Goal: Task Accomplishment & Management: Use online tool/utility

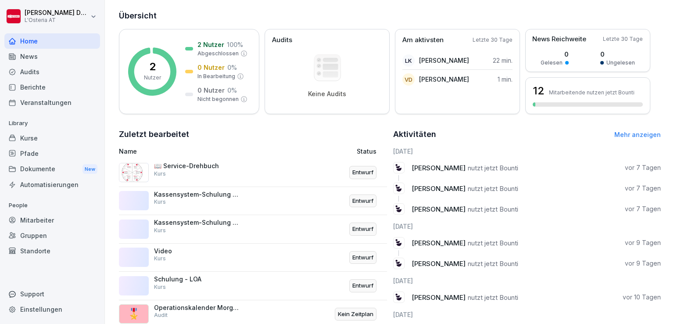
scroll to position [164, 0]
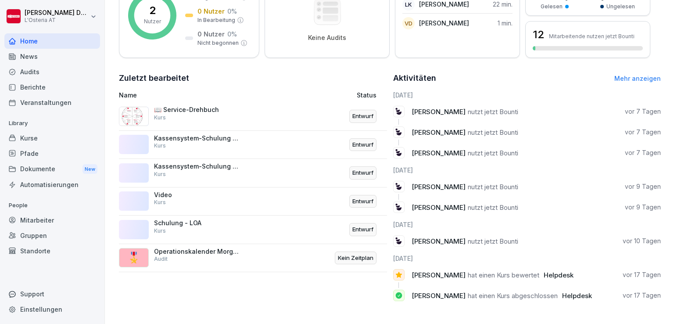
click at [198, 249] on div "Operationskalender Morgens Audit" at bounding box center [198, 255] width 88 height 16
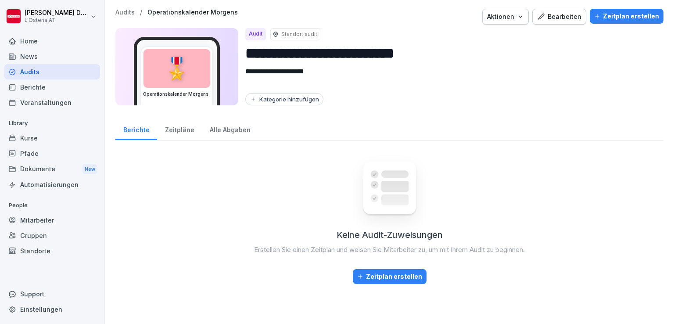
click at [566, 18] on div "Bearbeiten" at bounding box center [559, 17] width 44 height 10
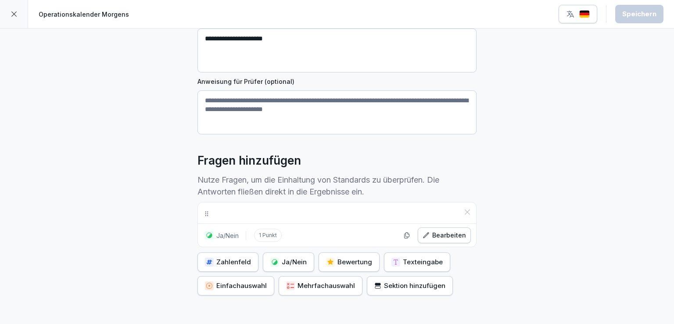
scroll to position [187, 0]
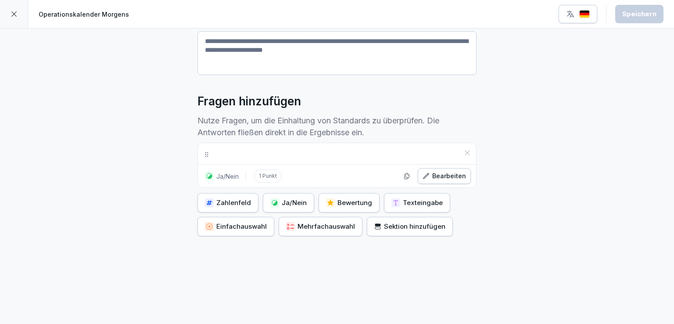
click at [12, 14] on icon at bounding box center [14, 14] width 7 height 7
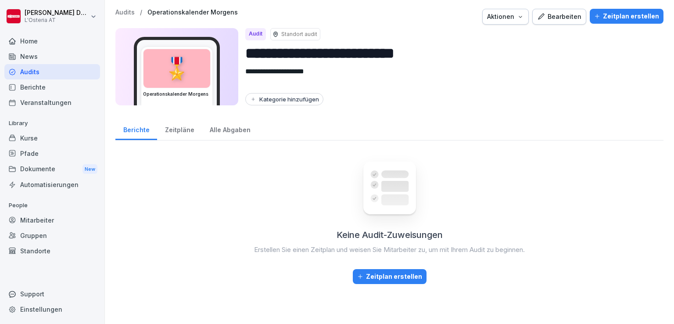
click at [49, 139] on div "Kurse" at bounding box center [52, 137] width 96 height 15
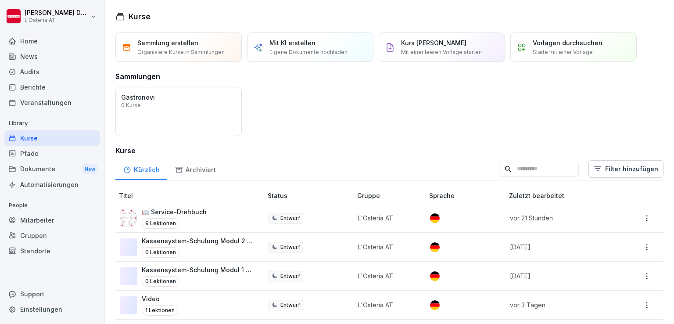
click at [58, 168] on div "Dokumente New" at bounding box center [52, 169] width 96 height 16
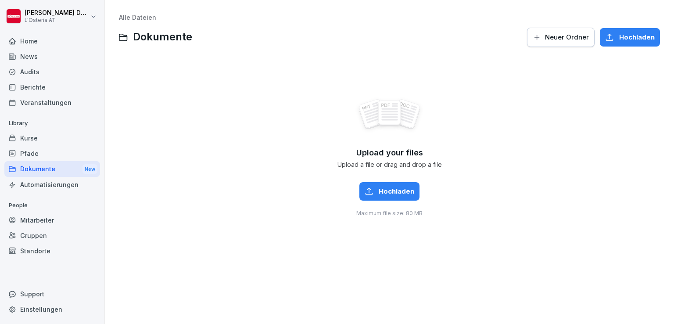
click at [44, 153] on div "Pfade" at bounding box center [52, 153] width 96 height 15
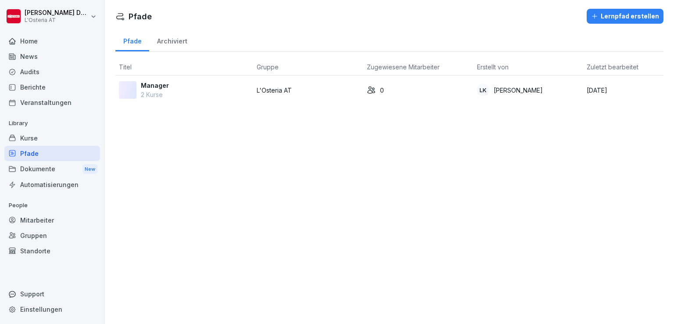
click at [52, 138] on div "Kurse" at bounding box center [52, 137] width 96 height 15
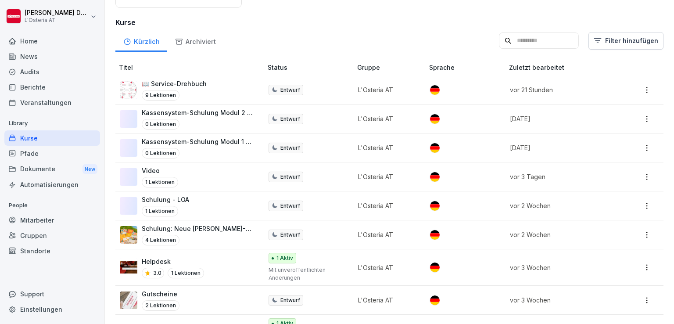
scroll to position [137, 0]
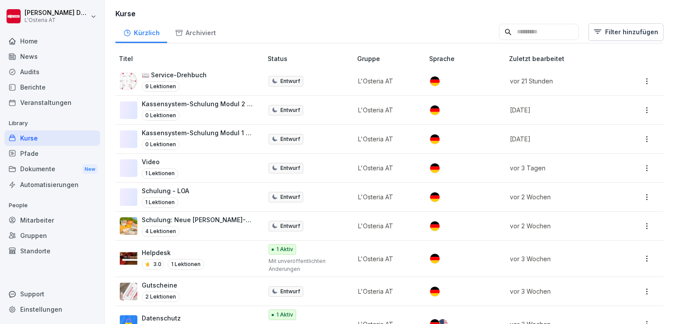
click at [196, 74] on p "📖 Service-Drehbuch" at bounding box center [174, 74] width 65 height 9
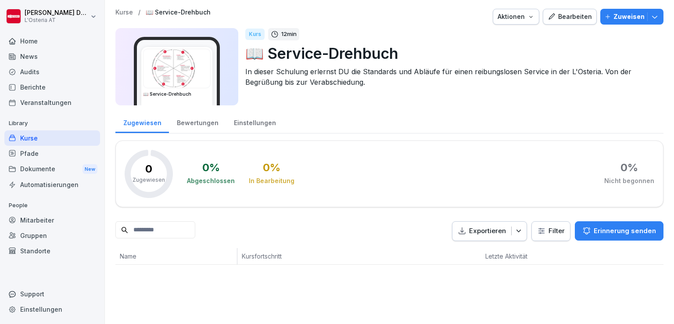
click at [569, 17] on div "Bearbeiten" at bounding box center [570, 17] width 44 height 10
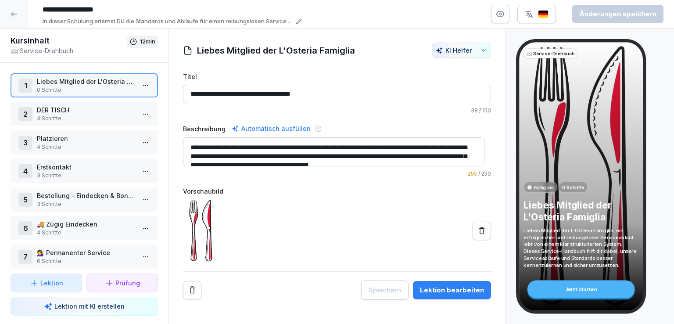
scroll to position [66, 0]
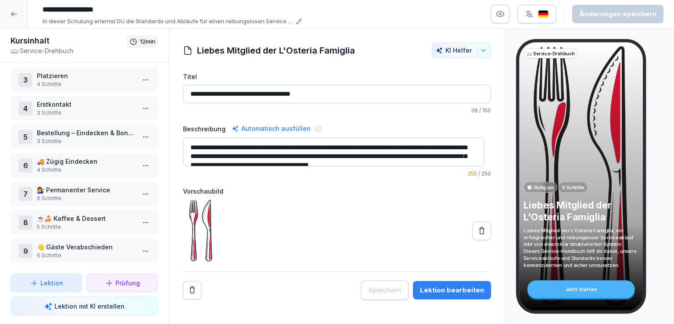
click at [83, 159] on p "🚚 Zügig Eindecken" at bounding box center [86, 161] width 98 height 9
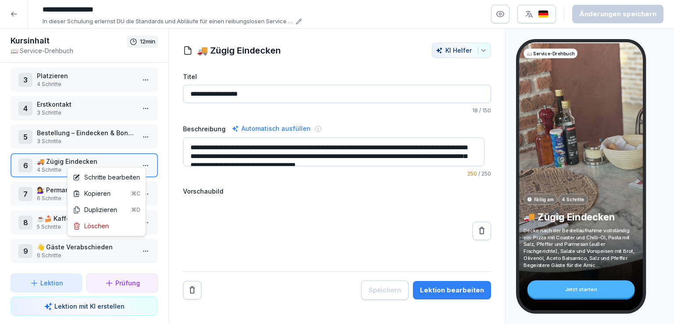
click at [139, 158] on html "**********" at bounding box center [337, 162] width 674 height 324
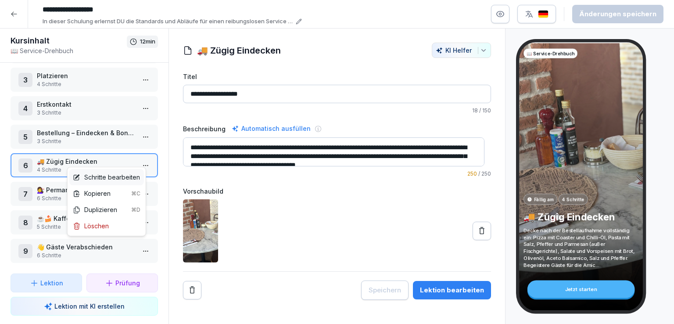
click at [124, 172] on div "Schritte bearbeiten" at bounding box center [106, 176] width 67 height 9
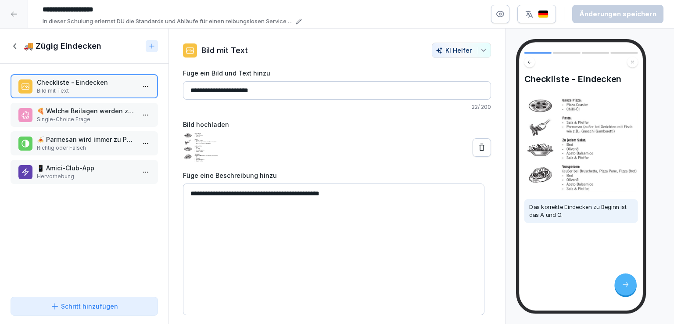
click at [12, 44] on icon at bounding box center [16, 46] width 10 height 10
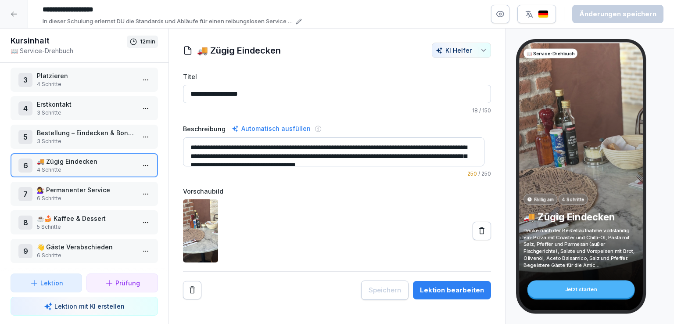
click at [92, 185] on p "💇‍♀️ Permanenter Service" at bounding box center [86, 189] width 98 height 9
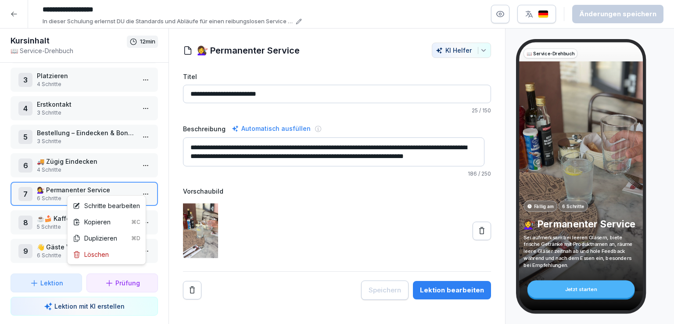
click at [143, 188] on html "**********" at bounding box center [337, 162] width 674 height 324
click at [112, 206] on div "Schritte bearbeiten" at bounding box center [106, 205] width 67 height 9
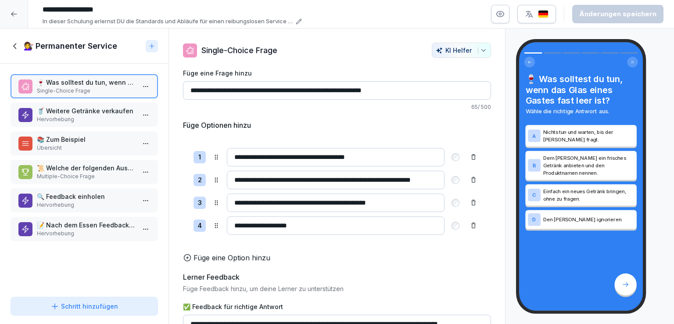
click at [18, 47] on icon at bounding box center [16, 46] width 10 height 10
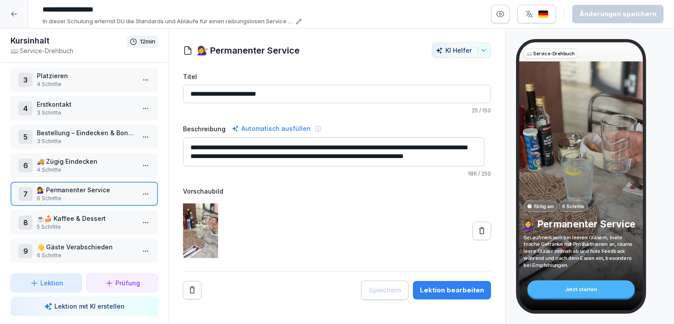
click at [89, 132] on p "Bestellung – Eindecken & Bonieren" at bounding box center [86, 132] width 98 height 9
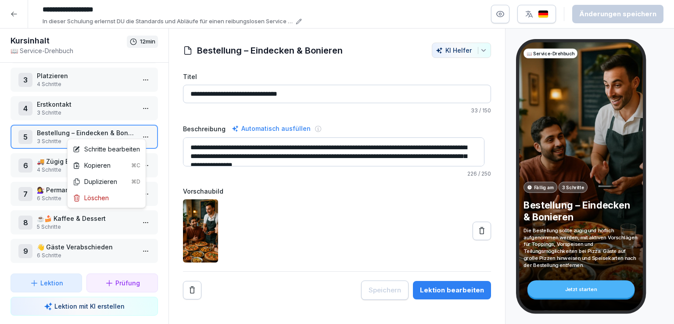
click at [139, 133] on html "**********" at bounding box center [337, 162] width 674 height 324
click at [118, 148] on div "Schritte bearbeiten" at bounding box center [106, 148] width 67 height 9
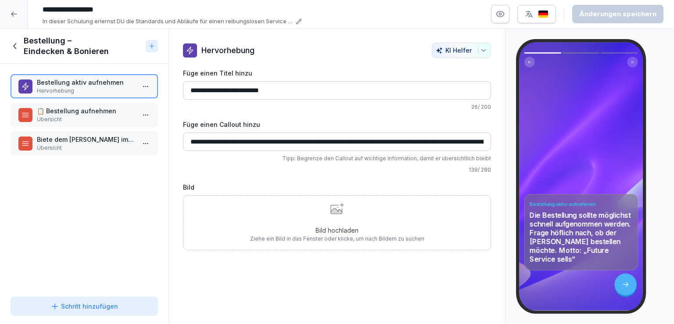
click at [81, 115] on p "Übersicht" at bounding box center [86, 119] width 98 height 8
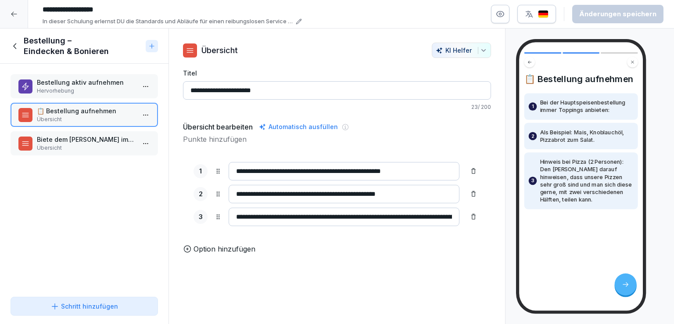
click at [84, 144] on p "Übersicht" at bounding box center [86, 148] width 98 height 8
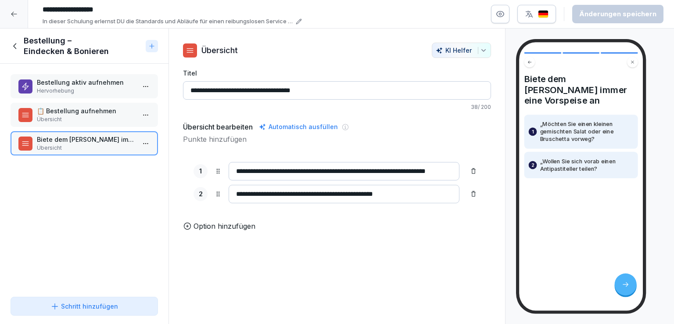
click at [14, 45] on icon at bounding box center [16, 46] width 10 height 10
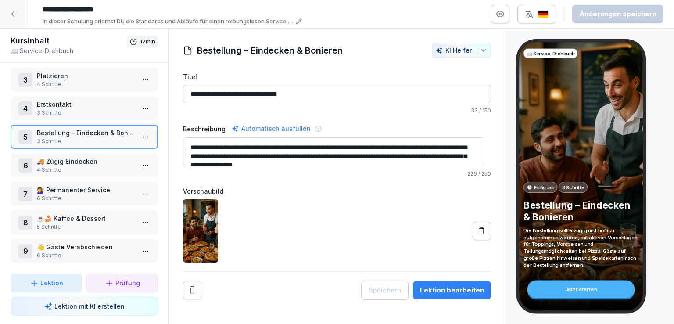
click at [88, 166] on p "4 Schritte" at bounding box center [86, 170] width 98 height 8
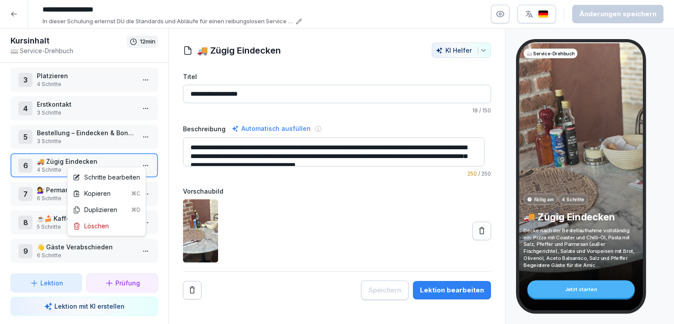
click at [144, 159] on html "**********" at bounding box center [337, 162] width 674 height 324
click at [119, 176] on div "Schritte bearbeiten" at bounding box center [106, 176] width 67 height 9
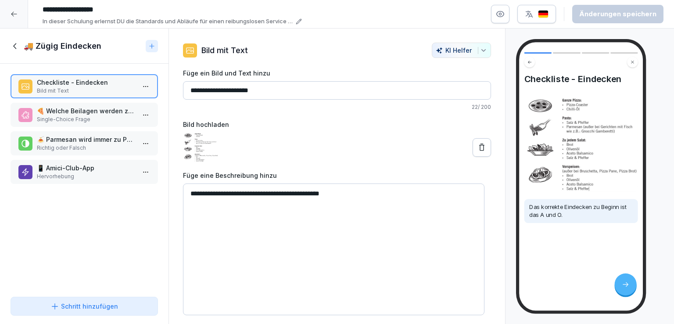
click at [90, 144] on p "Richtig oder Falsch" at bounding box center [86, 148] width 98 height 8
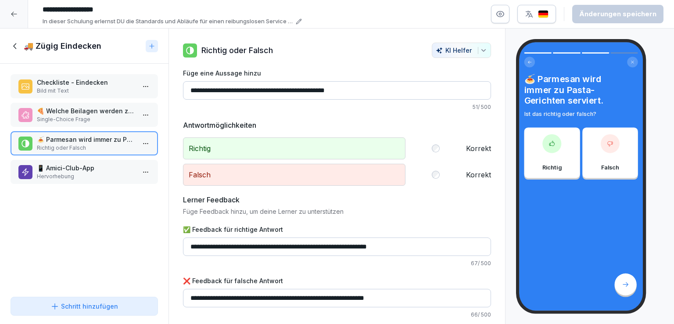
click at [93, 160] on div "📱 Amici-Club-App Hervorhebung" at bounding box center [84, 172] width 147 height 24
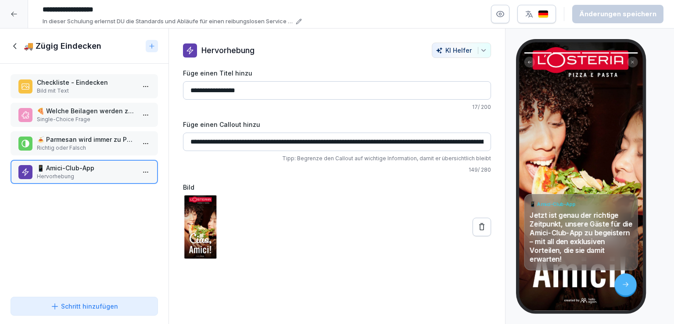
click at [14, 44] on icon at bounding box center [16, 46] width 10 height 10
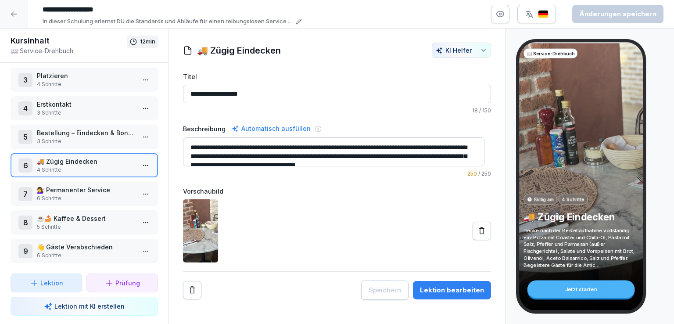
click at [88, 242] on p "👋 Gäste Verabschieden" at bounding box center [86, 246] width 98 height 9
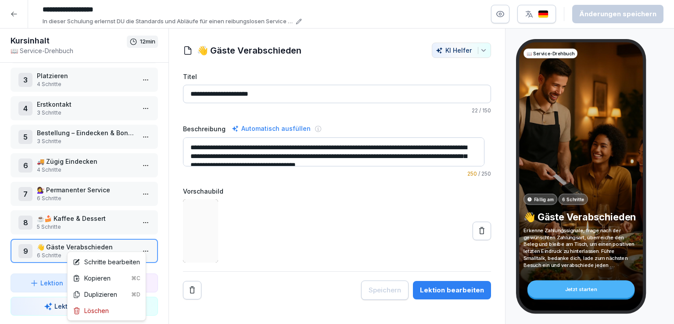
click at [135, 247] on html "**********" at bounding box center [337, 162] width 674 height 324
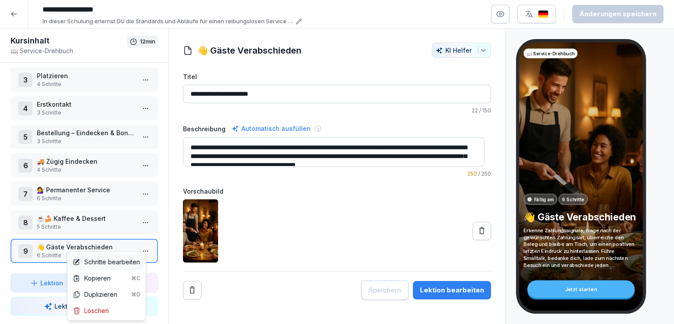
click at [110, 267] on div "Schritte bearbeiten" at bounding box center [106, 262] width 75 height 16
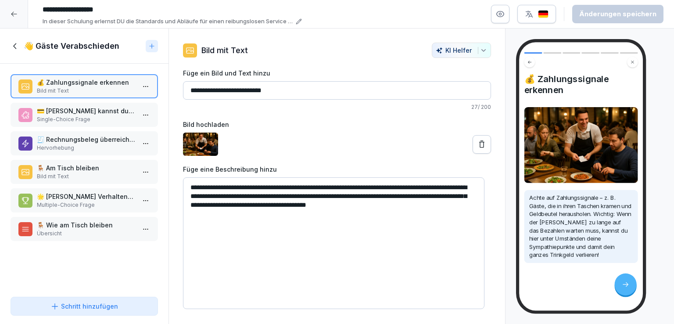
click at [97, 115] on p "Single-Choice Frage" at bounding box center [86, 119] width 98 height 8
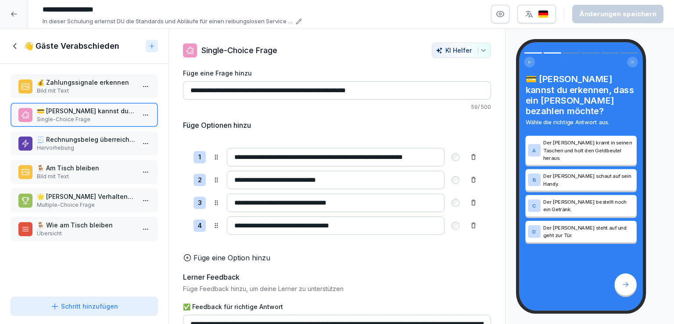
click at [99, 136] on p "🧾 Rechnungsbeleg überreichen!" at bounding box center [86, 139] width 98 height 9
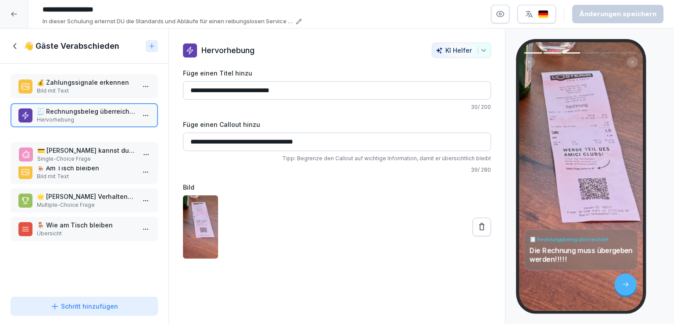
drag, startPoint x: 93, startPoint y: 116, endPoint x: 93, endPoint y: 156, distance: 39.9
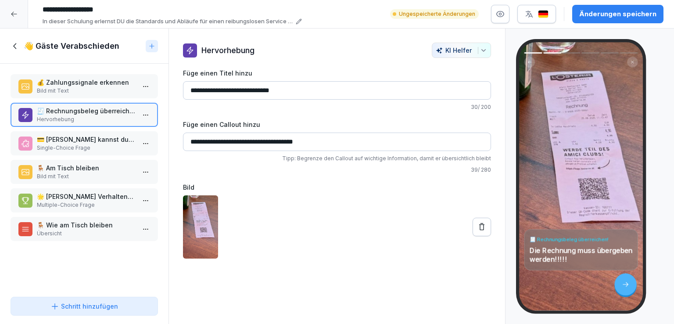
click at [91, 167] on p "🪑 Am Tisch bleiben" at bounding box center [86, 167] width 98 height 9
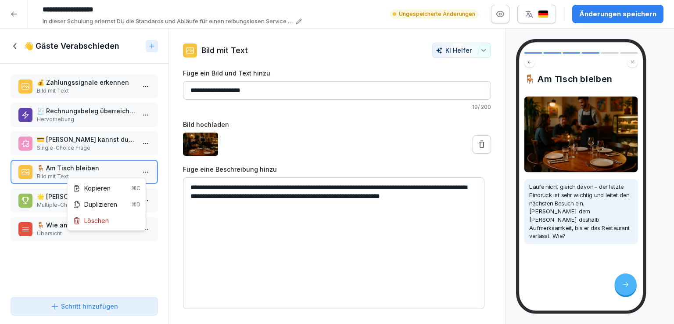
click at [138, 169] on html "**********" at bounding box center [337, 162] width 674 height 324
click at [107, 220] on div "Löschen" at bounding box center [91, 220] width 36 height 9
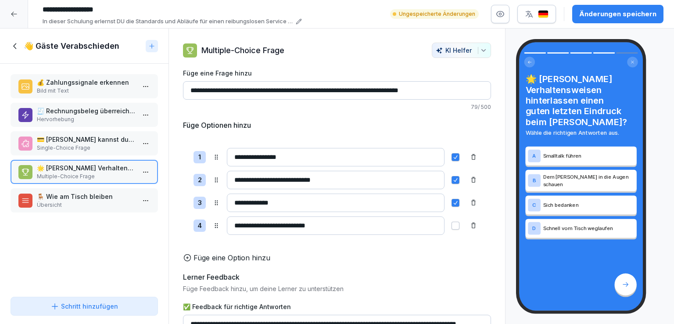
click at [95, 189] on div "🪑 Wie am Tisch bleiben Übersicht" at bounding box center [84, 200] width 147 height 24
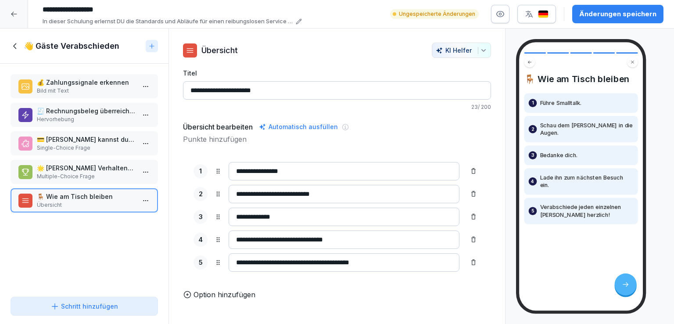
click at [105, 113] on p "🧾 Rechnungsbeleg überreichen!" at bounding box center [86, 110] width 98 height 9
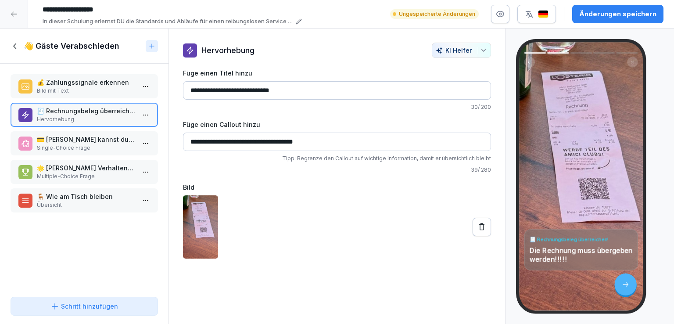
click at [101, 86] on p "💰 Zahlungssignale erkennen" at bounding box center [86, 82] width 98 height 9
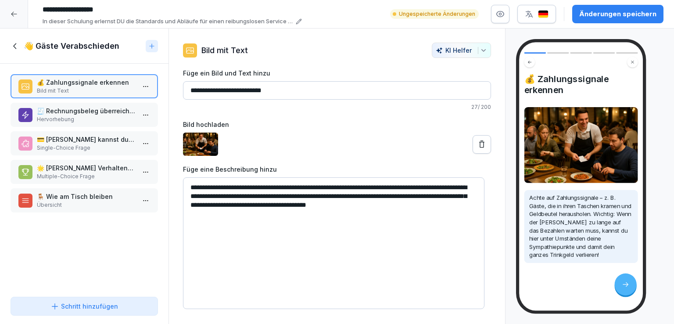
click at [100, 117] on p "Hervorhebung" at bounding box center [86, 119] width 98 height 8
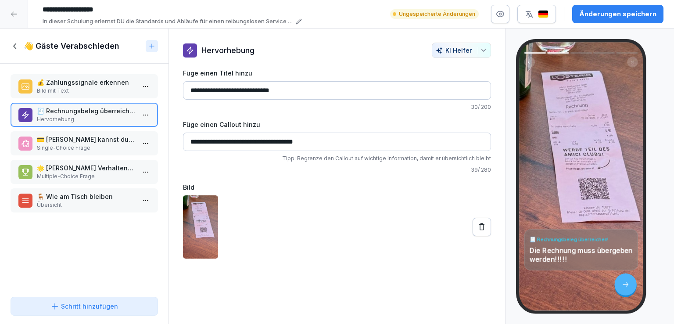
click at [18, 45] on icon at bounding box center [16, 46] width 10 height 10
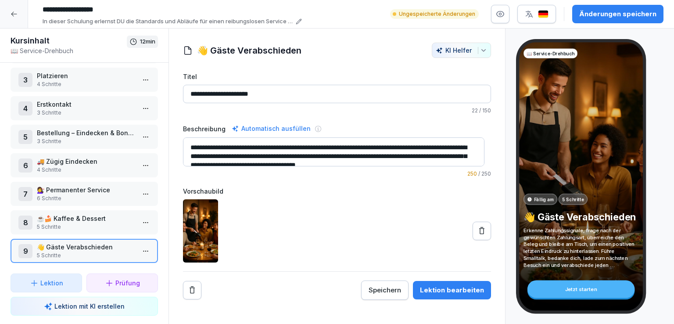
click at [100, 223] on p "5 Schritte" at bounding box center [86, 227] width 98 height 8
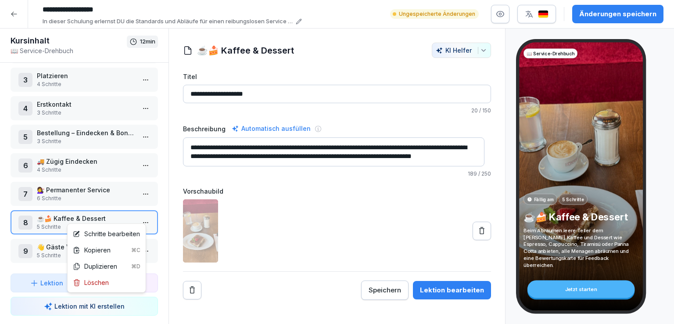
click at [138, 217] on html "**********" at bounding box center [337, 162] width 674 height 324
click at [112, 234] on div "Schritte bearbeiten" at bounding box center [106, 233] width 67 height 9
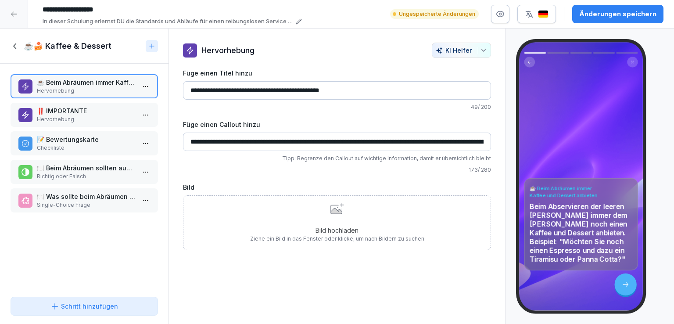
click at [81, 113] on p "‼️ IMPORTANTE" at bounding box center [86, 110] width 98 height 9
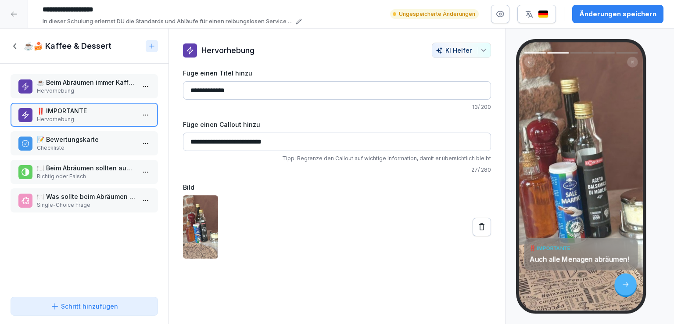
click at [96, 91] on p "Hervorhebung" at bounding box center [86, 91] width 98 height 8
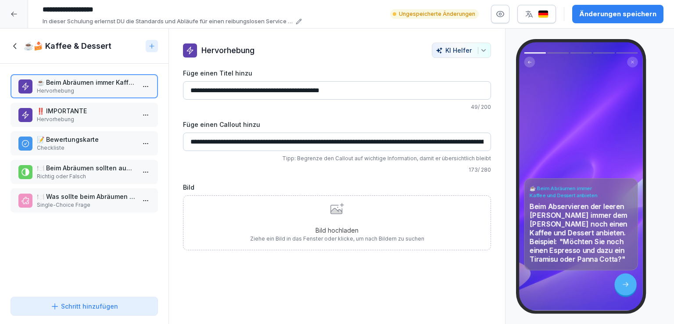
click at [99, 106] on p "‼️ IMPORTANTE" at bounding box center [86, 110] width 98 height 9
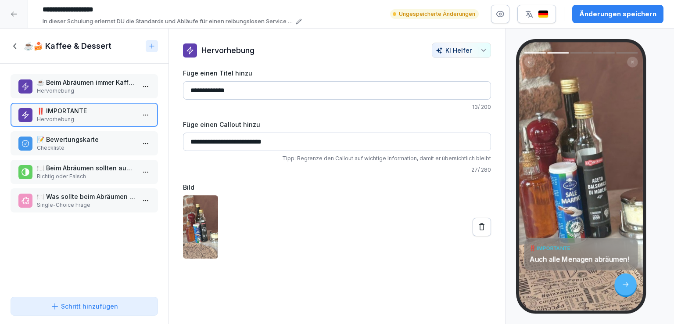
click at [100, 138] on p "📝 Bewertungskarte" at bounding box center [86, 139] width 98 height 9
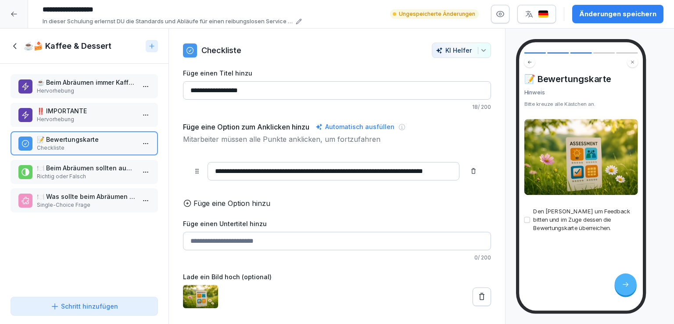
click at [479, 300] on icon at bounding box center [481, 296] width 5 height 7
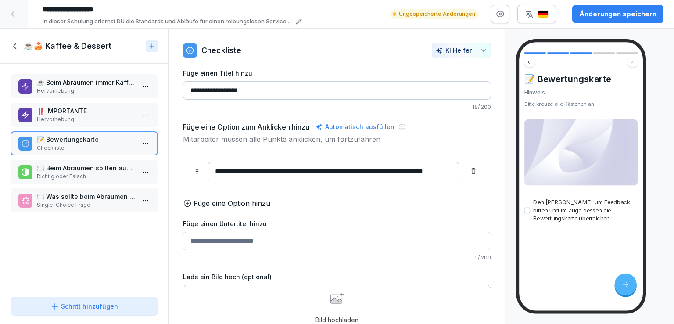
click at [584, 191] on div "📝 Bewertungskarte Hinweis Bitte kreuze alle Kästchen an. Den Gast um Feedback b…" at bounding box center [581, 176] width 124 height 268
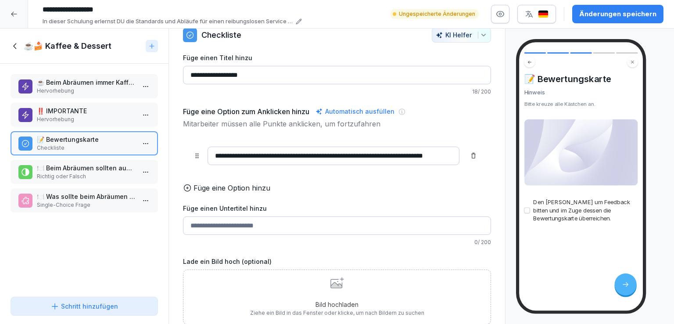
click at [341, 280] on div "Bild hochladen Ziehe ein Bild in das Fenster oder klicke, um nach Bildern zu su…" at bounding box center [337, 297] width 174 height 40
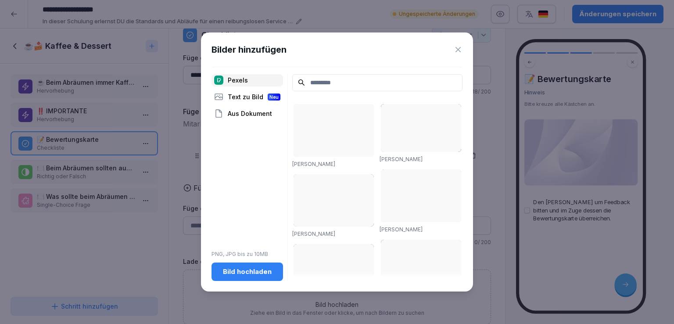
click at [246, 276] on div "Bild hochladen" at bounding box center [247, 272] width 57 height 10
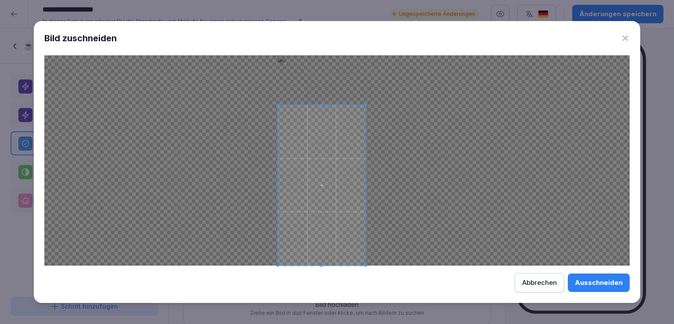
click at [366, 104] on span at bounding box center [366, 105] width 2 height 2
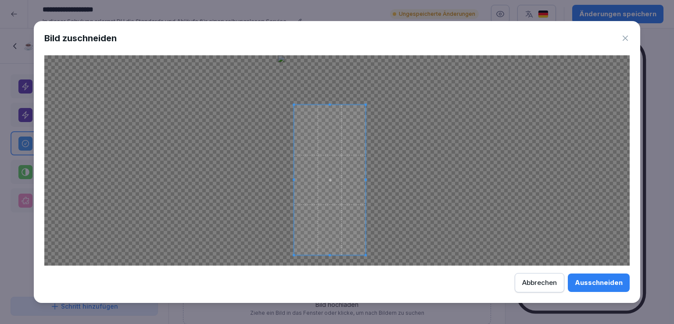
click at [294, 255] on span at bounding box center [294, 255] width 2 height 2
click at [605, 281] on div "Ausschneiden" at bounding box center [599, 283] width 48 height 10
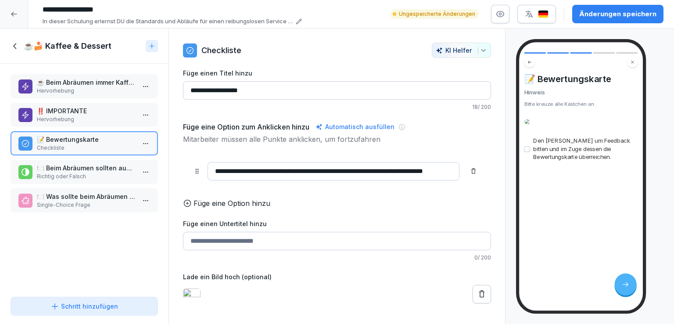
scroll to position [0, 0]
drag, startPoint x: 202, startPoint y: 62, endPoint x: 172, endPoint y: 65, distance: 29.6
click at [172, 65] on div "**********" at bounding box center [337, 173] width 336 height 261
type input "**********"
click at [82, 163] on p "🍽️ Beim Abräumen sollten auch alle Menagen abgeräumt werden." at bounding box center [86, 167] width 98 height 9
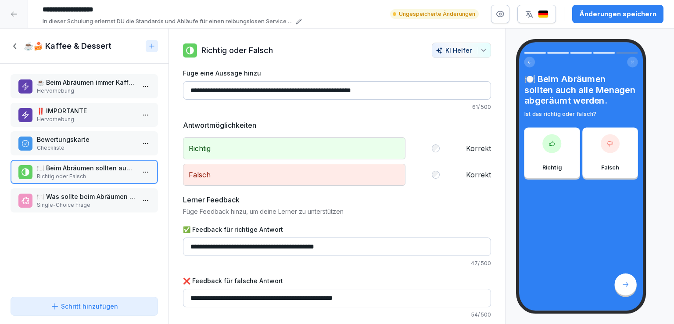
click at [93, 201] on p "Single-Choice Frage" at bounding box center [86, 205] width 98 height 8
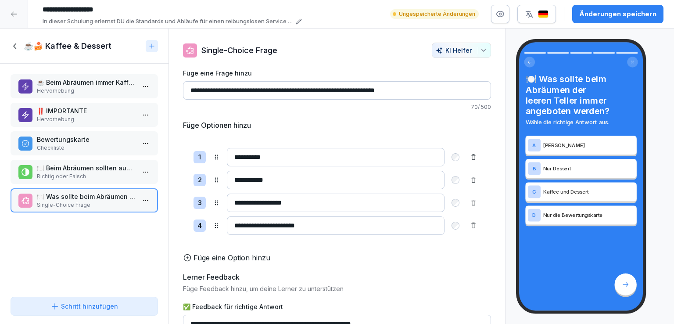
click at [18, 44] on icon at bounding box center [16, 46] width 10 height 10
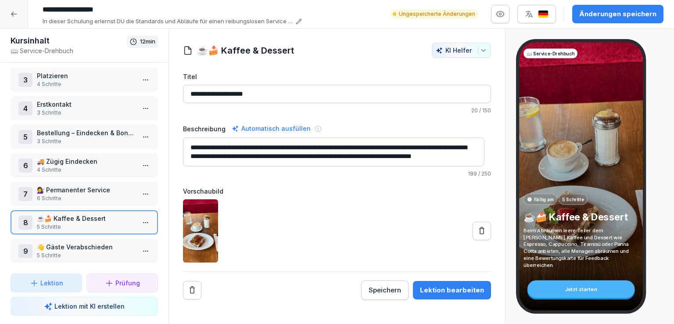
click at [99, 244] on p "👋 Gäste Verabschieden" at bounding box center [86, 246] width 98 height 9
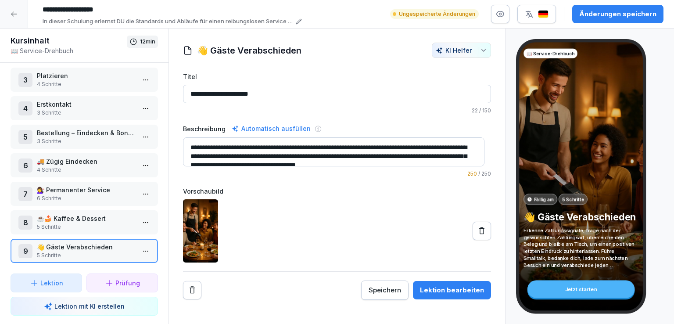
click at [61, 280] on p "Lektion" at bounding box center [51, 282] width 23 height 9
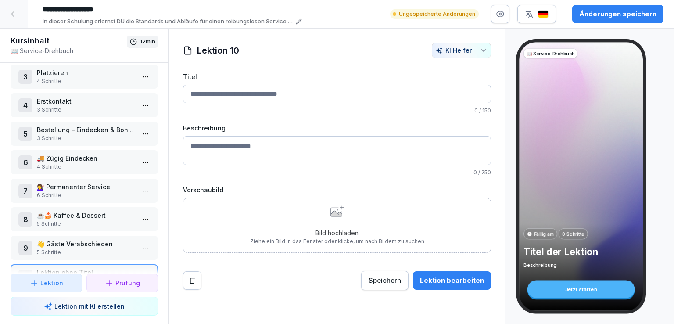
scroll to position [94, 0]
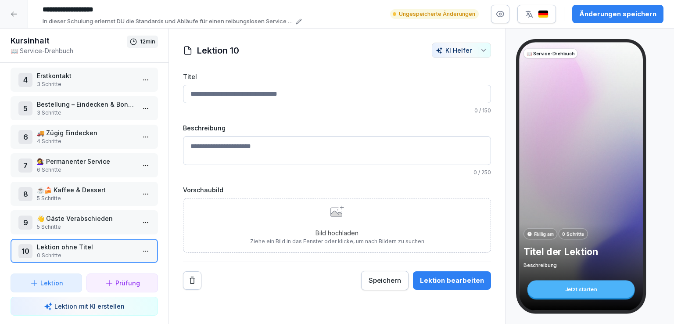
click at [302, 99] on input "Titel" at bounding box center [337, 94] width 308 height 18
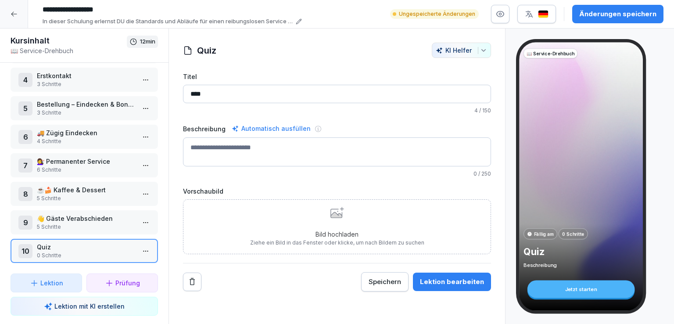
type input "****"
click at [263, 147] on textarea "Beschreibung" at bounding box center [337, 151] width 308 height 29
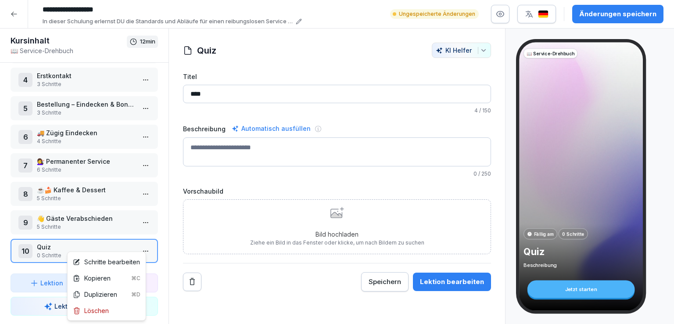
click at [139, 243] on html "**********" at bounding box center [337, 162] width 674 height 324
click at [104, 258] on div "Schritte bearbeiten" at bounding box center [106, 261] width 67 height 9
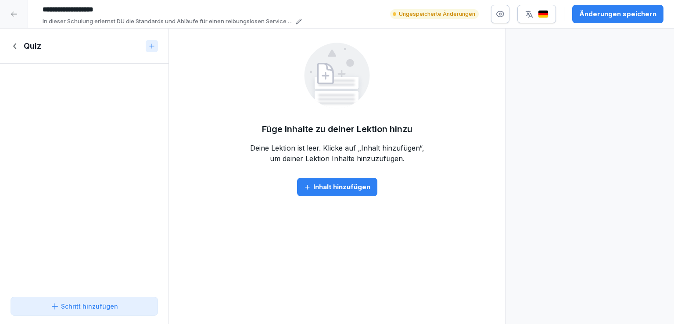
click at [94, 308] on div "Schritt hinzufügen" at bounding box center [84, 305] width 68 height 9
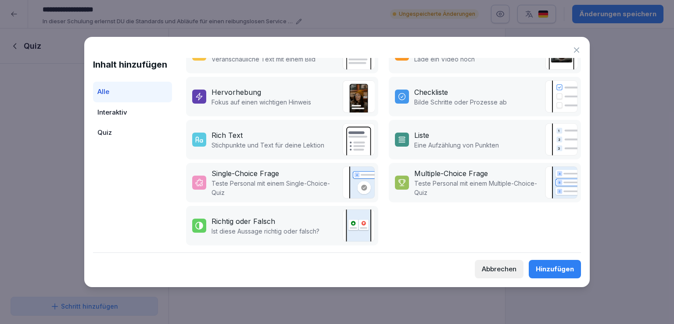
scroll to position [200, 0]
click at [450, 179] on p "Teste Personal mit einem Multiple-Choice-Quiz" at bounding box center [477, 188] width 126 height 18
click at [555, 275] on button "Hinzufügen" at bounding box center [555, 269] width 52 height 18
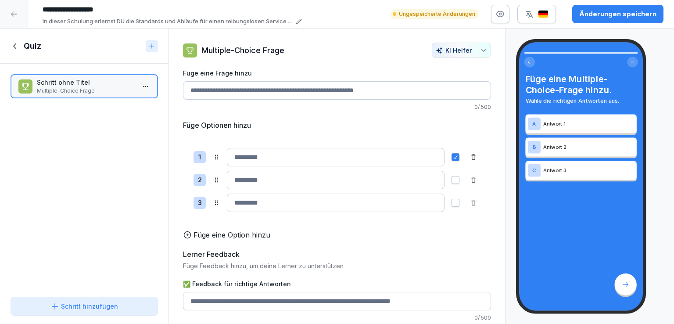
click at [323, 89] on input "Füge eine Frage hinzu" at bounding box center [337, 90] width 308 height 18
click at [13, 45] on icon at bounding box center [16, 46] width 10 height 10
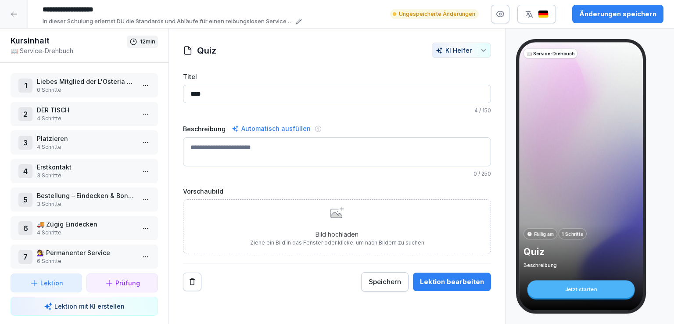
click at [92, 117] on p "4 Schritte" at bounding box center [86, 119] width 98 height 8
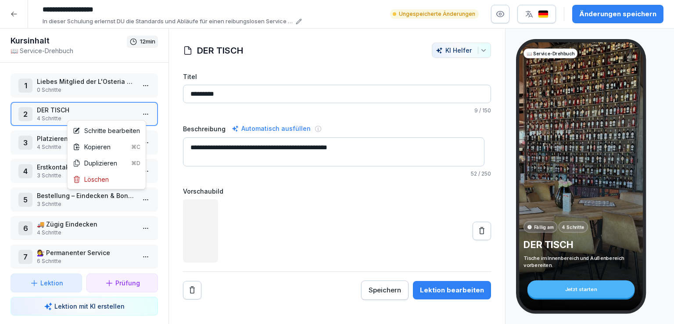
click at [142, 114] on html "**********" at bounding box center [337, 162] width 674 height 324
click at [120, 132] on div "Schritte bearbeiten" at bounding box center [106, 130] width 67 height 9
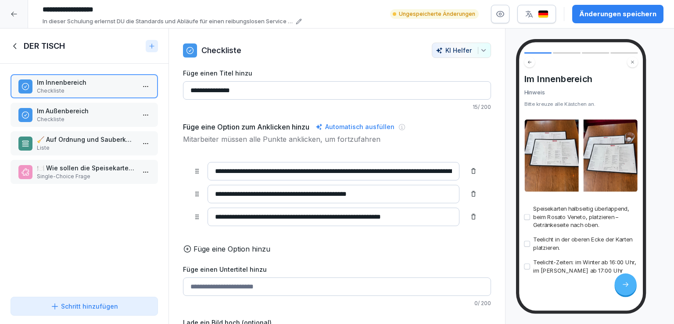
click at [93, 136] on p "🧹 Auf Ordnung und Sauberkeit achten" at bounding box center [86, 139] width 98 height 9
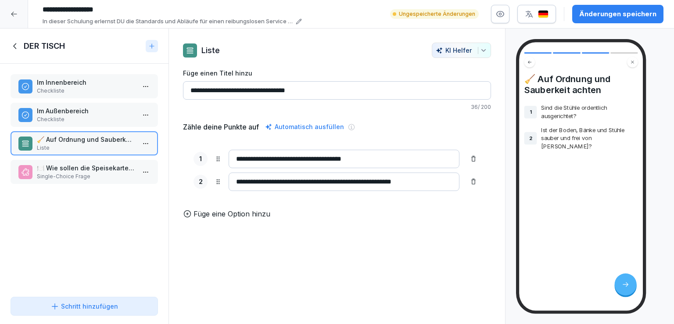
click at [93, 176] on p "Single-Choice Frage" at bounding box center [86, 176] width 98 height 8
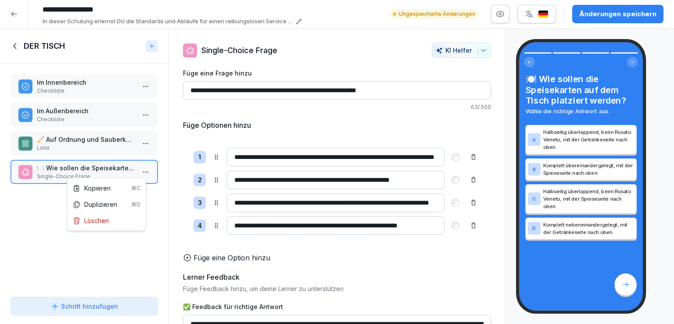
click at [137, 171] on html "**********" at bounding box center [337, 162] width 674 height 324
click at [102, 188] on div "Kopieren ⌘C" at bounding box center [107, 187] width 68 height 9
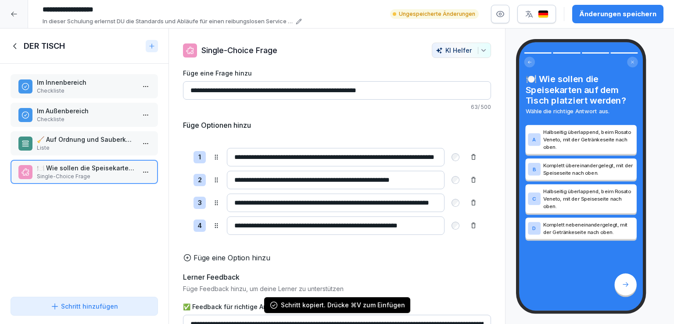
click at [14, 43] on icon at bounding box center [16, 46] width 10 height 10
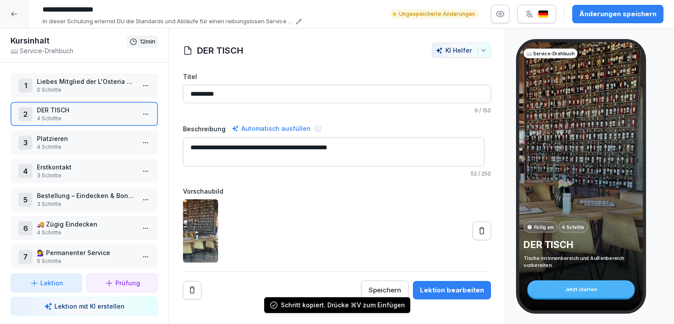
scroll to position [94, 0]
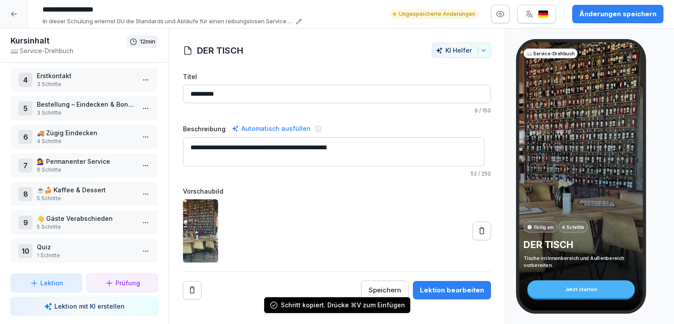
click at [67, 243] on p "Quiz" at bounding box center [86, 246] width 98 height 9
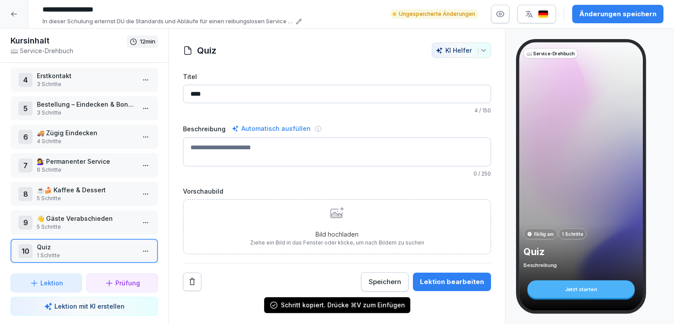
click at [139, 244] on html "**********" at bounding box center [337, 162] width 674 height 324
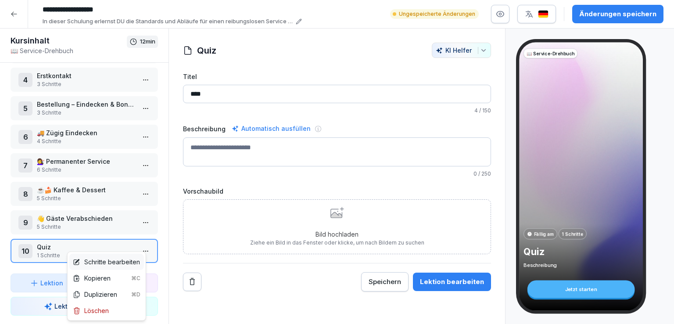
click at [100, 262] on div "Schritte bearbeiten" at bounding box center [106, 261] width 67 height 9
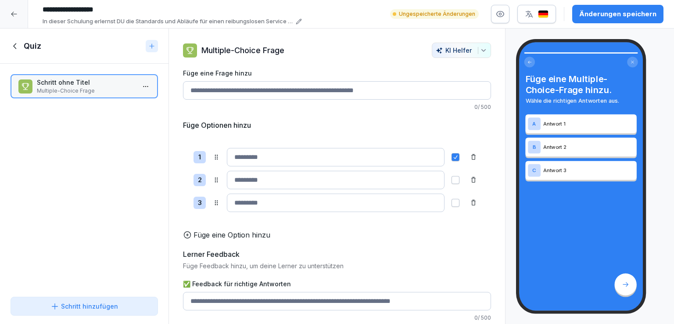
click at [152, 43] on icon at bounding box center [151, 46] width 7 height 7
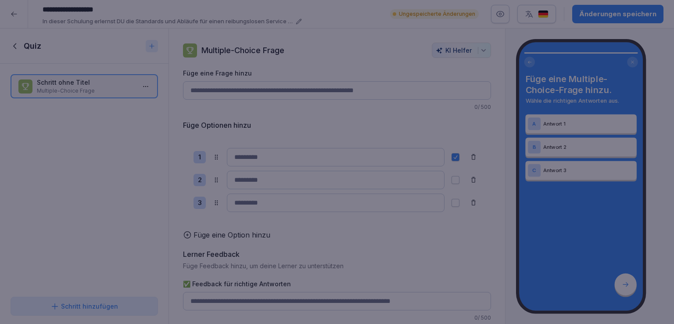
click at [21, 181] on div at bounding box center [337, 162] width 674 height 324
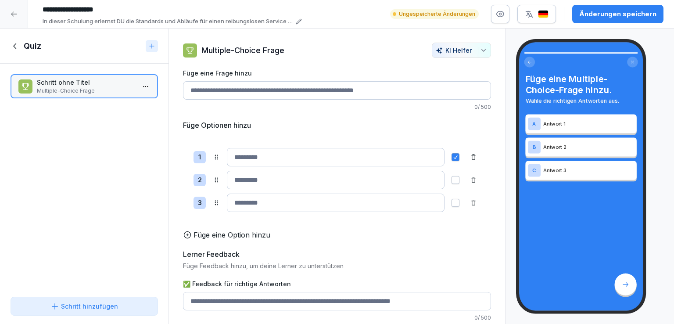
drag, startPoint x: 46, startPoint y: 151, endPoint x: 14, endPoint y: 167, distance: 35.1
click at [14, 167] on div "Schritt ohne Titel Multiple-Choice Frage To pick up a draggable item, press the…" at bounding box center [84, 178] width 169 height 229
click at [95, 305] on div "Schritt hinzufügen" at bounding box center [84, 305] width 68 height 9
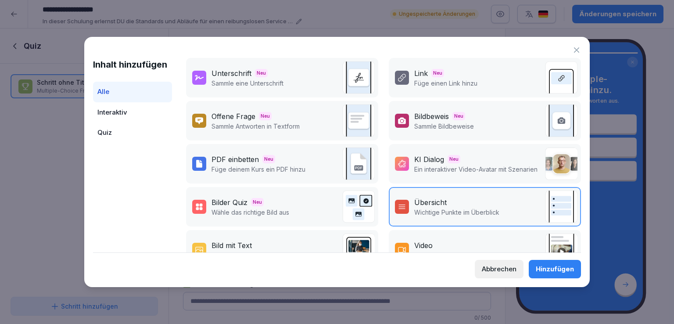
click at [121, 109] on div "Interaktiv" at bounding box center [132, 112] width 79 height 21
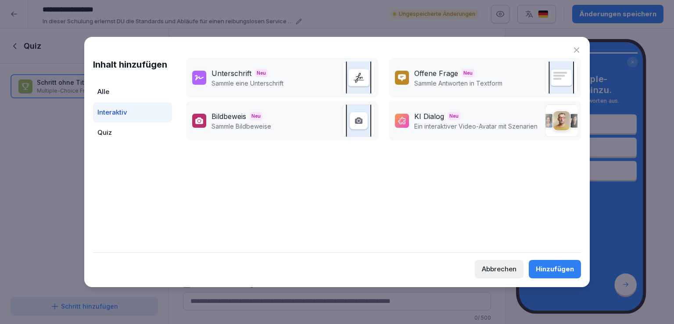
click at [114, 131] on div "Quiz" at bounding box center [132, 132] width 79 height 21
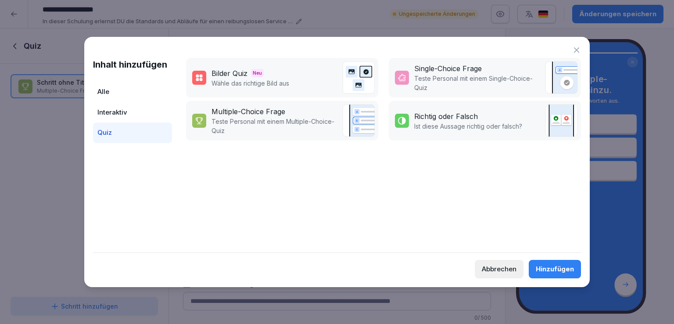
click at [511, 266] on div "Abbrechen" at bounding box center [499, 269] width 35 height 10
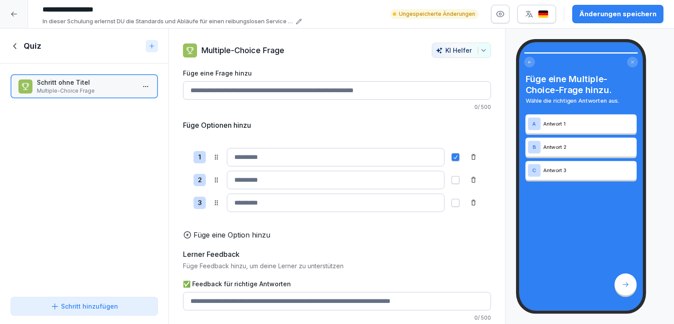
click at [14, 46] on icon at bounding box center [16, 46] width 10 height 10
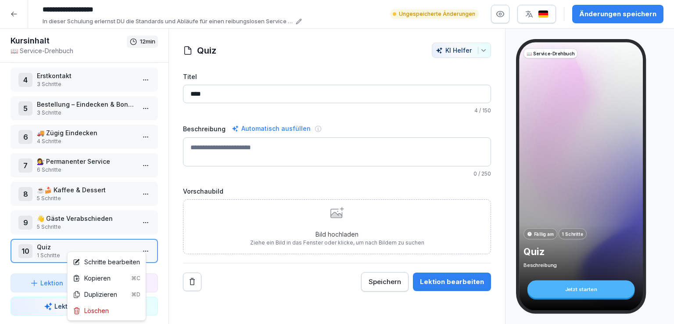
click at [141, 244] on html "**********" at bounding box center [337, 162] width 674 height 324
click at [105, 311] on div "Löschen" at bounding box center [91, 310] width 36 height 9
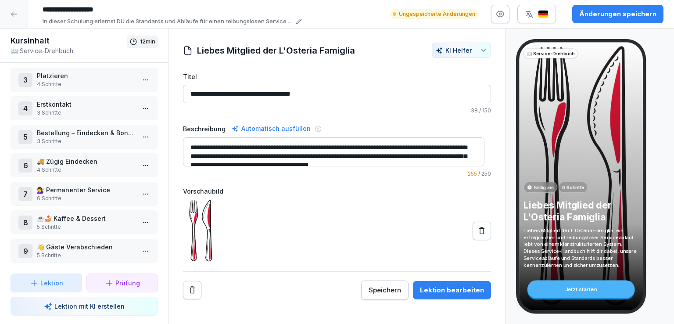
click at [90, 242] on p "👋 Gäste Verabschieden" at bounding box center [86, 246] width 98 height 9
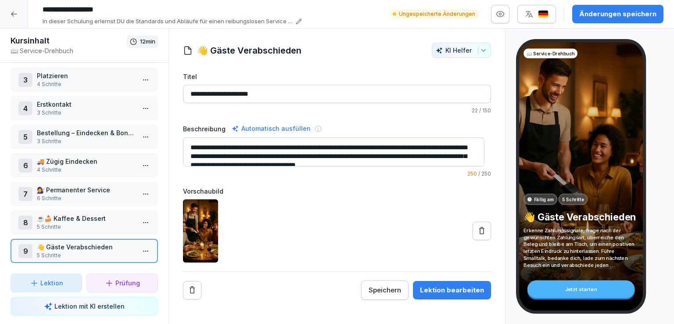
drag, startPoint x: 201, startPoint y: 94, endPoint x: 179, endPoint y: 93, distance: 22.4
click at [179, 93] on div "**********" at bounding box center [337, 171] width 336 height 257
type input "**********"
click at [477, 230] on icon at bounding box center [481, 230] width 9 height 9
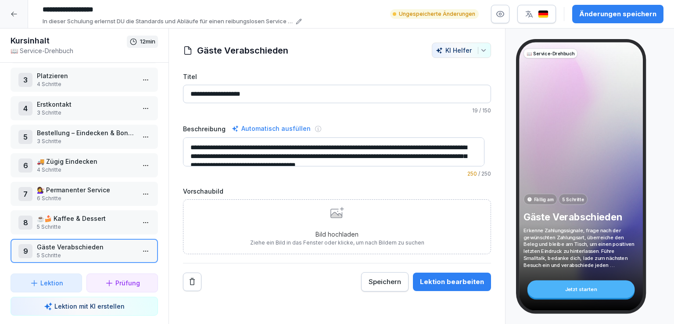
click at [335, 218] on div "Bild hochladen Ziehe ein Bild in das Fenster oder klicke, um nach Bildern zu su…" at bounding box center [337, 227] width 174 height 40
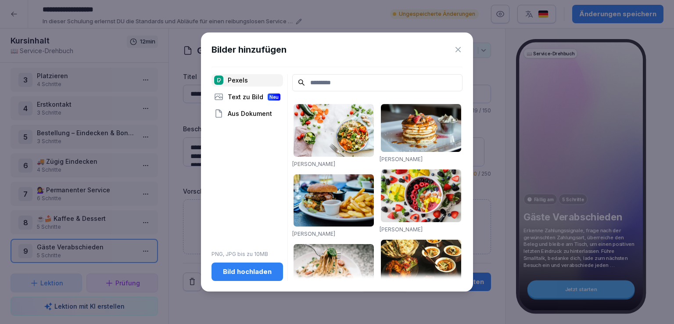
click at [247, 115] on div "Aus Dokument" at bounding box center [248, 114] width 72 height 12
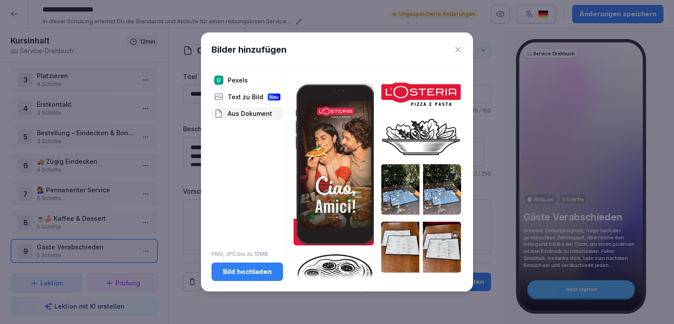
click at [245, 96] on div "Text zu Bild Neu" at bounding box center [248, 97] width 72 height 12
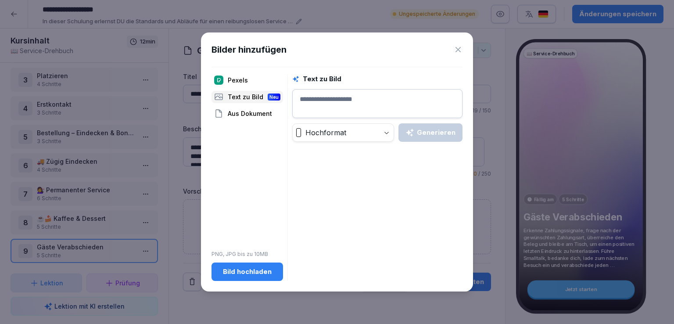
click at [260, 278] on button "Bild hochladen" at bounding box center [248, 271] width 72 height 18
click at [356, 103] on textarea at bounding box center [377, 103] width 170 height 29
paste textarea "**********"
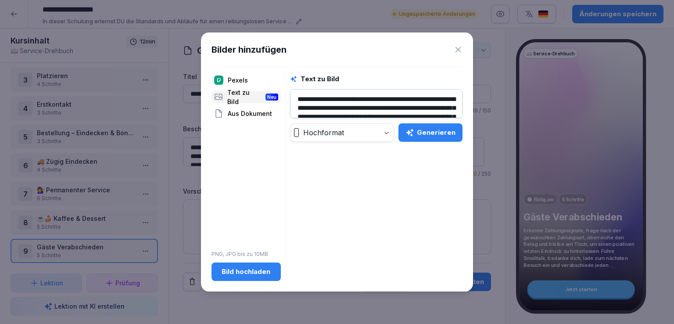
click at [432, 130] on div "Generieren" at bounding box center [430, 133] width 50 height 10
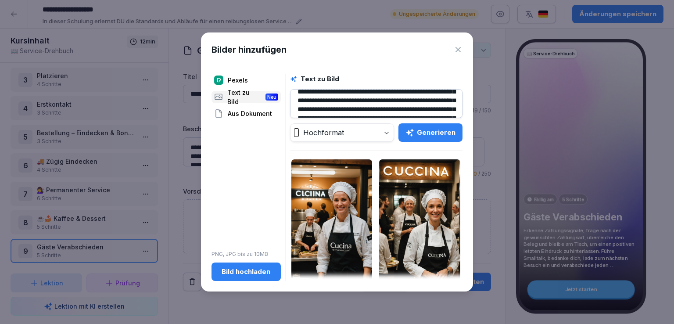
scroll to position [39, 0]
drag, startPoint x: 407, startPoint y: 94, endPoint x: 432, endPoint y: 110, distance: 29.2
click at [432, 110] on textarea "**********" at bounding box center [376, 103] width 172 height 29
drag, startPoint x: 379, startPoint y: 113, endPoint x: 409, endPoint y: 102, distance: 32.8
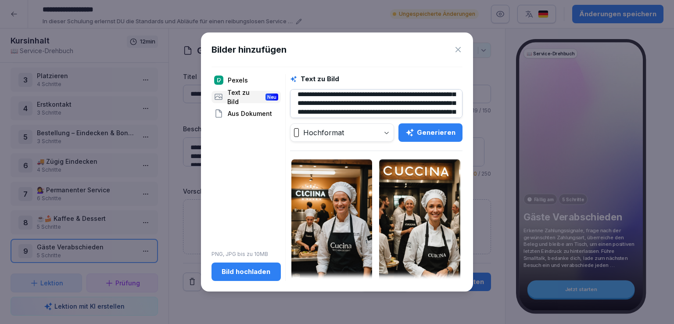
click at [409, 102] on textarea "**********" at bounding box center [376, 103] width 172 height 29
type textarea "**********"
click at [434, 133] on div "Generieren" at bounding box center [430, 133] width 50 height 10
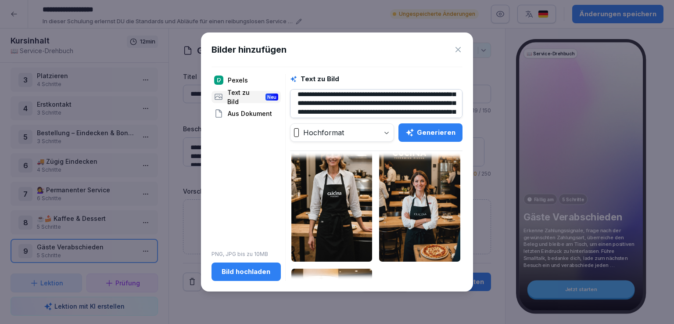
scroll to position [23, 0]
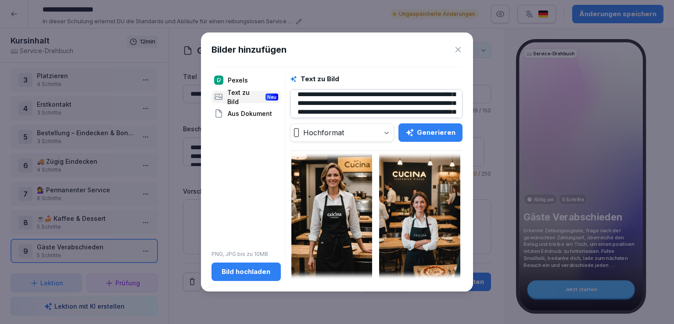
click at [459, 46] on icon at bounding box center [458, 49] width 9 height 9
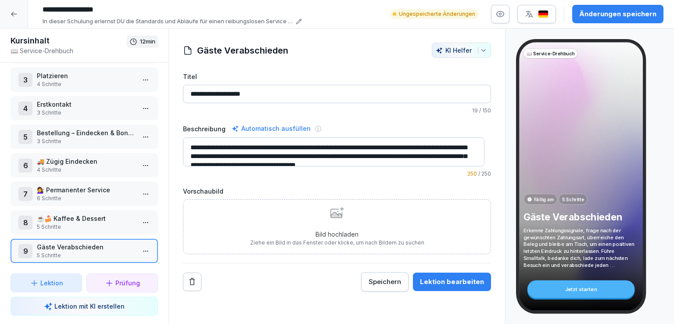
click at [323, 215] on div "Bild hochladen Ziehe ein Bild in das Fenster oder klicke, um nach Bildern zu su…" at bounding box center [337, 227] width 174 height 40
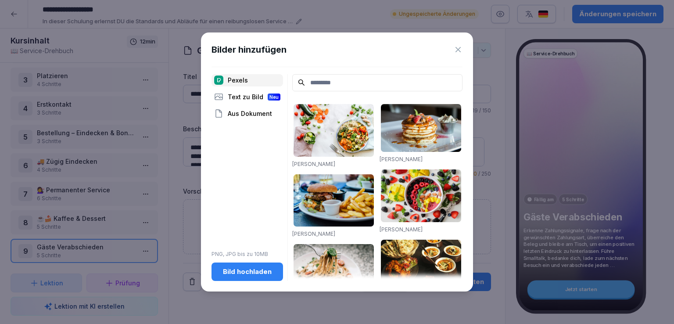
click at [254, 269] on div "Bild hochladen" at bounding box center [247, 272] width 57 height 10
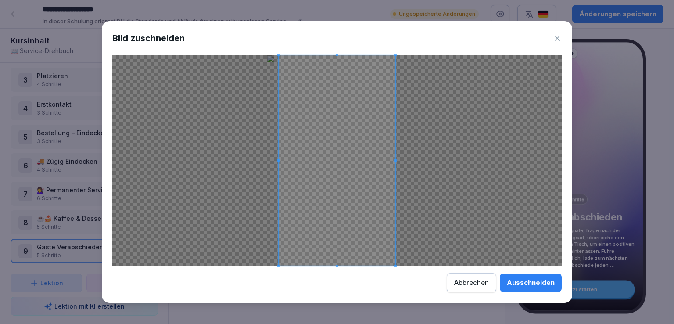
click at [449, 281] on div "Bild zuschneiden Ausschneiden Abbrechen" at bounding box center [337, 162] width 470 height 282
click at [450, 165] on div at bounding box center [336, 160] width 449 height 210
click at [538, 281] on div "Ausschneiden" at bounding box center [531, 283] width 48 height 10
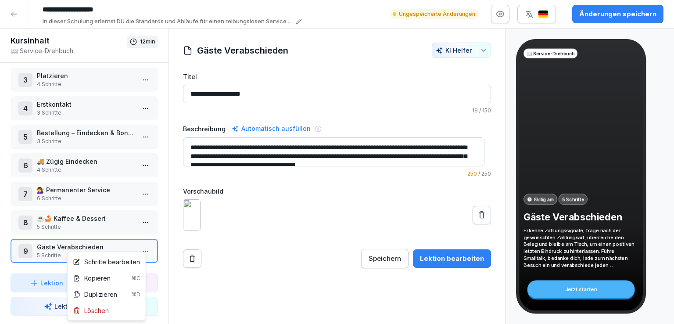
click at [141, 243] on html "**********" at bounding box center [337, 162] width 674 height 324
click at [116, 261] on div "Schritte bearbeiten" at bounding box center [106, 261] width 67 height 9
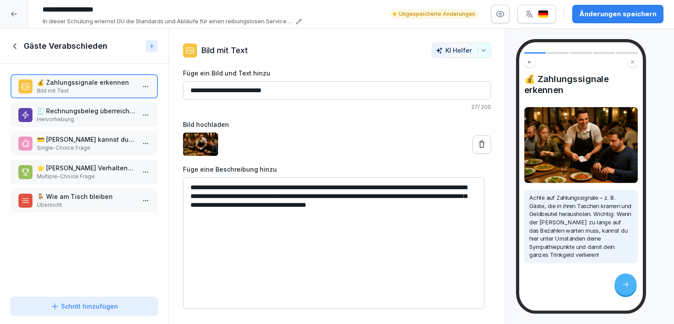
click at [87, 113] on p "🧾 Rechnungsbeleg überreichen!" at bounding box center [86, 110] width 98 height 9
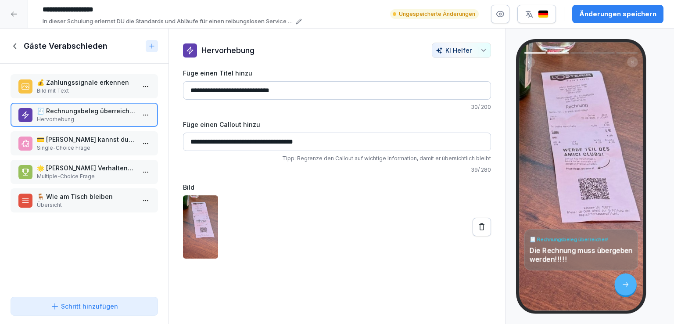
click at [93, 141] on p "💳 Woran kannst du erkennen, dass ein Gast bezahlen möchte?" at bounding box center [86, 139] width 98 height 9
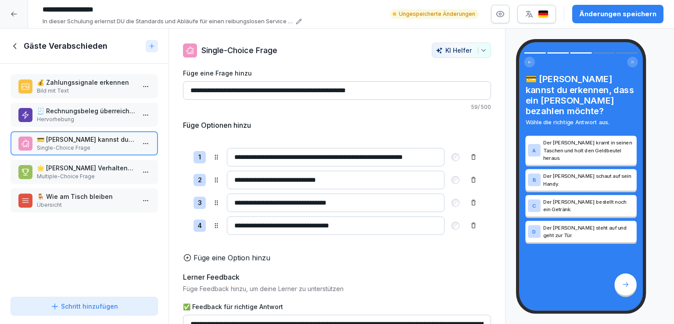
click at [92, 171] on p "🌟 Welche Verhaltensweisen hinterlassen einen guten letzten Eindruck beim Gast?" at bounding box center [86, 167] width 98 height 9
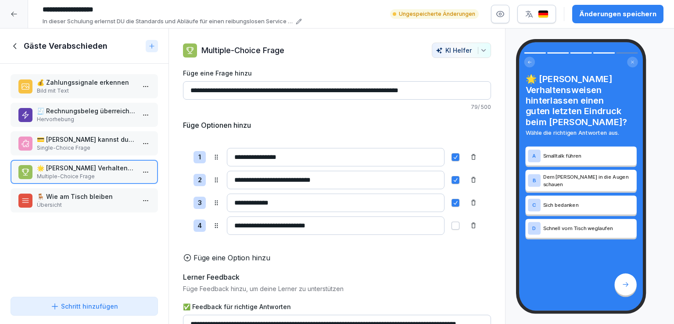
click at [95, 195] on p "🪑 Wie am Tisch bleiben" at bounding box center [86, 196] width 98 height 9
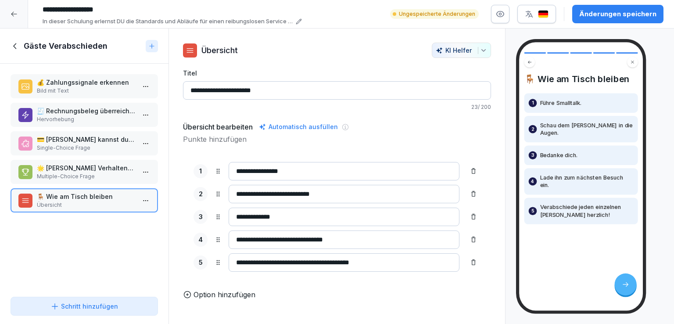
click at [14, 43] on icon at bounding box center [16, 46] width 10 height 10
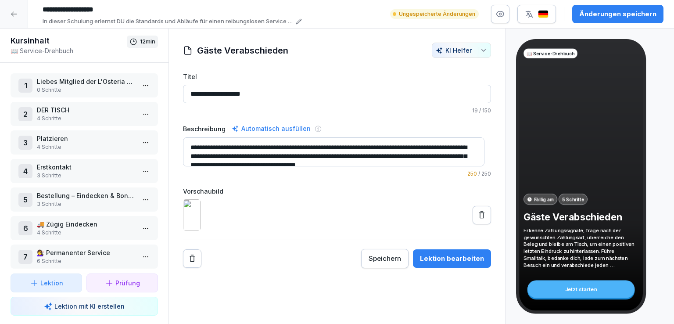
click at [594, 20] on button "Änderungen speichern" at bounding box center [617, 14] width 91 height 18
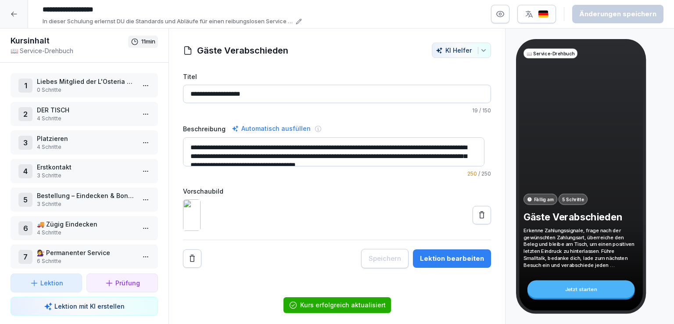
click at [9, 14] on div at bounding box center [14, 14] width 28 height 28
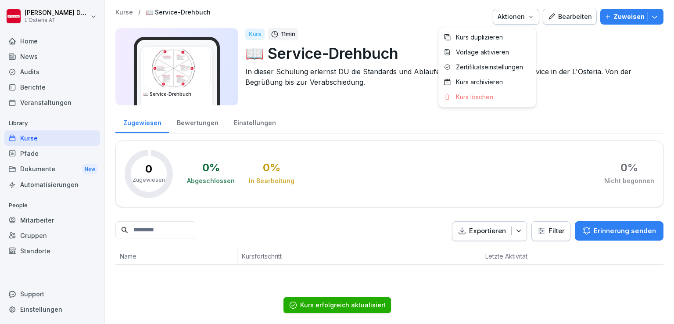
click at [528, 20] on icon "button" at bounding box center [530, 16] width 7 height 7
click at [637, 18] on p "Zuweisen" at bounding box center [628, 17] width 31 height 10
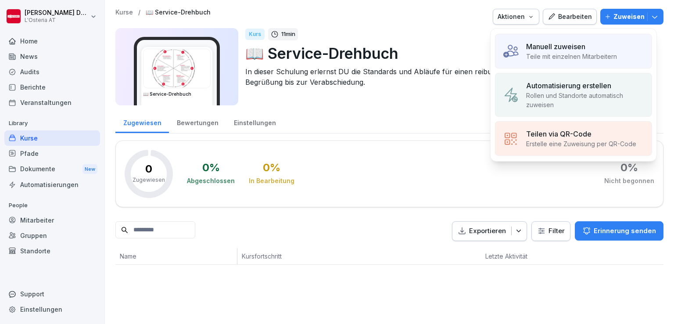
click at [584, 43] on p "Manuell zuweisen" at bounding box center [555, 46] width 59 height 11
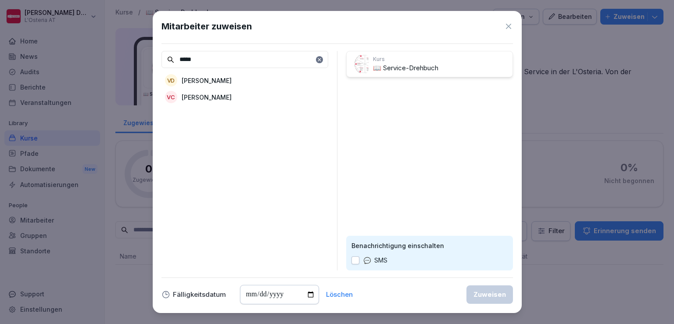
type input "*****"
click at [237, 74] on div "VD Valeria Johanna Damiani" at bounding box center [244, 80] width 167 height 16
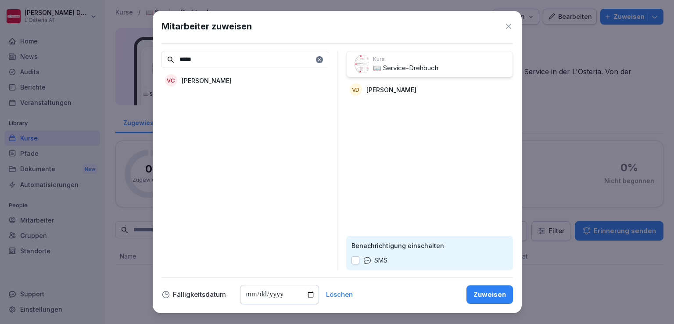
click at [490, 293] on div "Zuweisen" at bounding box center [489, 295] width 32 height 10
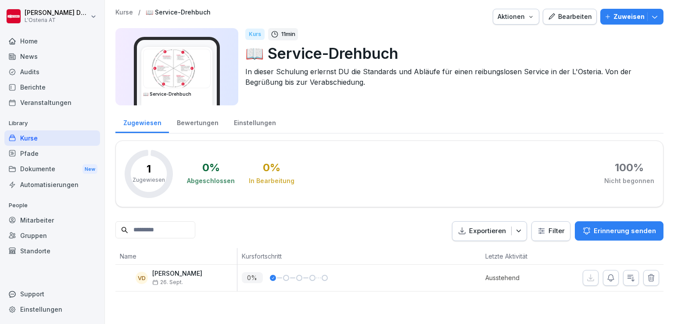
click at [36, 289] on div "Support" at bounding box center [52, 293] width 96 height 15
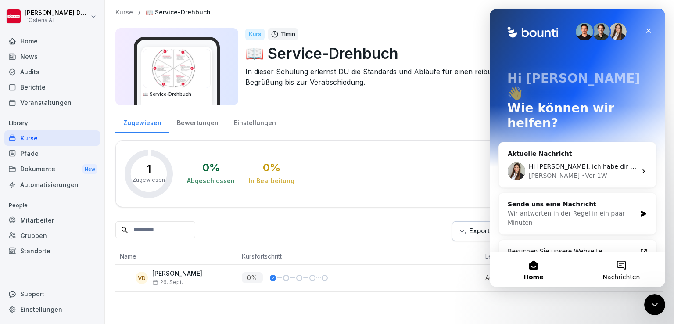
click at [621, 265] on button "Nachrichten" at bounding box center [621, 269] width 88 height 35
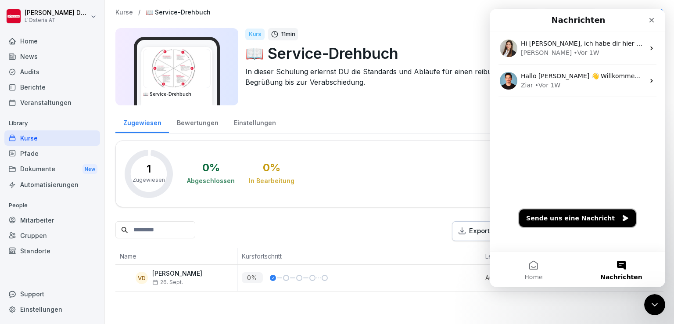
click at [564, 217] on button "Sende uns eine Nachricht" at bounding box center [577, 218] width 117 height 18
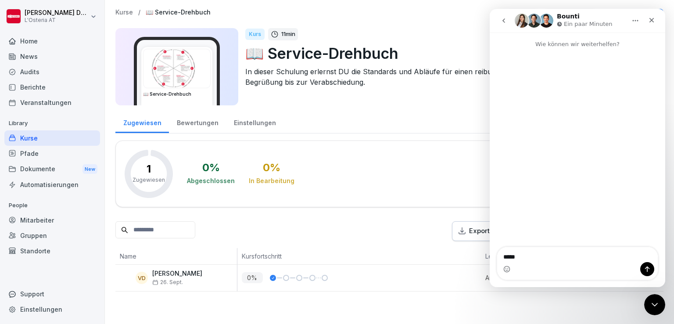
type textarea "******"
type textarea "**"
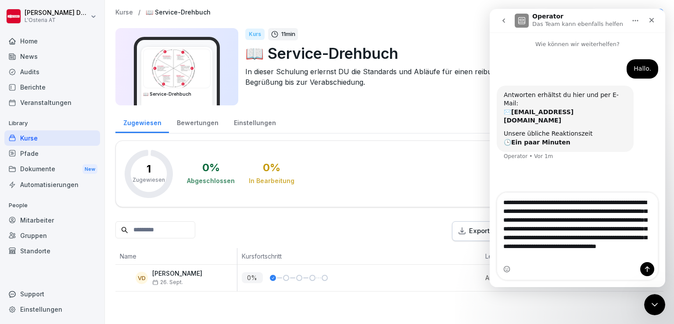
click at [522, 222] on textarea "**********" at bounding box center [577, 227] width 161 height 68
type textarea "**********"
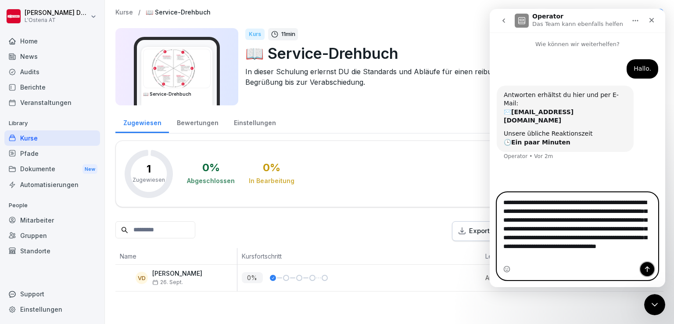
click at [645, 265] on button "Sende eine Nachricht…" at bounding box center [647, 269] width 14 height 14
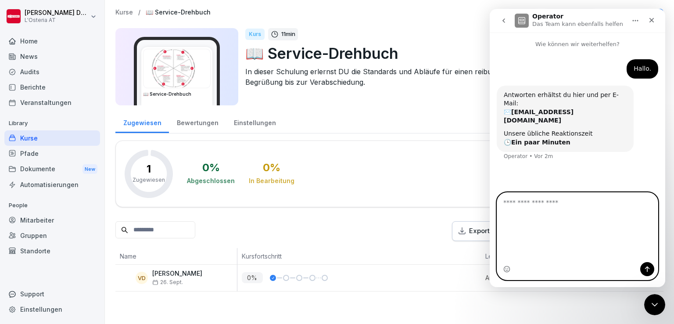
scroll to position [1, 0]
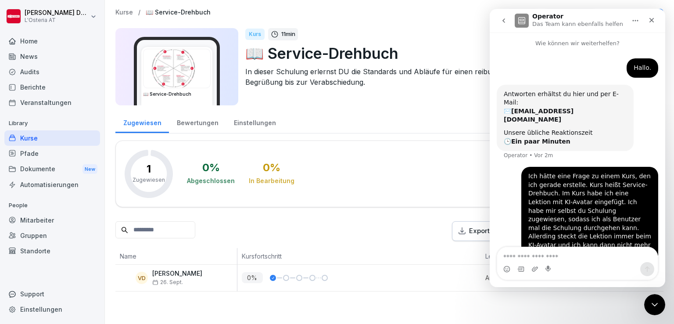
click at [505, 18] on icon "go back" at bounding box center [503, 20] width 3 height 4
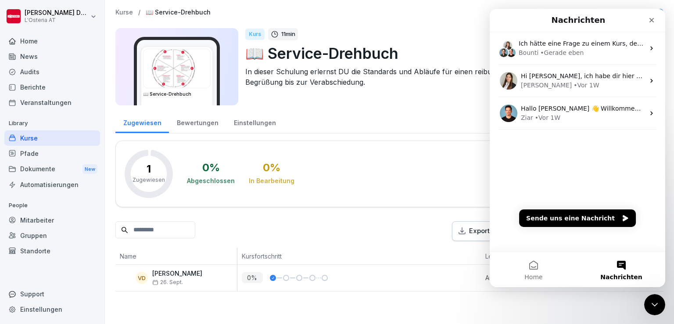
click at [394, 54] on p "📖 Service-Drehbuch" at bounding box center [450, 53] width 411 height 22
click at [534, 277] on span "Home" at bounding box center [533, 277] width 18 height 6
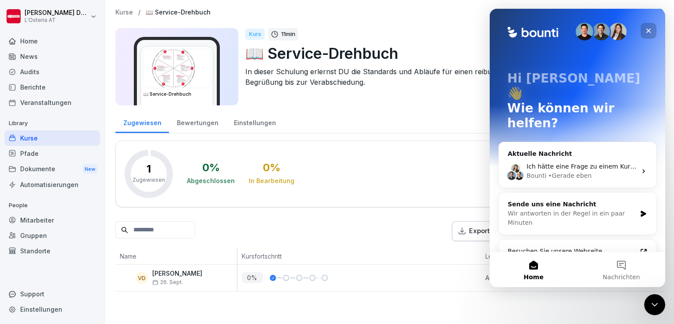
click at [649, 31] on icon "Schließen" at bounding box center [648, 31] width 5 height 5
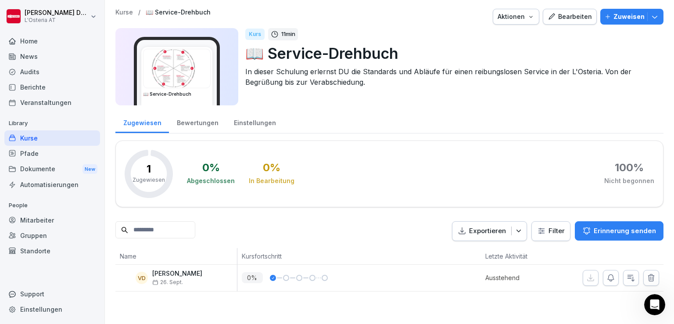
click at [569, 18] on div "Bearbeiten" at bounding box center [570, 17] width 44 height 10
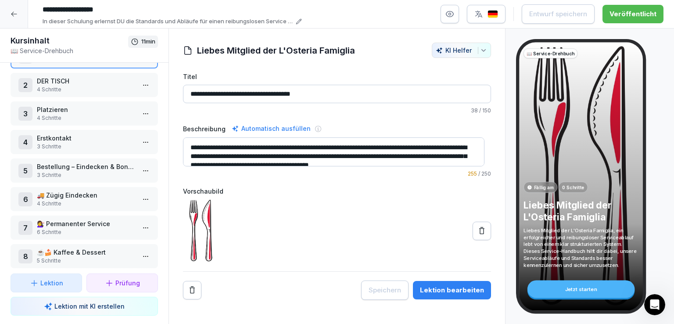
scroll to position [66, 0]
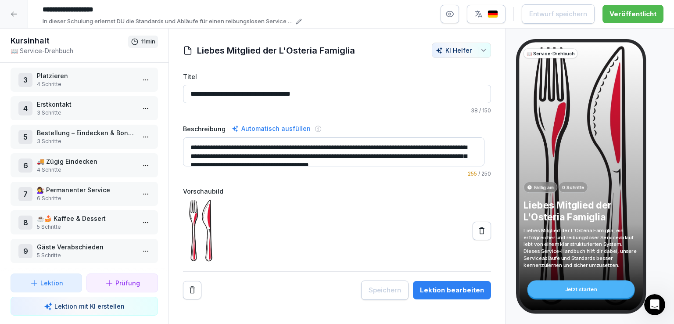
click at [81, 110] on p "3 Schritte" at bounding box center [86, 113] width 98 height 8
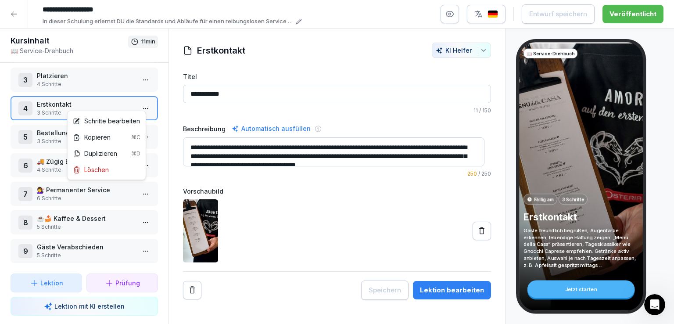
click at [140, 106] on html "**********" at bounding box center [337, 162] width 674 height 324
click at [110, 121] on div "Schritte bearbeiten" at bounding box center [106, 120] width 67 height 9
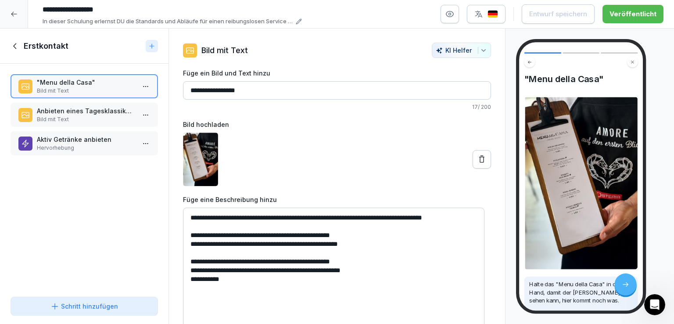
click at [85, 115] on p "Bild mit Text" at bounding box center [86, 119] width 98 height 8
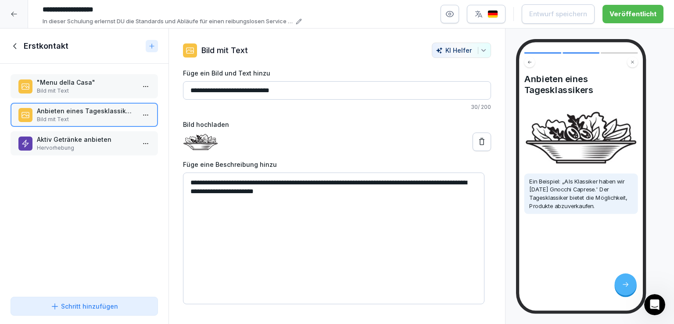
click at [75, 142] on p "Aktiv Getränke anbieten" at bounding box center [86, 139] width 98 height 9
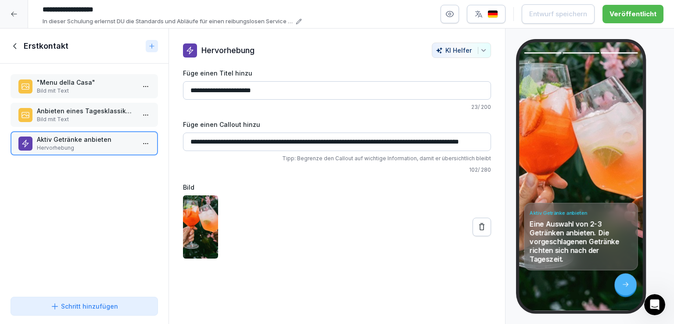
click at [14, 45] on icon at bounding box center [14, 46] width 3 height 6
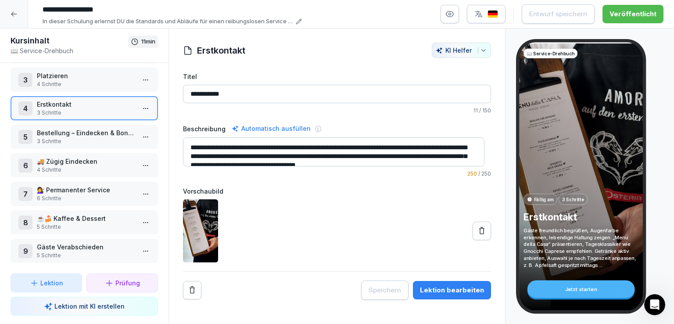
click at [96, 75] on p "Platzieren" at bounding box center [86, 75] width 98 height 9
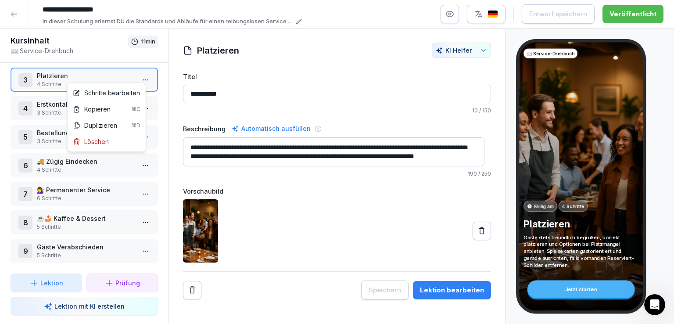
click at [138, 76] on html "**********" at bounding box center [337, 162] width 674 height 324
click at [115, 93] on div "Schritte bearbeiten" at bounding box center [106, 92] width 67 height 9
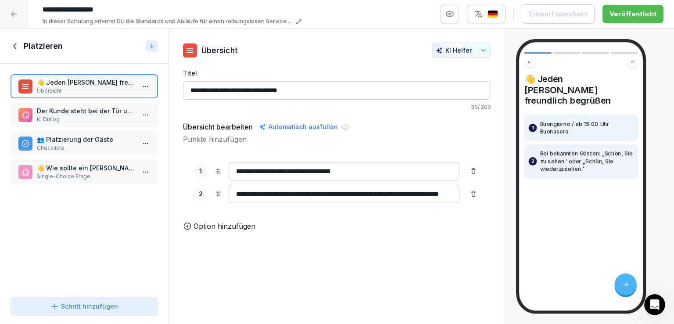
click at [17, 46] on icon at bounding box center [16, 46] width 10 height 10
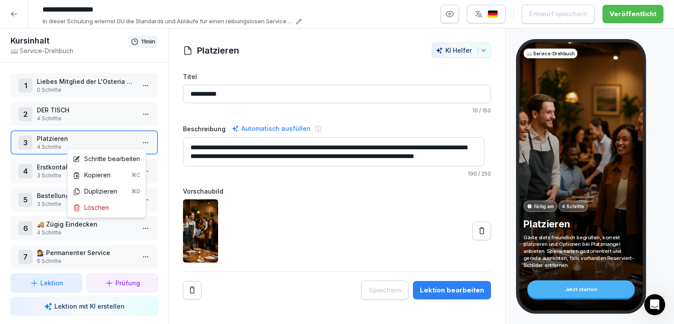
click at [135, 139] on html "**********" at bounding box center [337, 162] width 674 height 324
click at [114, 155] on div "Schritte bearbeiten" at bounding box center [106, 158] width 67 height 9
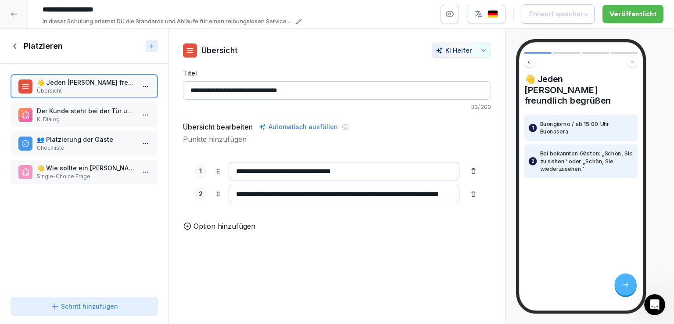
click at [84, 107] on p "Der Kunde steht bei der Tür und möchte einen Tisch für zwei Personen haben. Das…" at bounding box center [86, 110] width 98 height 9
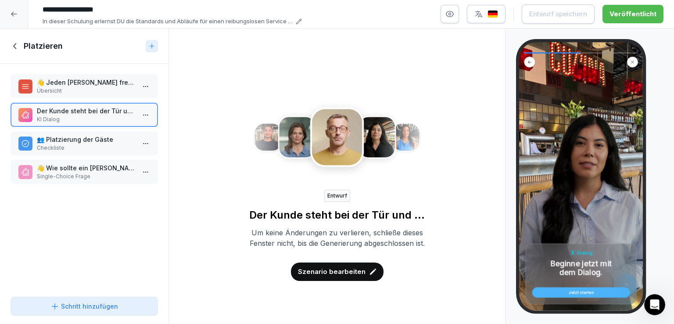
click at [329, 276] on p "Szenario bearbeiten" at bounding box center [332, 272] width 68 height 10
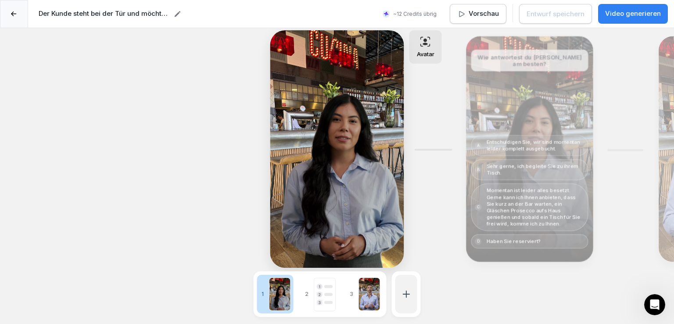
click at [485, 16] on p "Vorschau" at bounding box center [484, 14] width 30 height 10
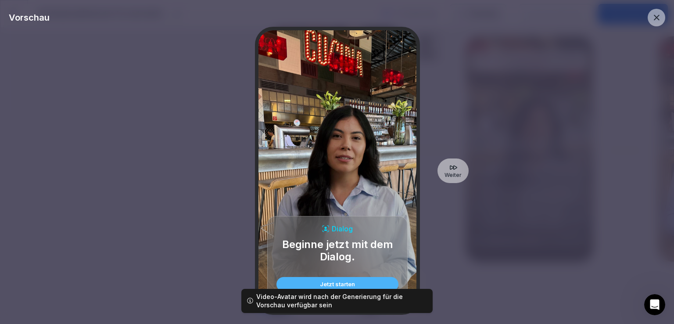
click at [359, 283] on div "Jetzt starten" at bounding box center [337, 284] width 108 height 6
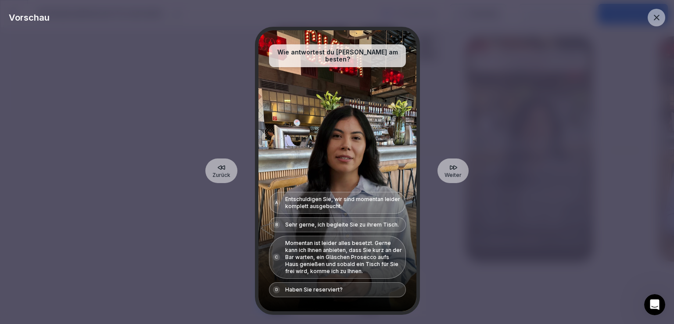
click at [345, 201] on p "Entschuldigen Sie, wir sind momentan leider komplett ausgebucht." at bounding box center [343, 203] width 117 height 14
click at [339, 290] on p "Haben Sie reserviert?" at bounding box center [313, 289] width 57 height 7
click at [330, 251] on p "Momentan ist leider alles besetzt. Gerne kann ich Ihnen anbieten, dass Sie kurz…" at bounding box center [343, 257] width 117 height 35
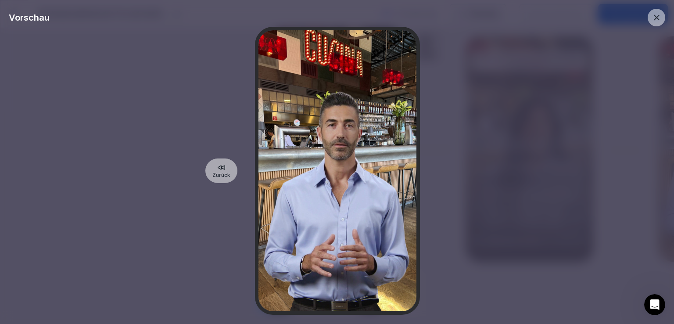
click at [659, 21] on icon at bounding box center [657, 18] width 10 height 10
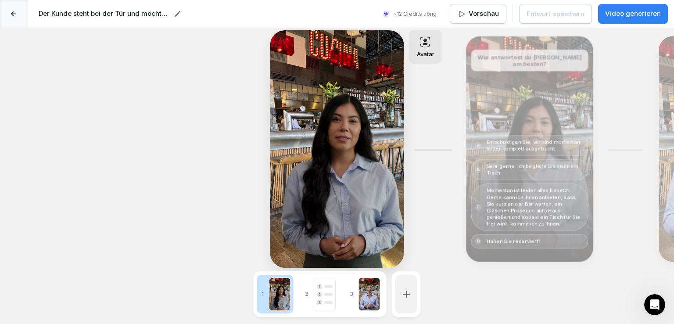
click at [14, 14] on icon at bounding box center [14, 13] width 6 height 5
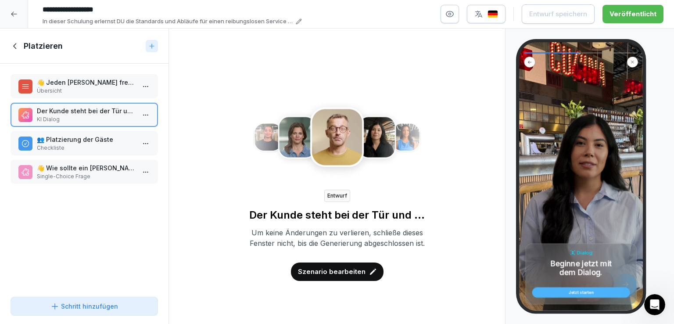
click at [13, 44] on icon at bounding box center [16, 46] width 10 height 10
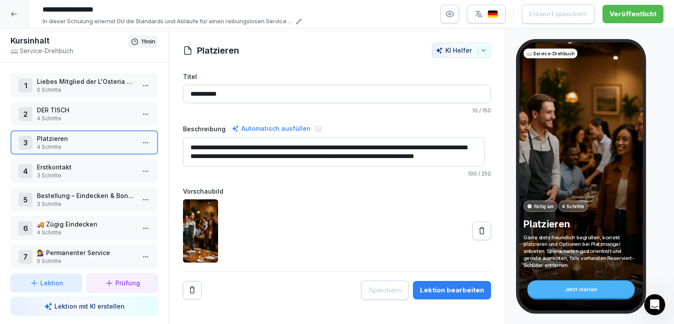
click at [95, 223] on p "🚚 Zügig Eindecken" at bounding box center [86, 223] width 98 height 9
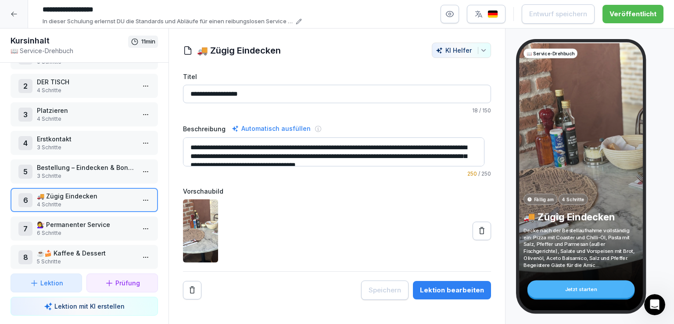
scroll to position [66, 0]
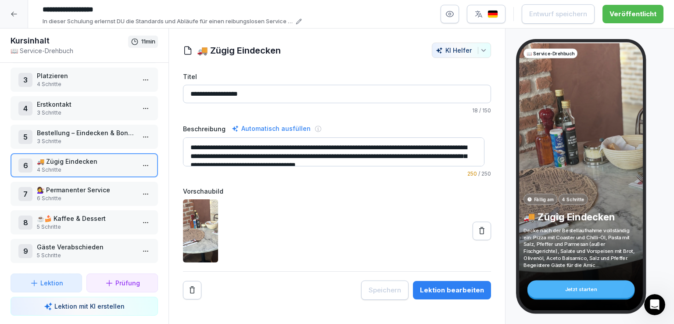
click at [82, 186] on p "💇‍♀️ Permanenter Service" at bounding box center [86, 189] width 98 height 9
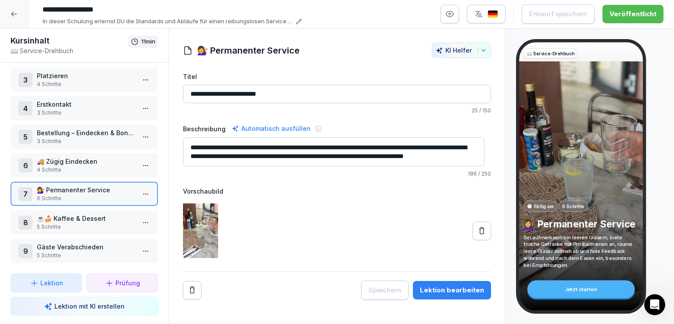
click at [90, 214] on p "☕🍰 Kaffee & Dessert" at bounding box center [86, 218] width 98 height 9
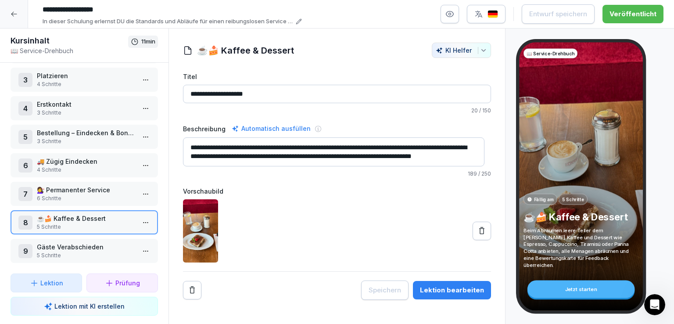
click at [103, 242] on p "Gäste Verabschieden" at bounding box center [86, 246] width 98 height 9
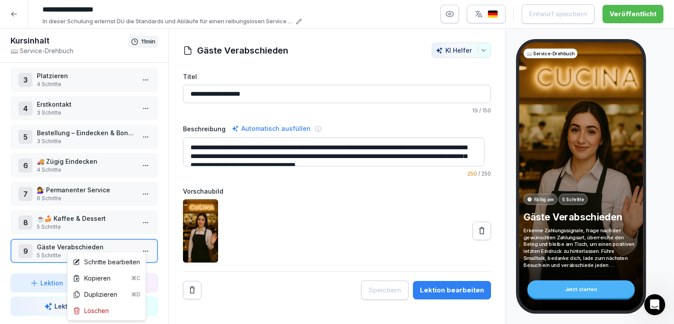
click at [138, 244] on html "**********" at bounding box center [337, 162] width 674 height 324
click at [114, 264] on div "Schritte bearbeiten" at bounding box center [106, 261] width 67 height 9
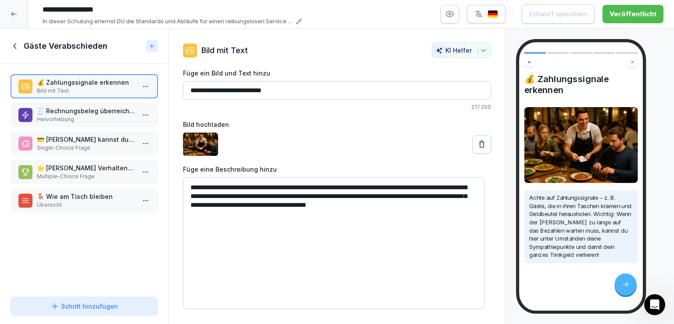
click at [105, 115] on p "Hervorhebung" at bounding box center [86, 119] width 98 height 8
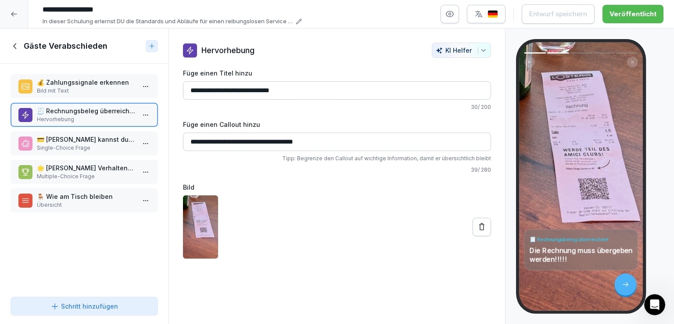
click at [87, 137] on p "💳 Woran kannst du erkennen, dass ein Gast bezahlen möchte?" at bounding box center [86, 139] width 98 height 9
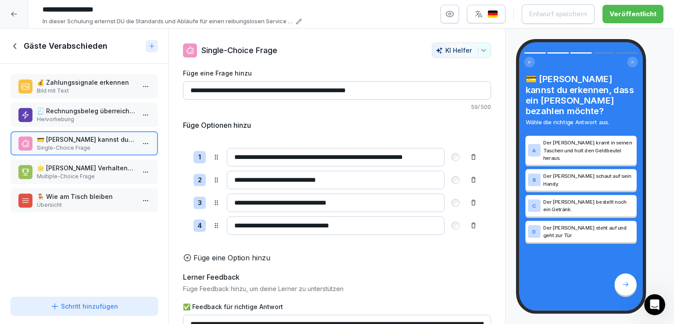
click at [86, 111] on p "🧾 Rechnungsbeleg überreichen!" at bounding box center [86, 110] width 98 height 9
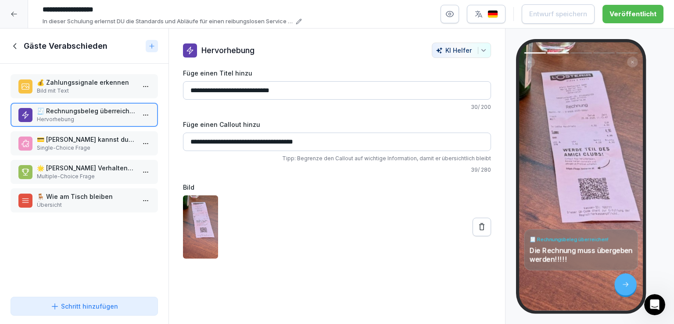
click at [82, 80] on p "💰 Zahlungssignale erkennen" at bounding box center [86, 82] width 98 height 9
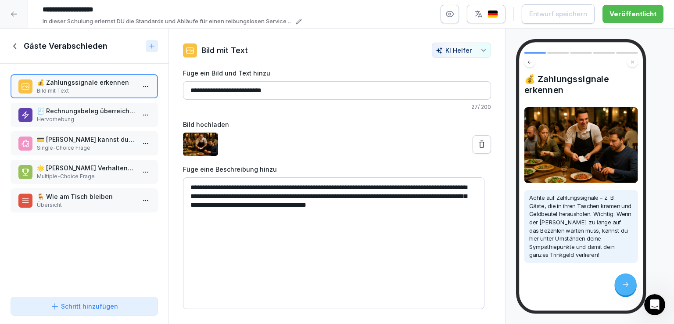
click at [90, 169] on p "🌟 Welche Verhaltensweisen hinterlassen einen guten letzten Eindruck beim Gast?" at bounding box center [86, 167] width 98 height 9
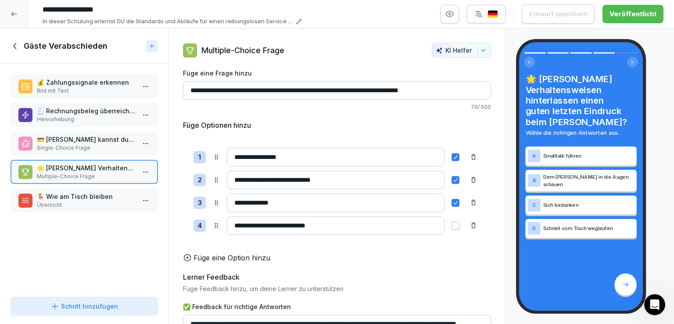
click at [93, 197] on p "🪑 Wie am Tisch bleiben" at bounding box center [86, 196] width 98 height 9
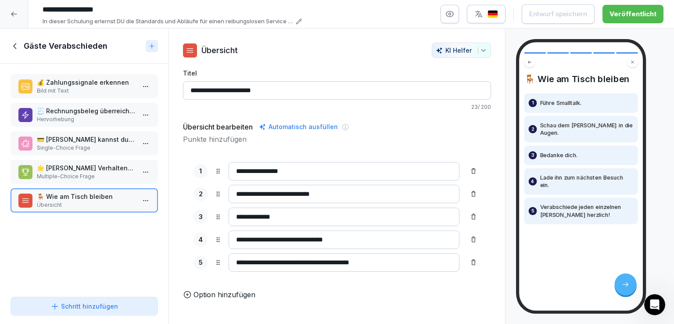
click at [95, 84] on p "💰 Zahlungssignale erkennen" at bounding box center [86, 82] width 98 height 9
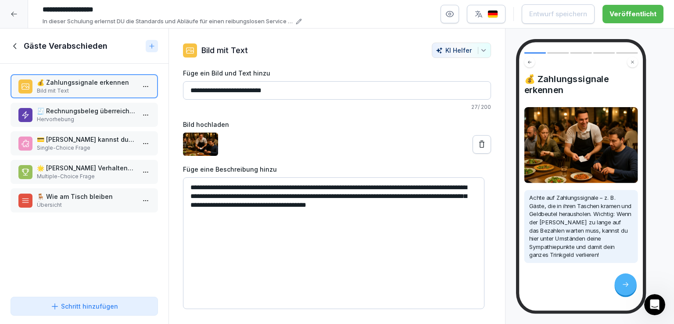
click at [16, 44] on icon at bounding box center [16, 46] width 10 height 10
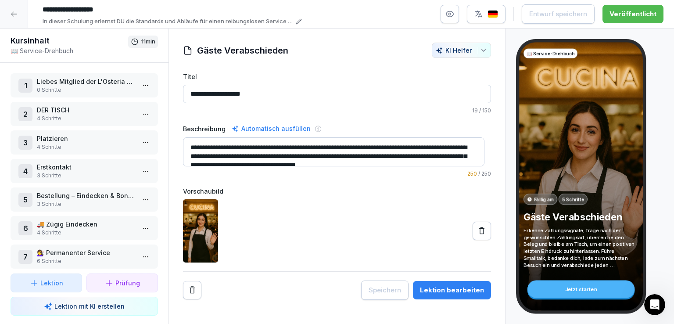
click at [14, 14] on icon at bounding box center [14, 14] width 6 height 5
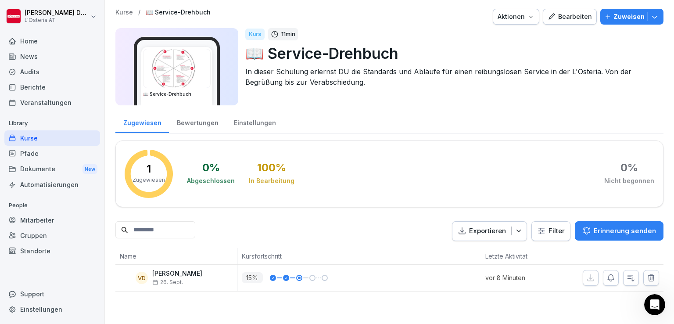
click at [42, 44] on div "Home" at bounding box center [52, 40] width 96 height 15
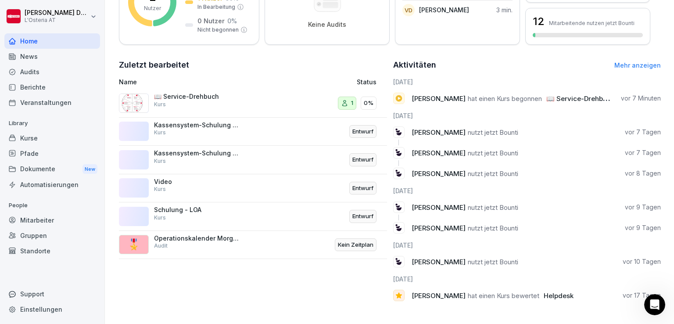
scroll to position [177, 0]
click at [39, 140] on div "Kurse" at bounding box center [52, 137] width 96 height 15
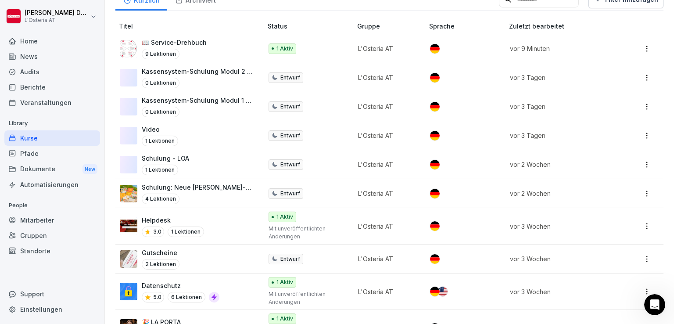
scroll to position [231, 0]
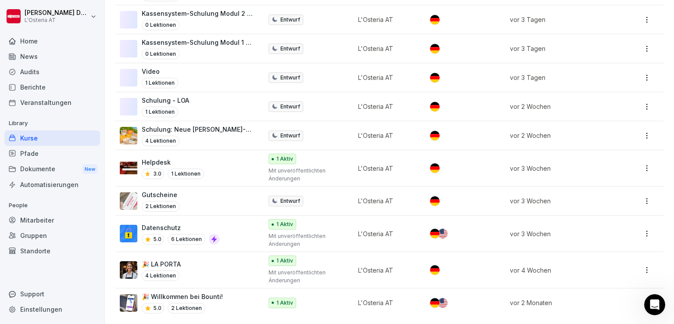
click at [196, 259] on div "🎉 LA PORTA 4 Lektionen" at bounding box center [187, 270] width 134 height 22
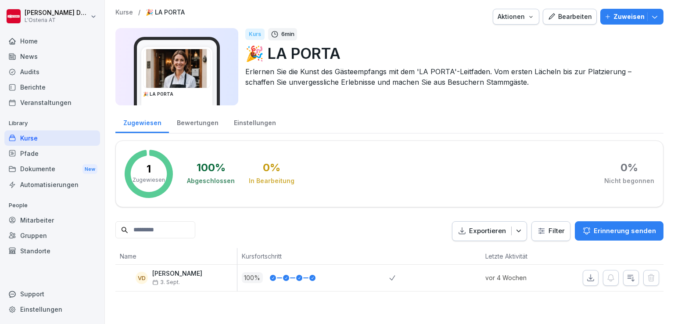
click at [565, 22] on button "Bearbeiten" at bounding box center [570, 17] width 54 height 16
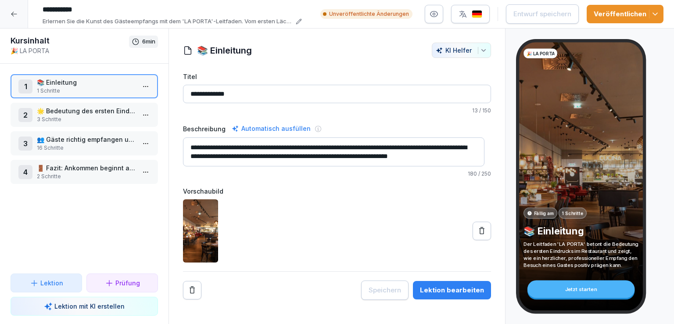
drag, startPoint x: 201, startPoint y: 95, endPoint x: 178, endPoint y: 95, distance: 22.8
click at [178, 95] on div "**********" at bounding box center [337, 171] width 336 height 257
type input "**********"
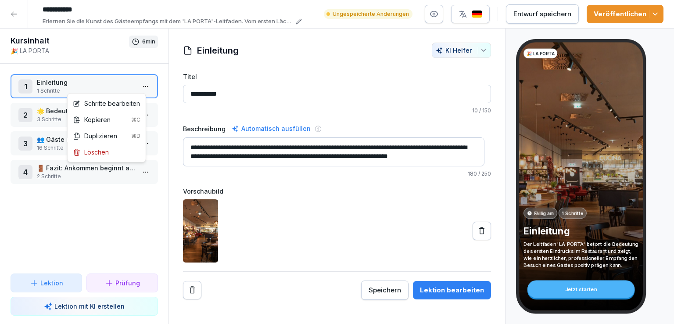
click at [141, 87] on html "**********" at bounding box center [337, 162] width 674 height 324
click at [114, 104] on div "Schritte bearbeiten" at bounding box center [106, 103] width 67 height 9
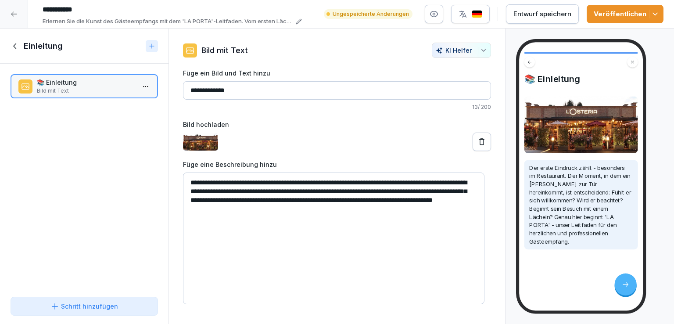
click at [12, 43] on icon at bounding box center [16, 46] width 10 height 10
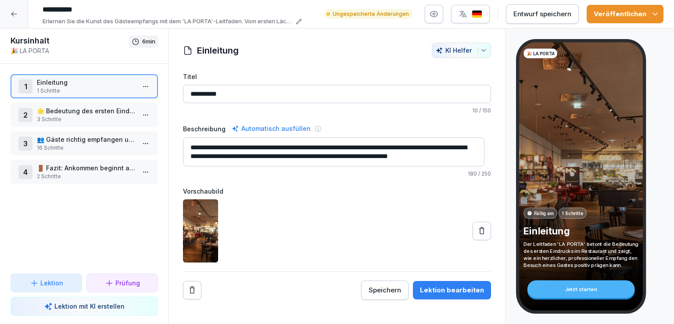
click at [80, 109] on p "🌟 Bedeutung des ersten Eindrucks" at bounding box center [86, 110] width 98 height 9
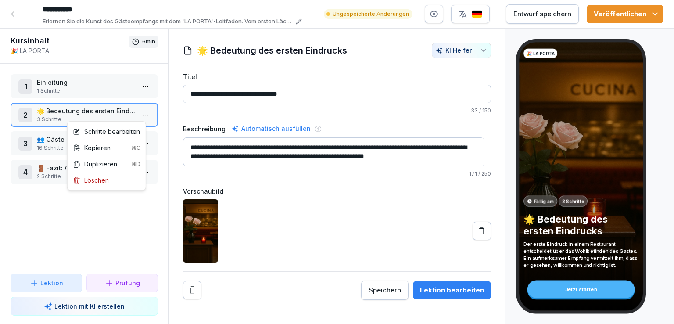
click at [141, 111] on html "**********" at bounding box center [337, 162] width 674 height 324
click at [118, 129] on div "Schritte bearbeiten" at bounding box center [106, 131] width 67 height 9
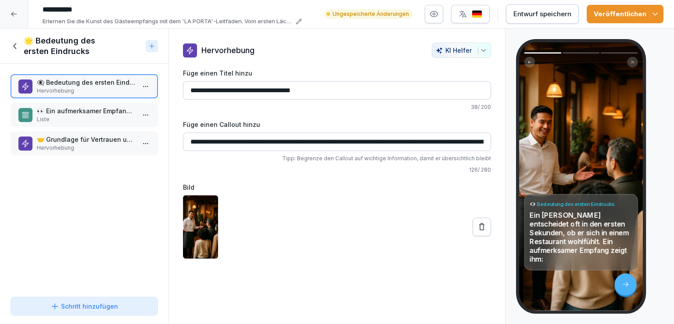
click at [88, 114] on p "👀 Ein aufmerksamer Empfang zeigt ihm" at bounding box center [86, 110] width 98 height 9
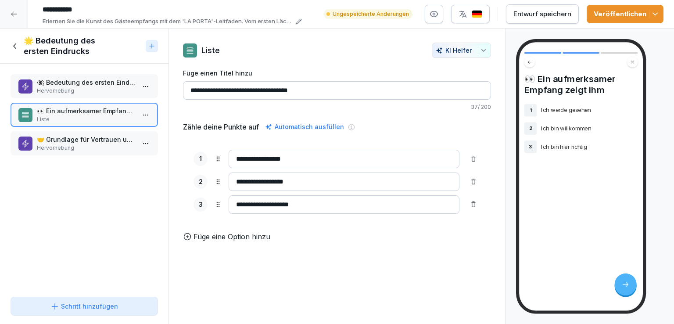
click at [73, 147] on p "Hervorhebung" at bounding box center [86, 148] width 98 height 8
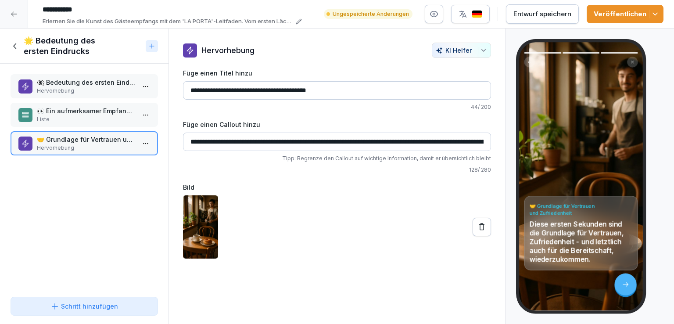
click at [15, 46] on icon at bounding box center [16, 46] width 10 height 10
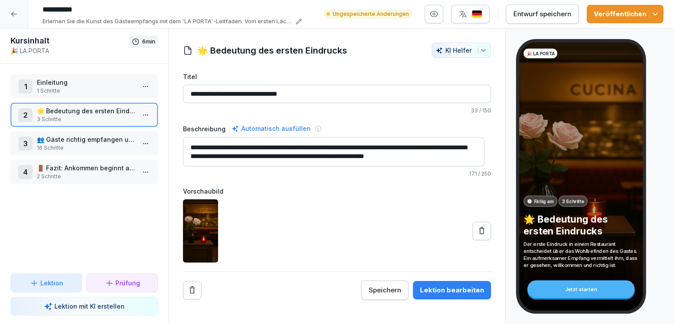
click at [90, 141] on p "👥 Gäste richtig empfangen und platzieren" at bounding box center [86, 139] width 98 height 9
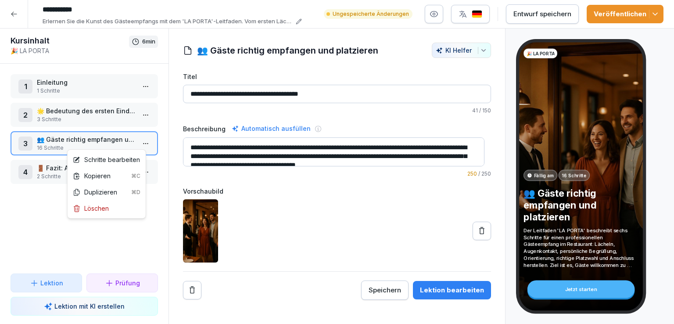
click at [142, 143] on html "**********" at bounding box center [337, 162] width 674 height 324
click at [108, 160] on div "Schritte bearbeiten" at bounding box center [106, 159] width 67 height 9
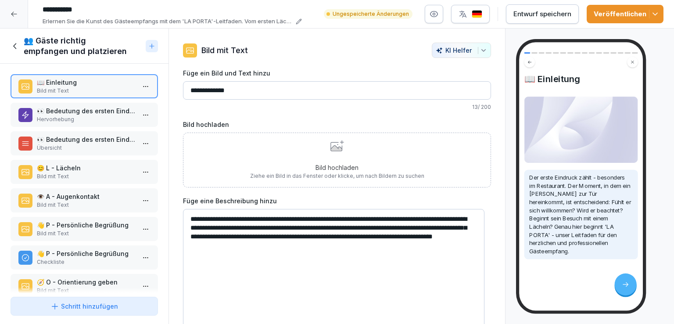
click at [95, 111] on p "👀 Bedeutung des ersten Eindrucks" at bounding box center [86, 110] width 98 height 9
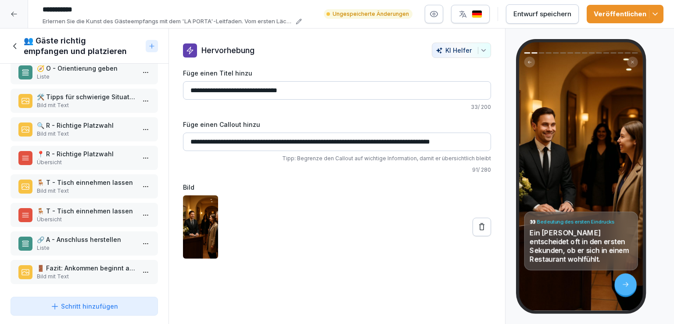
scroll to position [242, 0]
click at [79, 260] on div "🚪 Fazit: Ankommen beginnt an der Tür Bild mit Text" at bounding box center [84, 272] width 147 height 24
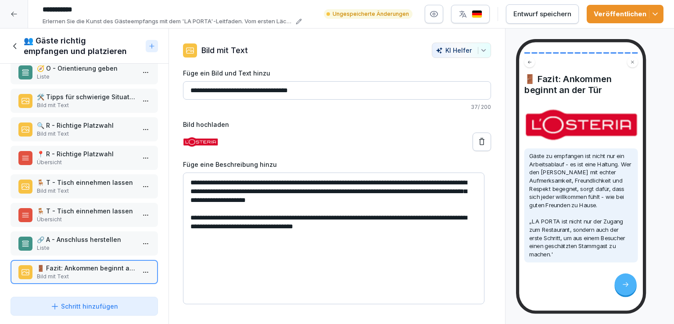
click at [99, 236] on p "🔗 A - Anschluss herstellen" at bounding box center [86, 239] width 98 height 9
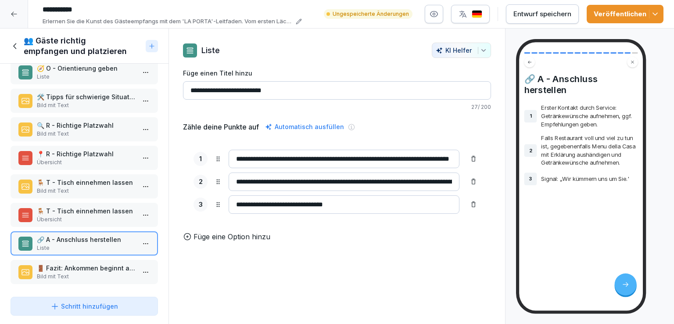
click at [99, 206] on p "🪑 T - Tisch einnehmen lassen" at bounding box center [86, 210] width 98 height 9
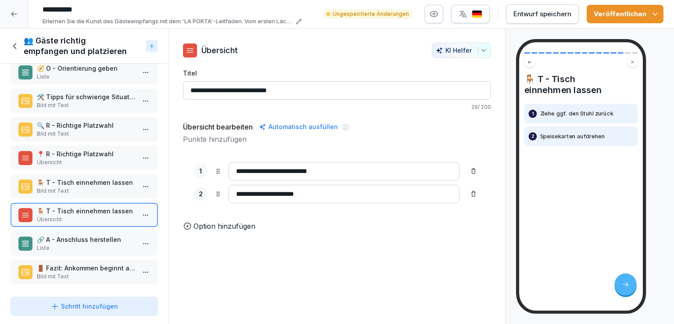
click at [100, 178] on p "🪑 T - Tisch einnehmen lassen" at bounding box center [86, 182] width 98 height 9
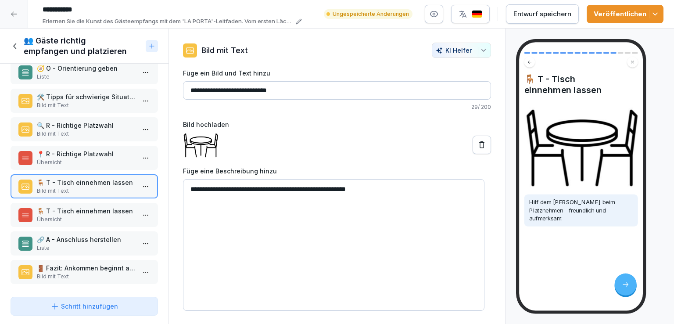
click at [104, 150] on p "📍 R - Richtige Platzwahl" at bounding box center [86, 153] width 98 height 9
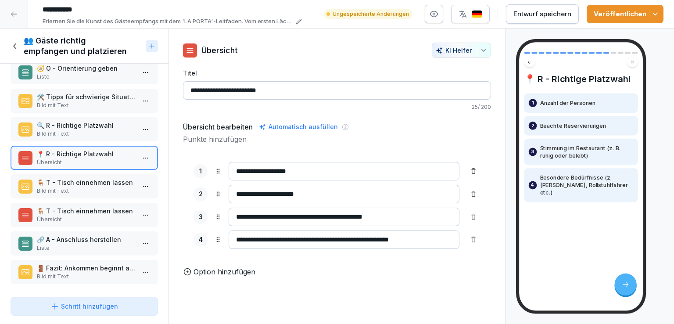
click at [105, 122] on p "🔍 R - Richtige Platzwahl" at bounding box center [86, 125] width 98 height 9
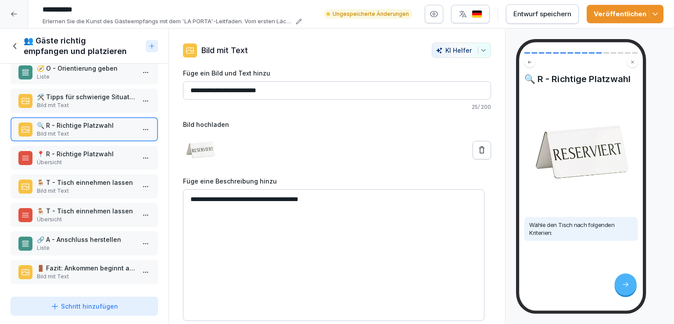
click at [105, 97] on p "🛠️ Tipps für schwierige Situationen" at bounding box center [86, 96] width 98 height 9
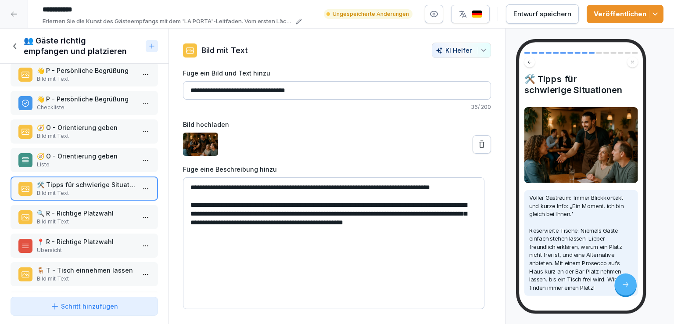
scroll to position [151, 0]
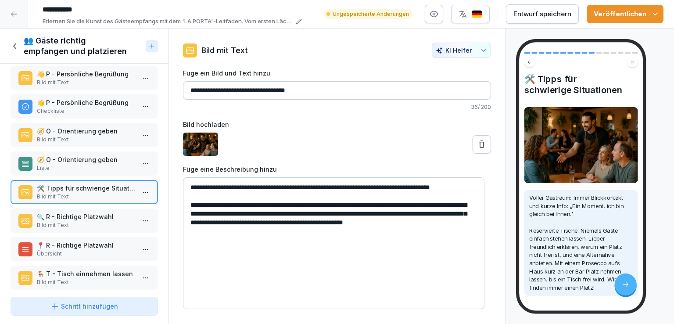
click at [90, 164] on p "Liste" at bounding box center [86, 168] width 98 height 8
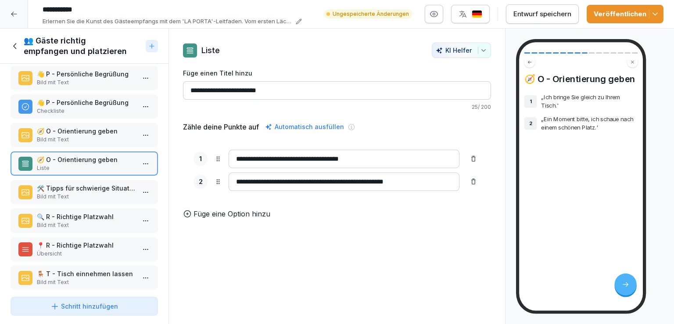
click at [97, 129] on p "🧭 O - Orientierung geben" at bounding box center [86, 130] width 98 height 9
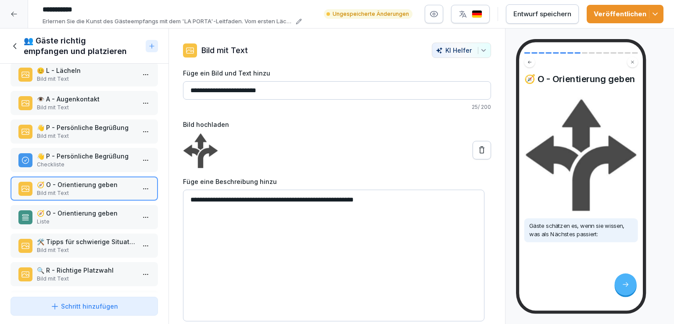
scroll to position [96, 0]
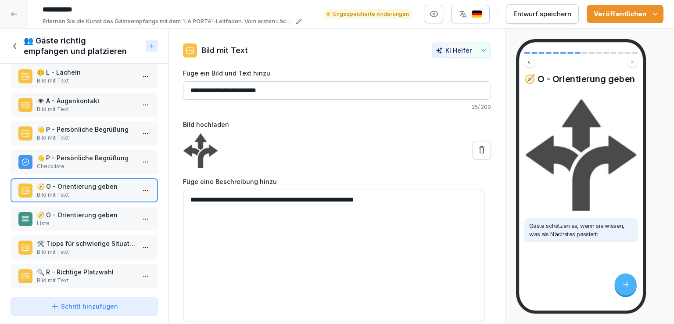
click at [91, 162] on p "Checkliste" at bounding box center [86, 166] width 98 height 8
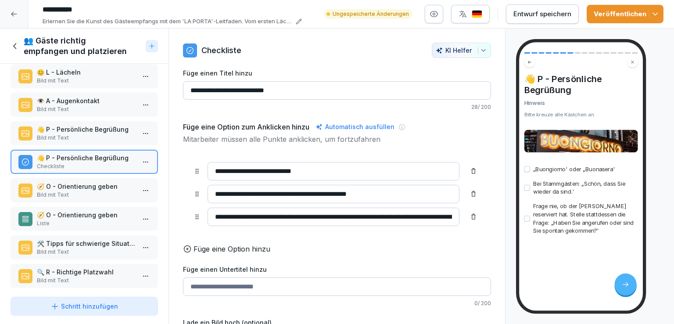
click at [102, 125] on p "👋 P - Persönliche Begrüßung" at bounding box center [86, 129] width 98 height 9
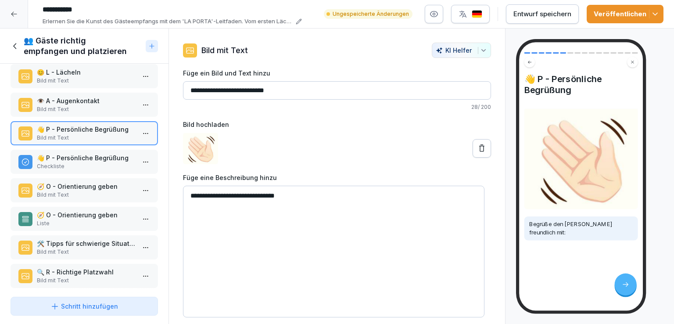
click at [104, 97] on p "👁️ A - Augenkontakt" at bounding box center [86, 100] width 98 height 9
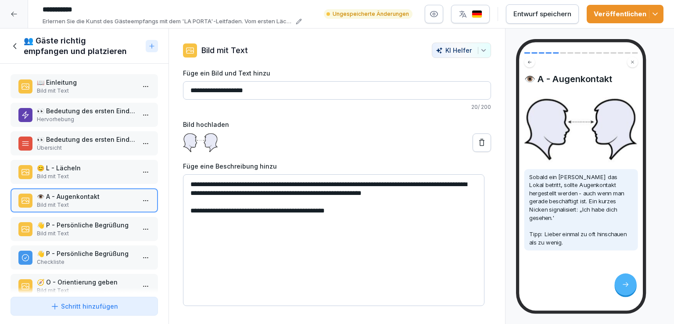
click at [89, 148] on p "Übersicht" at bounding box center [86, 148] width 98 height 8
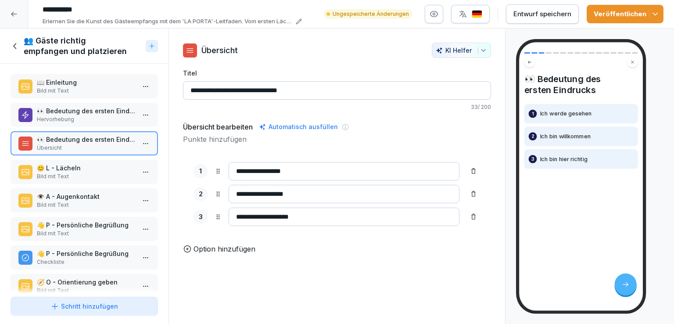
click at [86, 112] on p "👀 Bedeutung des ersten Eindrucks" at bounding box center [86, 110] width 98 height 9
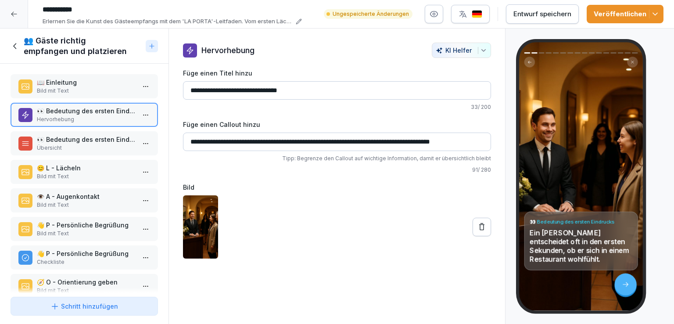
click at [93, 87] on p "Bild mit Text" at bounding box center [86, 91] width 98 height 8
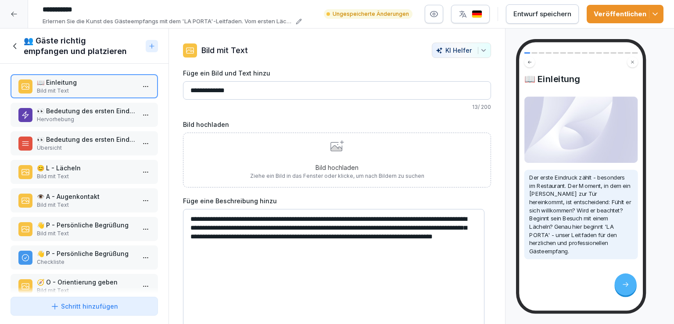
click at [18, 44] on icon at bounding box center [16, 46] width 10 height 10
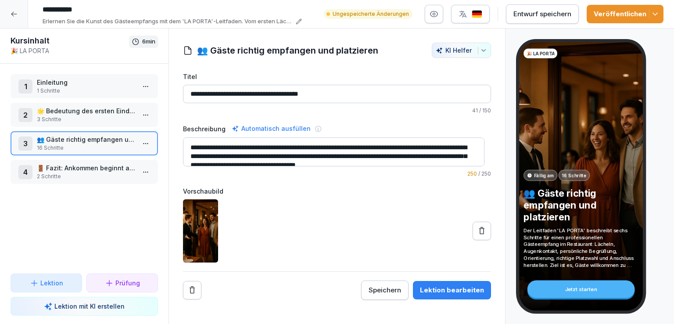
click at [80, 166] on p "🚪 Fazit: Ankommen beginnt an der Tür" at bounding box center [86, 167] width 98 height 9
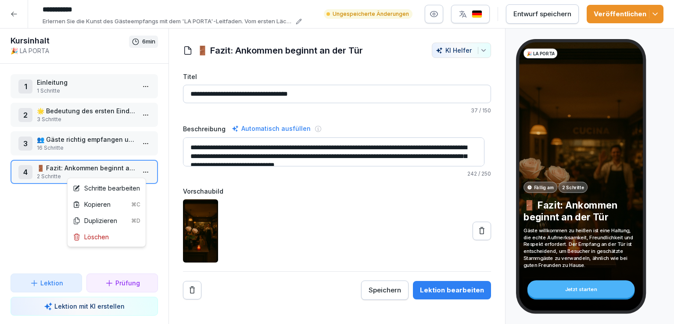
click at [139, 170] on html "**********" at bounding box center [337, 162] width 674 height 324
click at [104, 193] on div "Schritte bearbeiten" at bounding box center [106, 188] width 75 height 16
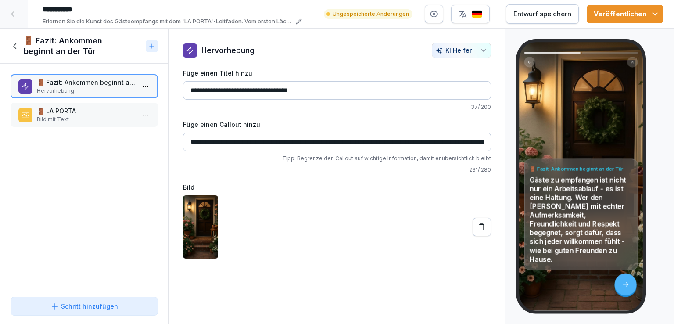
click at [92, 103] on div "🚪 LA PORTA Bild mit Text" at bounding box center [84, 115] width 147 height 24
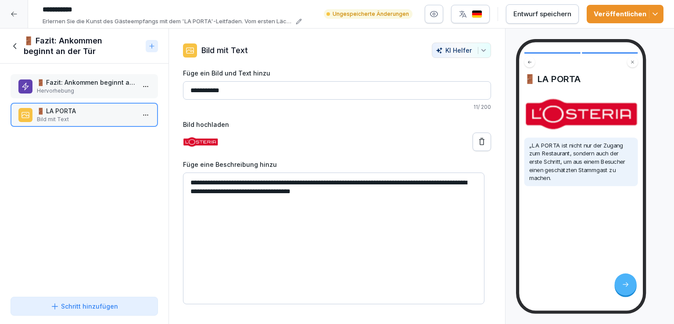
click at [75, 86] on p "🚪 Fazit: Ankommen beginnt an der Tür" at bounding box center [86, 82] width 98 height 9
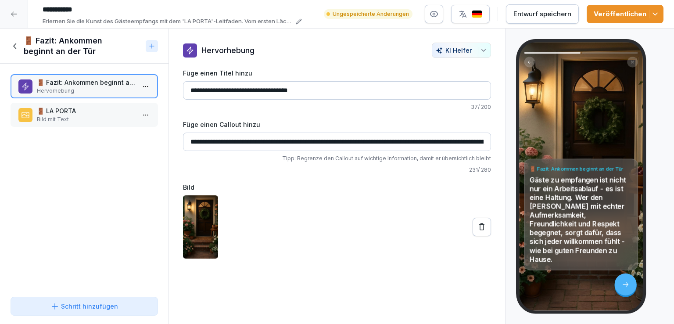
click at [18, 45] on icon at bounding box center [16, 46] width 10 height 10
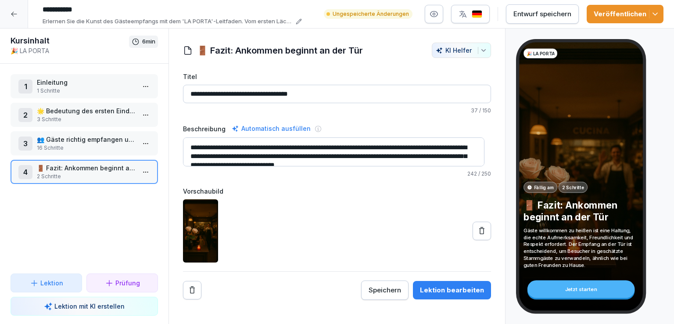
click at [537, 15] on div "Entwurf speichern" at bounding box center [542, 14] width 58 height 10
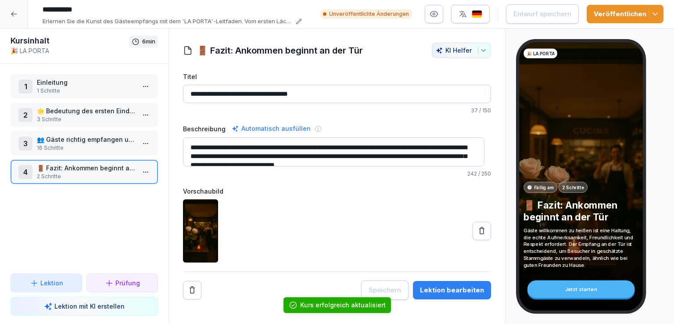
click at [15, 14] on icon at bounding box center [14, 14] width 7 height 7
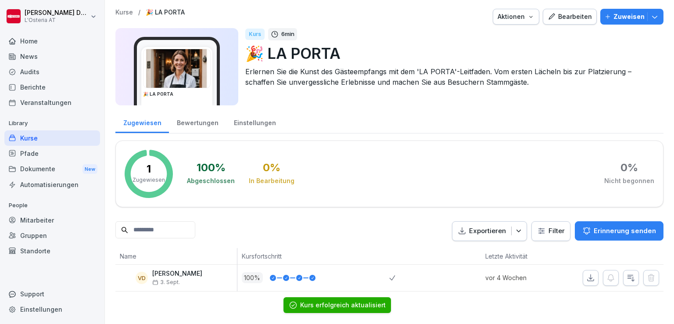
click at [22, 139] on div "Kurse" at bounding box center [52, 137] width 96 height 15
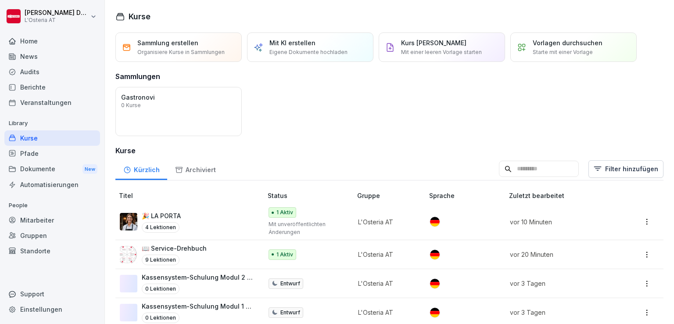
click at [27, 43] on div "Home" at bounding box center [52, 40] width 96 height 15
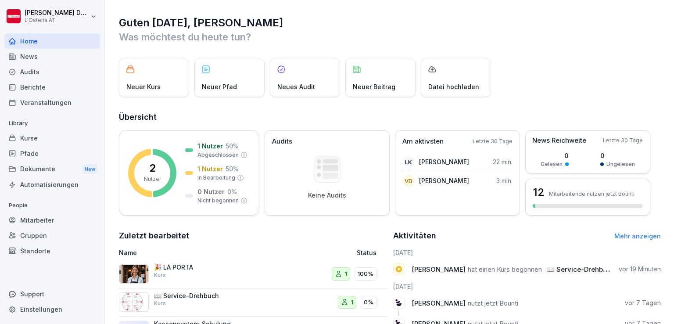
click at [47, 288] on div "Support" at bounding box center [52, 293] width 96 height 15
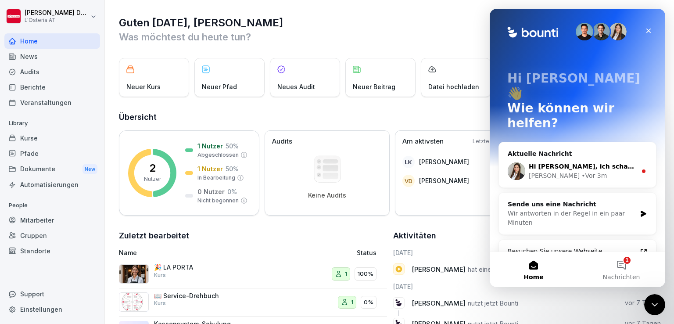
click at [611, 155] on div "Hi Valeria, ich schaue mir das Problem an und melde mich dann noch einmal bei d…" at bounding box center [577, 171] width 157 height 32
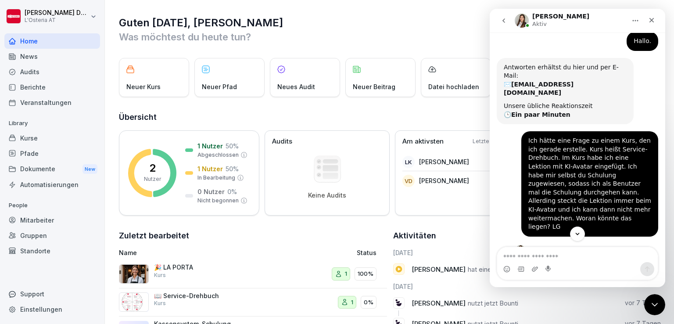
scroll to position [82, 0]
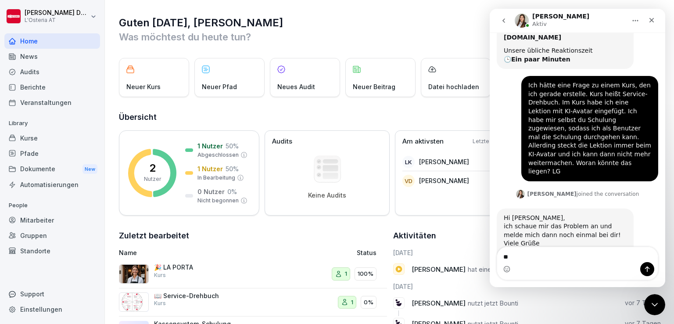
type textarea "*"
type textarea "**********"
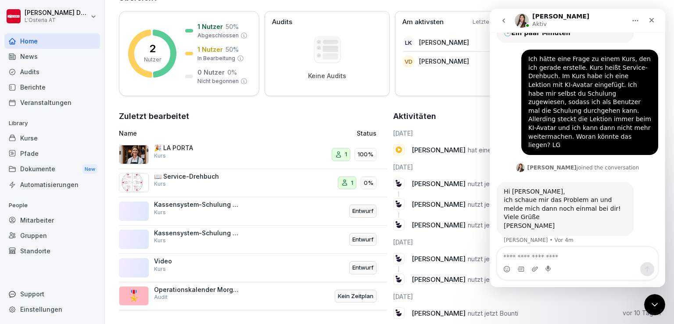
scroll to position [122, 0]
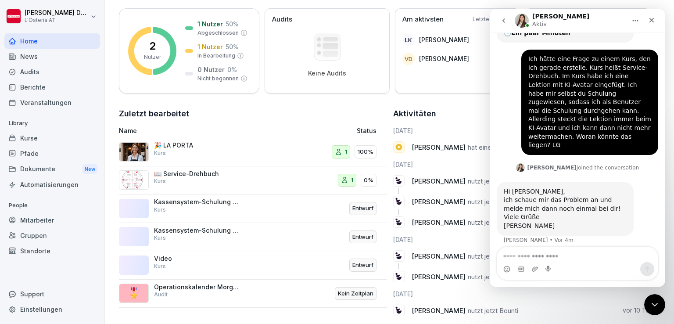
click at [32, 139] on div "Kurse" at bounding box center [52, 137] width 96 height 15
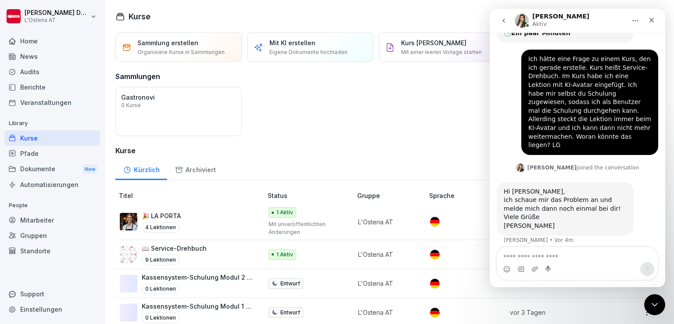
scroll to position [11, 0]
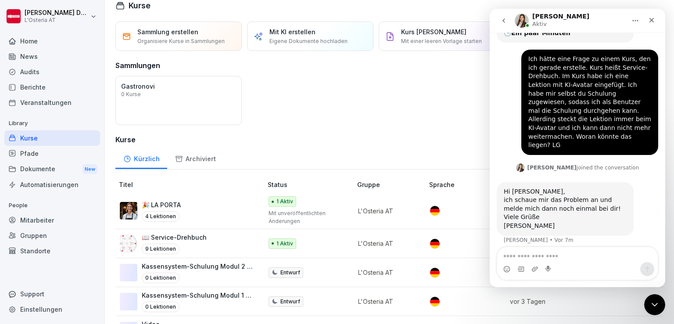
click at [378, 85] on div "Öffnen Gastronovi 0 Kurse" at bounding box center [389, 100] width 548 height 49
click at [400, 144] on div "Sammlung erstellen Organisiere Kurse in Sammlungen Mit KI erstellen Eigene Doku…" at bounding box center [389, 281] width 569 height 519
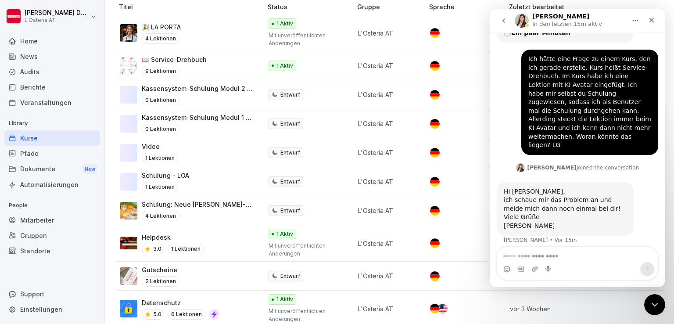
scroll to position [0, 0]
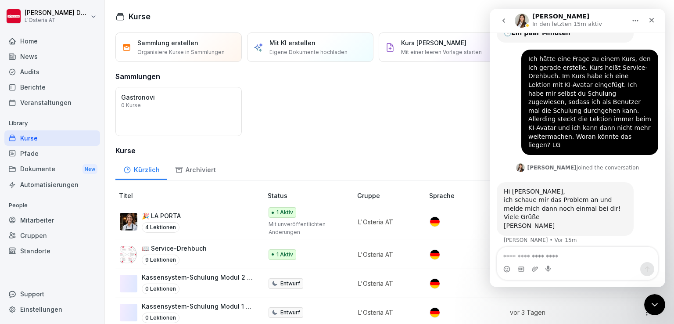
click at [352, 117] on div "Öffnen Gastronovi 0 Kurse" at bounding box center [389, 111] width 548 height 49
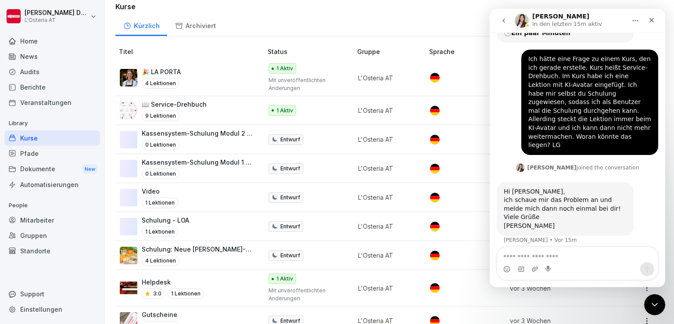
scroll to position [144, 0]
click at [356, 4] on h3 "Kurse" at bounding box center [389, 6] width 548 height 11
click at [344, 12] on div "Sammlung erstellen Organisiere Kurse in Sammlungen Mit KI erstellen Eigene Doku…" at bounding box center [389, 148] width 569 height 519
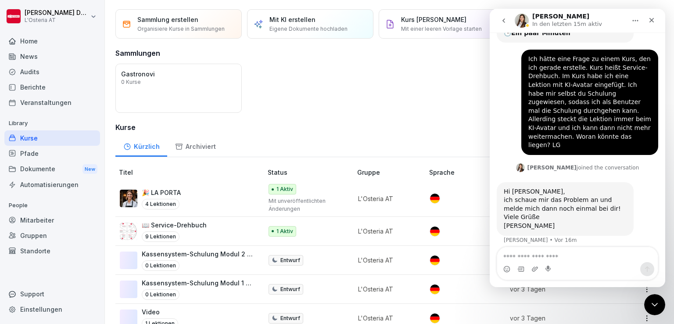
scroll to position [0, 0]
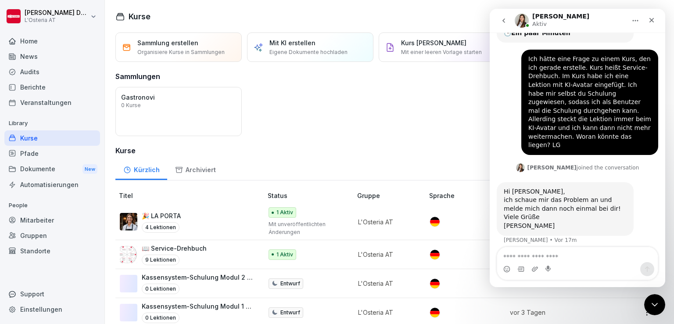
click at [35, 73] on div "Audits" at bounding box center [52, 71] width 96 height 15
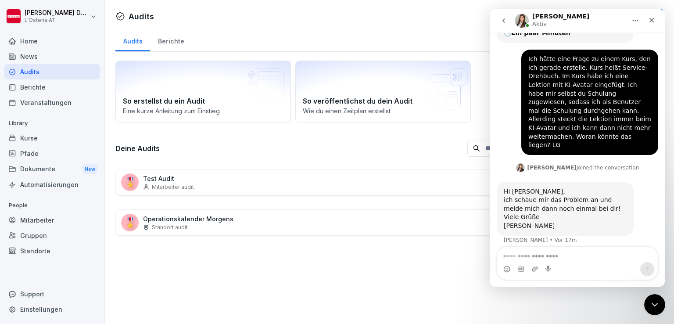
click at [34, 138] on div "Kurse" at bounding box center [52, 137] width 96 height 15
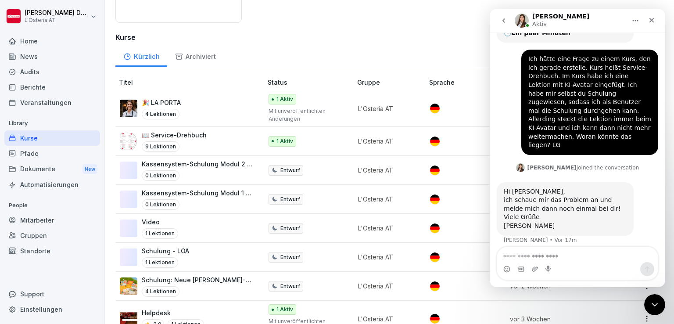
scroll to position [112, 0]
click at [653, 18] on icon "Schließen" at bounding box center [651, 20] width 7 height 7
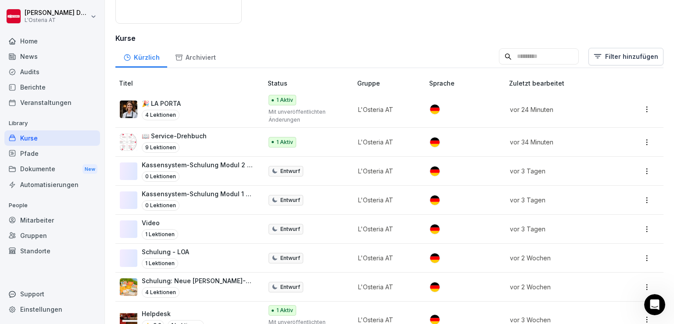
scroll to position [231, 0]
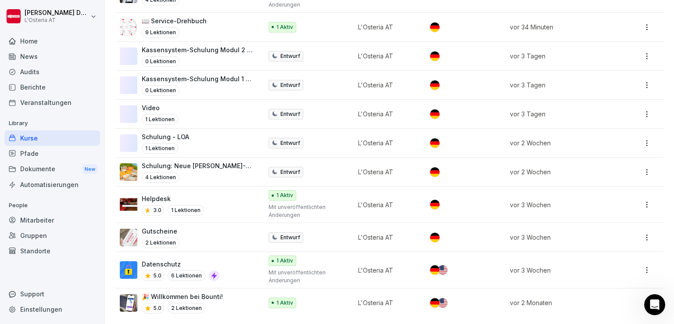
click at [186, 227] on div "Gutscheine 2 Lektionen" at bounding box center [187, 237] width 134 height 22
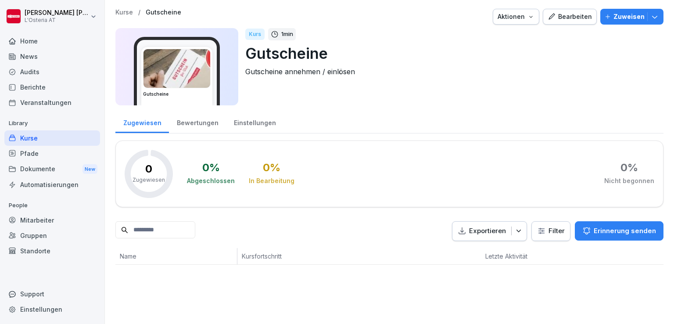
click at [567, 18] on div "Bearbeiten" at bounding box center [570, 17] width 44 height 10
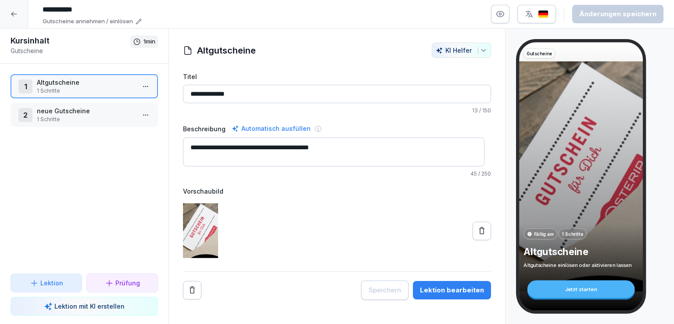
click at [78, 113] on p "neue Gutscheine" at bounding box center [86, 110] width 98 height 9
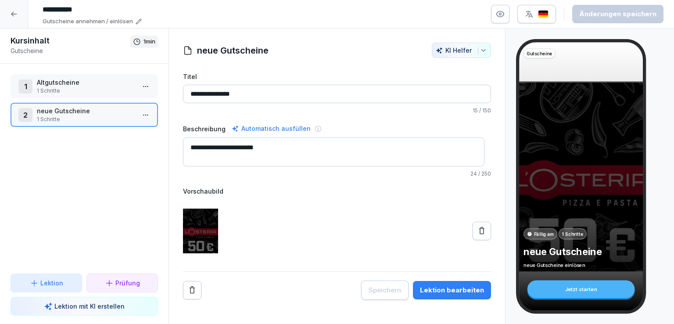
click at [71, 84] on p "Altgutscheine" at bounding box center [86, 82] width 98 height 9
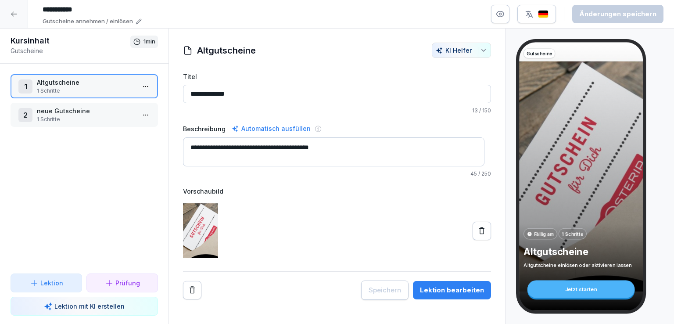
click at [17, 15] on icon at bounding box center [14, 14] width 7 height 7
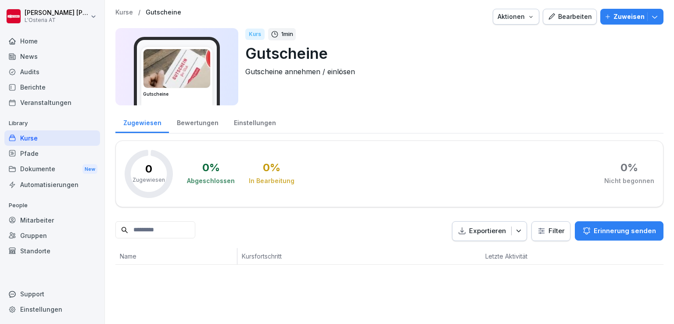
click at [650, 17] on icon "button" at bounding box center [654, 16] width 9 height 9
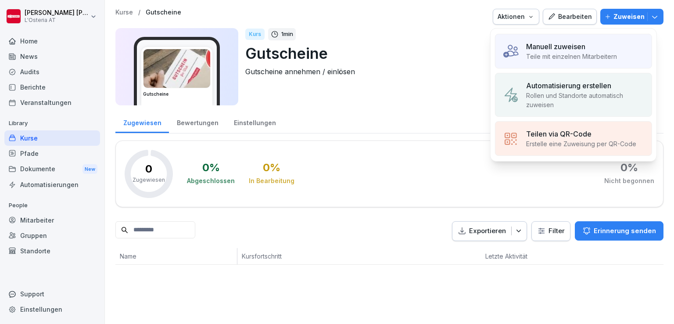
click at [564, 50] on p "Manuell zuweisen" at bounding box center [555, 46] width 59 height 11
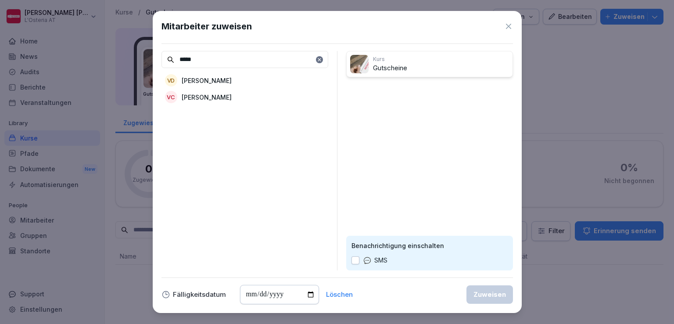
type input "*****"
click at [232, 81] on p "Valeria Johanna Damiani" at bounding box center [207, 80] width 50 height 9
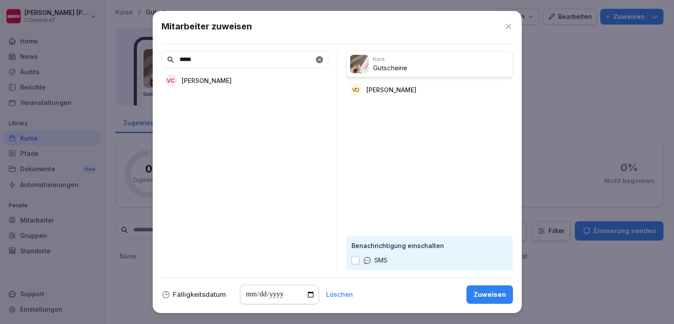
click at [497, 298] on div "Zuweisen" at bounding box center [489, 295] width 32 height 10
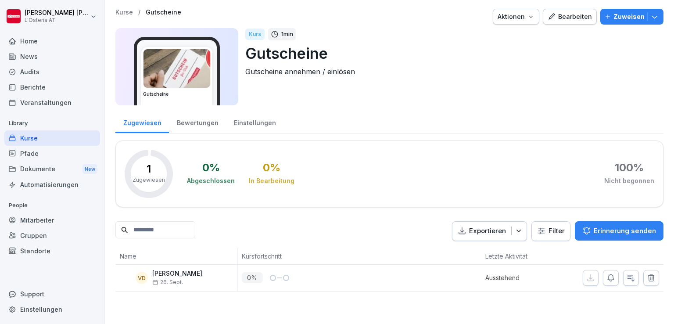
click at [36, 131] on div "Kurse" at bounding box center [52, 137] width 96 height 15
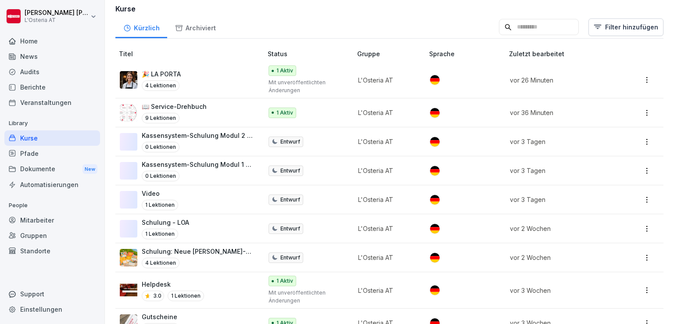
scroll to position [138, 0]
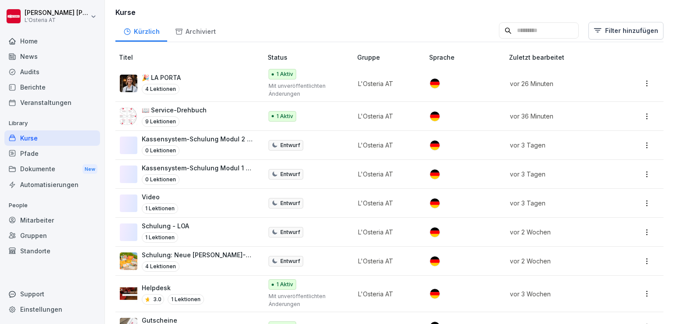
click at [37, 297] on div "Support" at bounding box center [52, 293] width 96 height 15
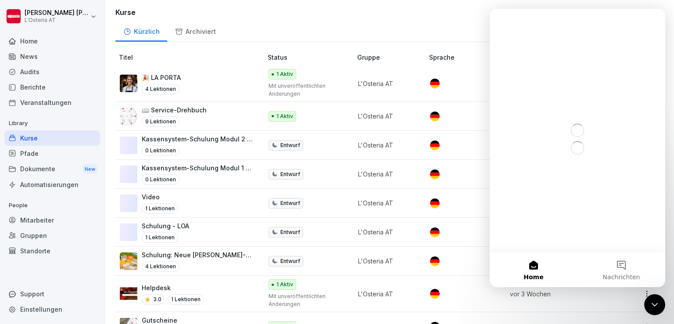
scroll to position [0, 0]
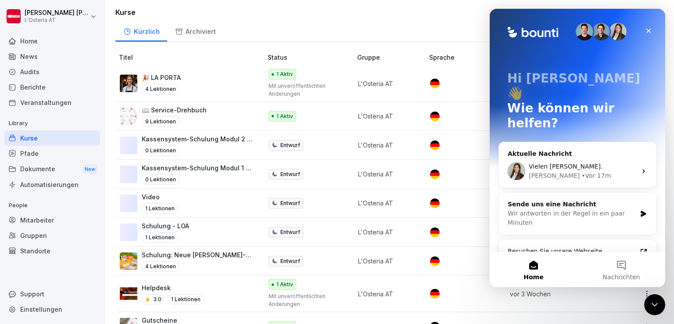
click at [353, 28] on div "Kürzlich Archiviert Filter hinzufügen" at bounding box center [389, 30] width 548 height 23
click at [645, 29] on icon "Schließen" at bounding box center [648, 30] width 7 height 7
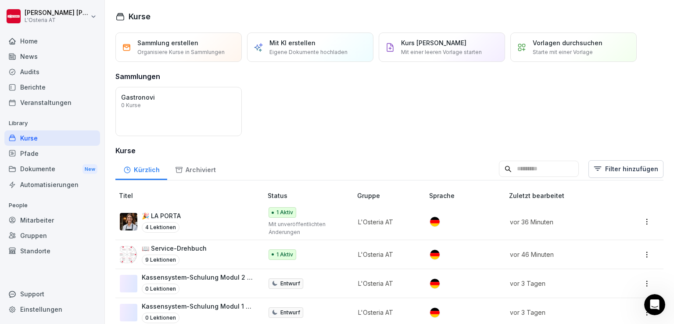
click at [301, 40] on p "Mit KI erstellen" at bounding box center [292, 42] width 46 height 9
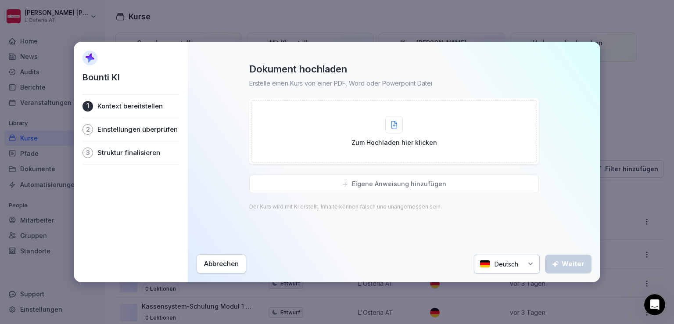
click at [397, 128] on icon at bounding box center [394, 125] width 6 height 8
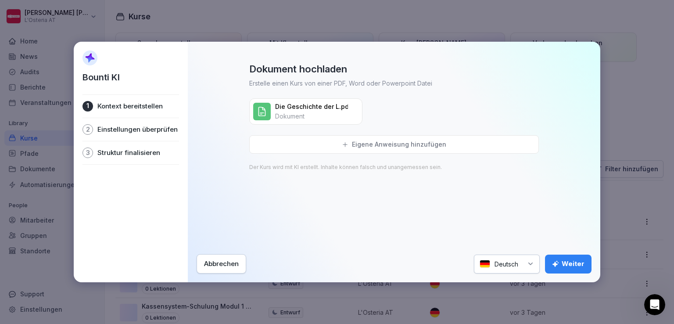
click at [567, 265] on div "Weiter" at bounding box center [568, 264] width 32 height 10
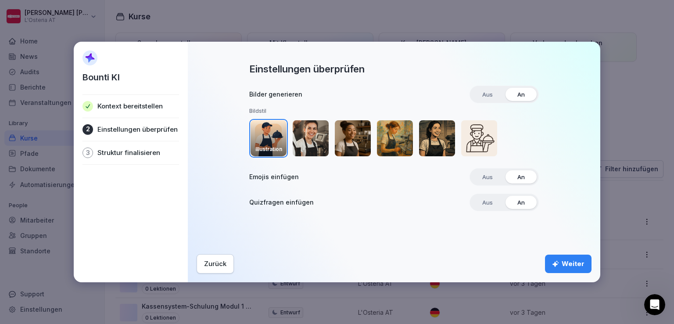
click at [312, 136] on img "button" at bounding box center [311, 138] width 36 height 36
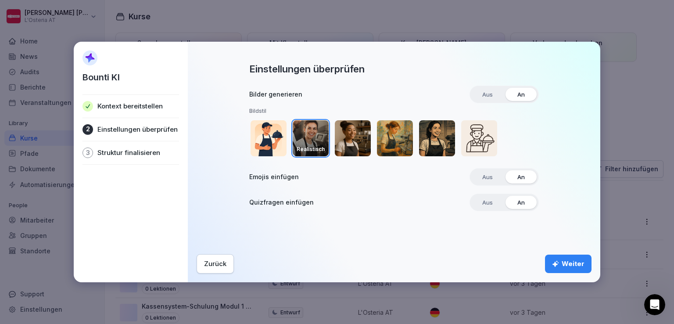
click at [582, 261] on div "Weiter" at bounding box center [568, 264] width 32 height 10
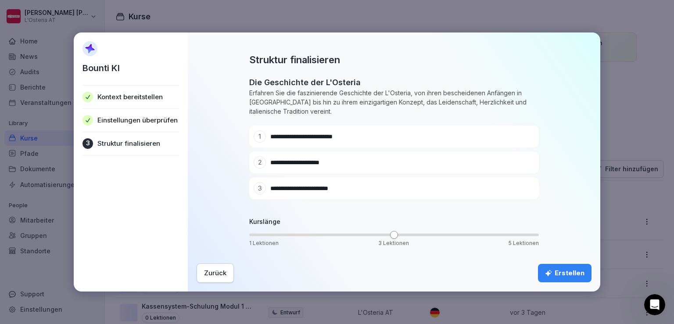
click at [568, 280] on button "Erstellen" at bounding box center [565, 273] width 54 height 18
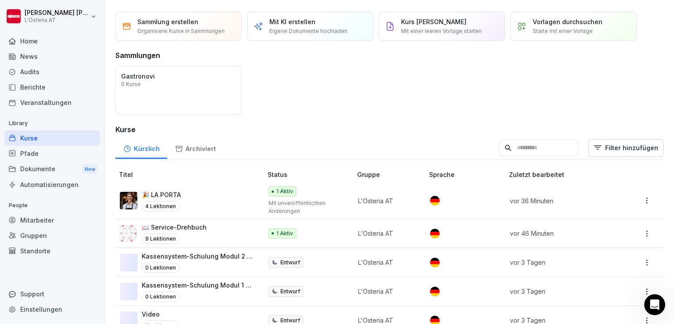
scroll to position [231, 0]
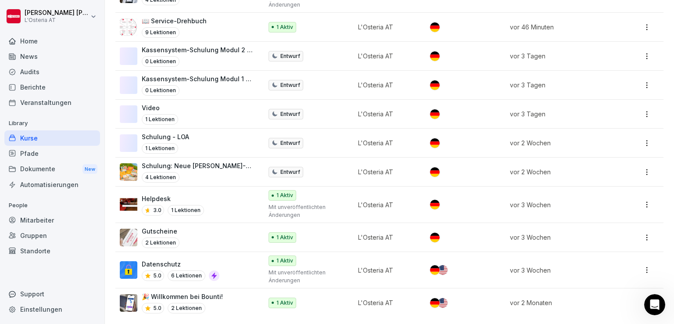
click at [33, 149] on div "Pfade" at bounding box center [52, 153] width 96 height 15
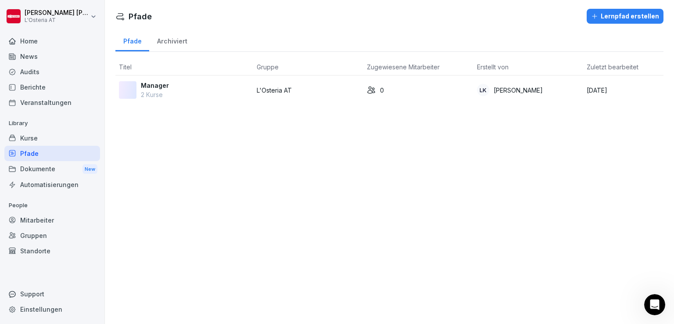
click at [41, 140] on div "Kurse" at bounding box center [52, 137] width 96 height 15
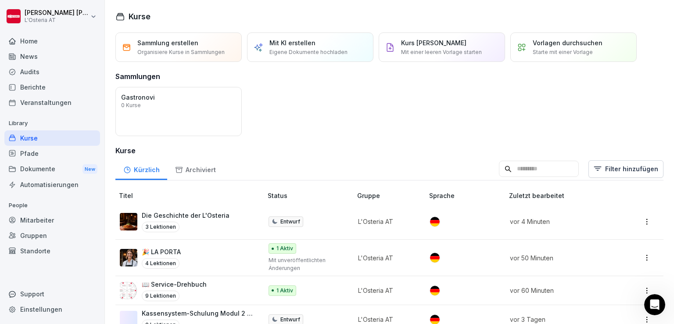
click at [194, 214] on p "Die Geschichte der L'Osteria" at bounding box center [186, 215] width 88 height 9
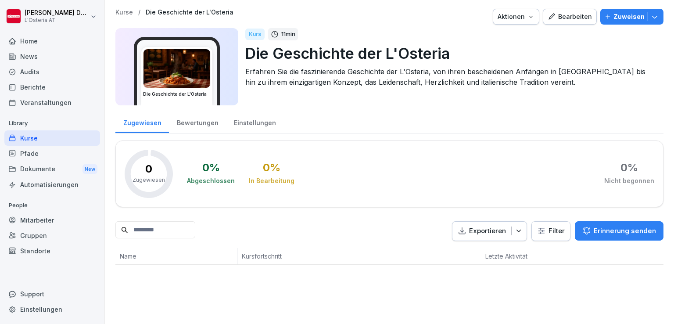
click at [565, 20] on div "Bearbeiten" at bounding box center [570, 17] width 44 height 10
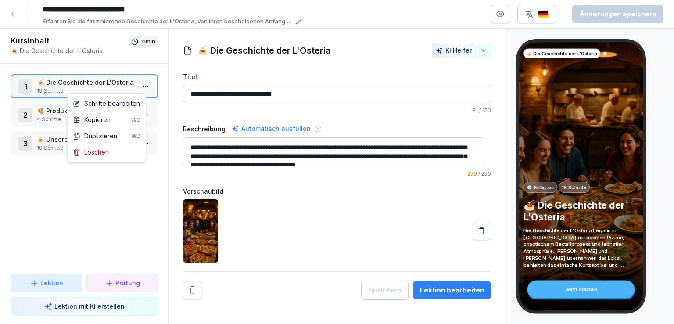
click at [141, 85] on html "**********" at bounding box center [337, 162] width 674 height 324
click at [121, 102] on div "Schritte bearbeiten" at bounding box center [106, 103] width 67 height 9
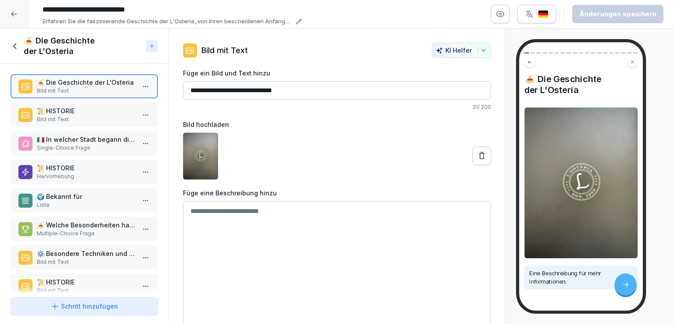
click at [73, 111] on p "📜 HISTORIE" at bounding box center [86, 110] width 98 height 9
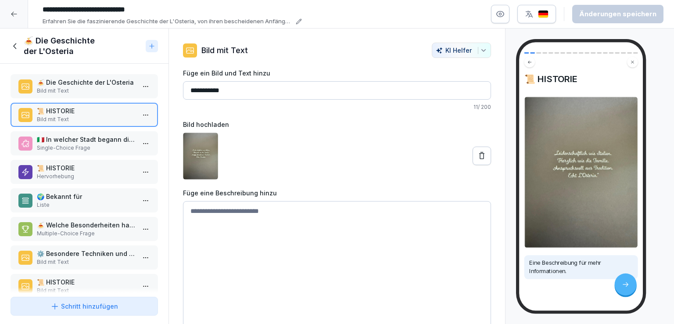
click at [93, 147] on p "Single-Choice Frage" at bounding box center [86, 148] width 98 height 8
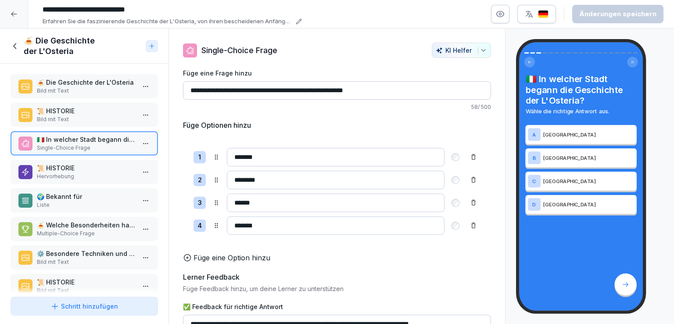
click at [91, 170] on p "📜 HISTORIE" at bounding box center [86, 167] width 98 height 9
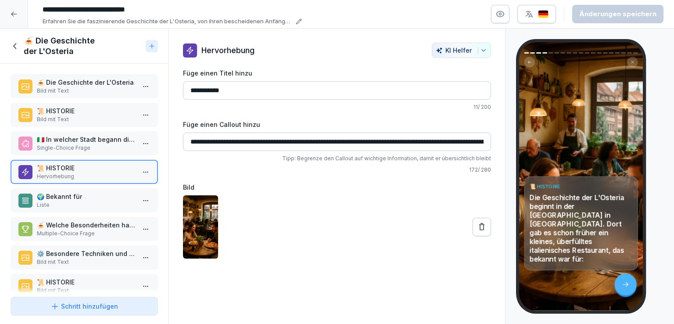
click at [92, 198] on p "🌍 Bekannt für" at bounding box center [86, 196] width 98 height 9
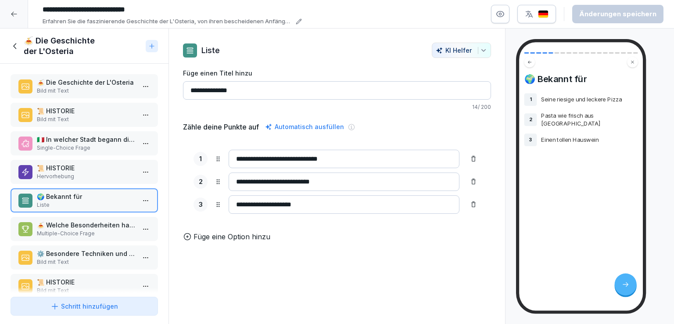
click at [90, 225] on p "🍝 Welche Besonderheiten hatte das ursprüngliche Restaurant der L'Osteria?" at bounding box center [86, 224] width 98 height 9
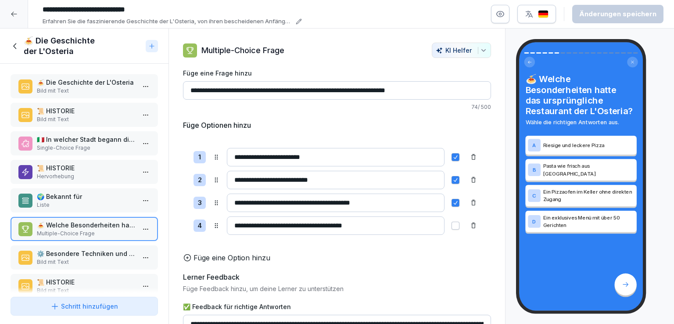
click at [86, 253] on p "⚙️ Besondere Techniken und Abläufe" at bounding box center [86, 253] width 98 height 9
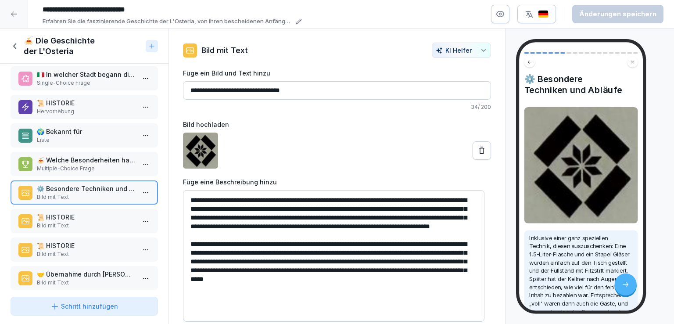
scroll to position [68, 0]
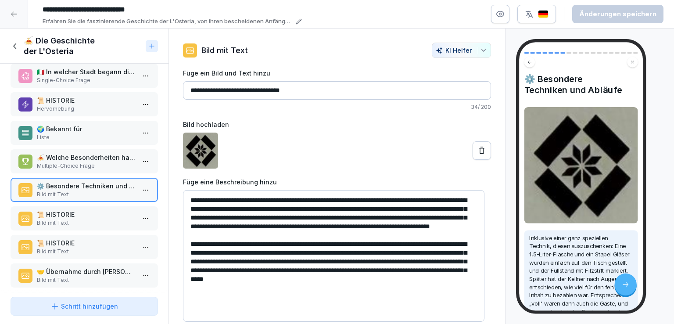
click at [86, 214] on p "📜 HISTORIE" at bounding box center [86, 214] width 98 height 9
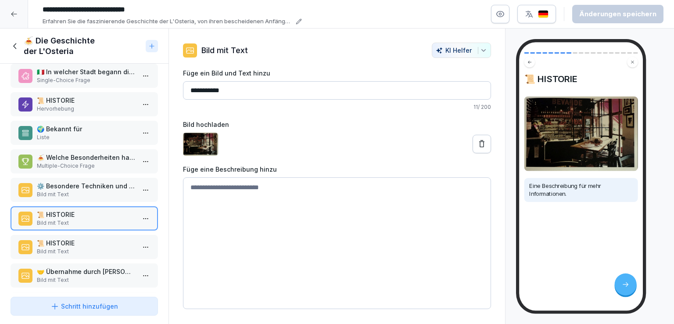
click at [100, 239] on p "📜 HISTORIE" at bounding box center [86, 242] width 98 height 9
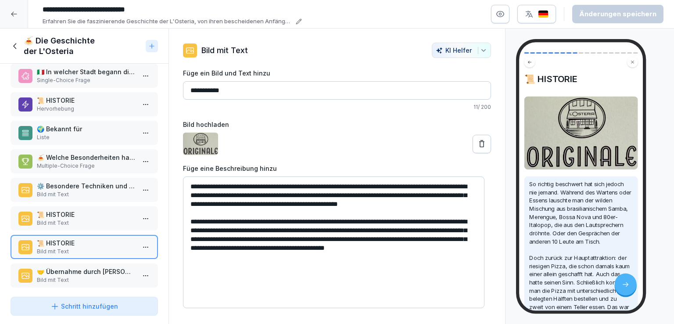
click at [97, 276] on p "Bild mit Text" at bounding box center [86, 280] width 98 height 8
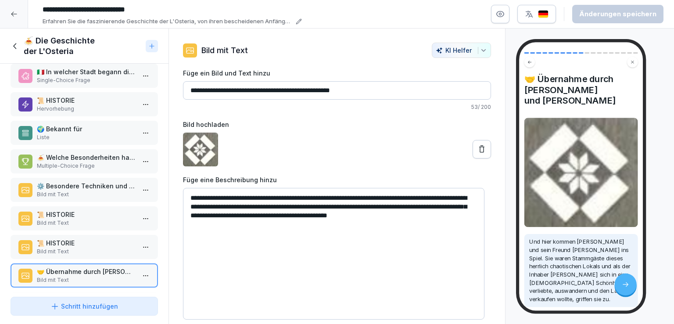
click at [17, 47] on icon at bounding box center [16, 46] width 10 height 10
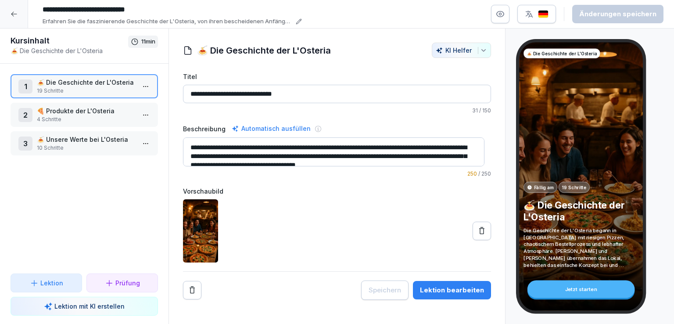
click at [95, 114] on p "🍕 Produkte der L'Osteria" at bounding box center [86, 110] width 98 height 9
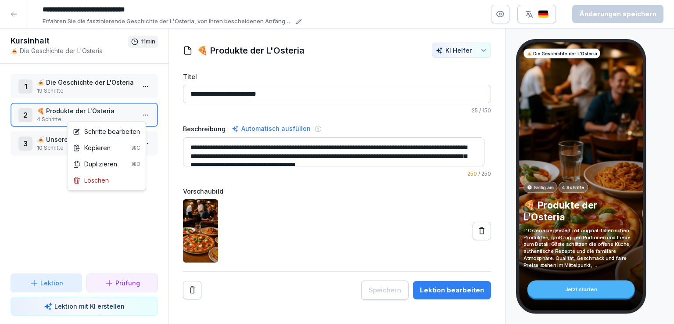
click at [142, 117] on html "**********" at bounding box center [337, 162] width 674 height 324
click at [116, 134] on div "Schritte bearbeiten" at bounding box center [106, 131] width 67 height 9
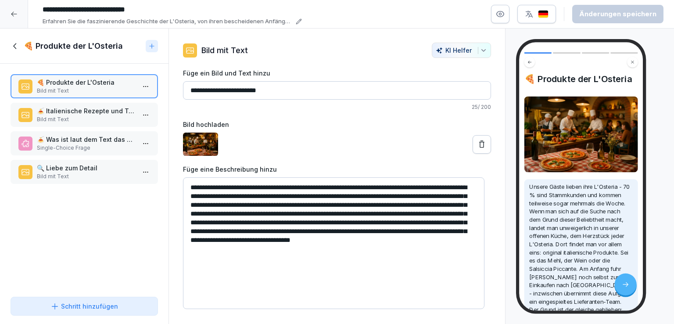
click at [82, 107] on p "🍝 Italienische Rezepte und Tradition" at bounding box center [86, 110] width 98 height 9
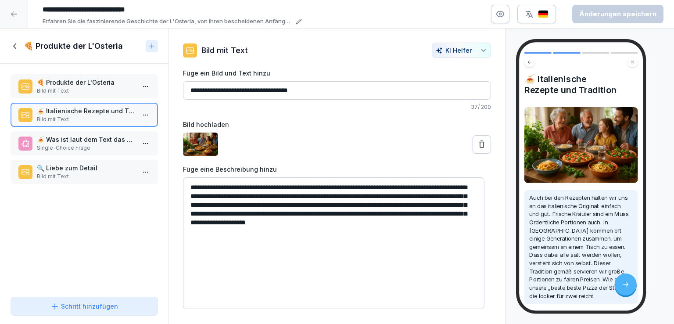
click at [93, 140] on p "🍝 Was ist laut dem Text das Herzstück jeder L'Osteria?" at bounding box center [86, 139] width 98 height 9
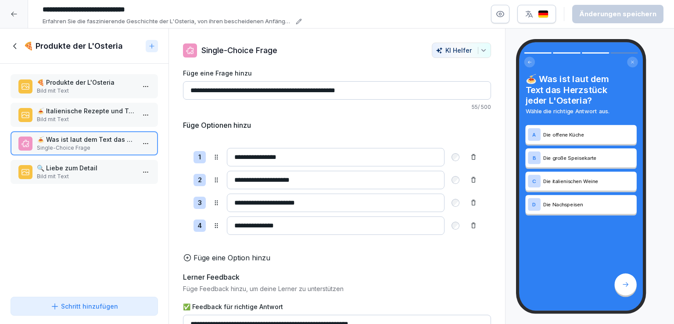
click at [95, 167] on p "🔍 Liebe zum Detail" at bounding box center [86, 167] width 98 height 9
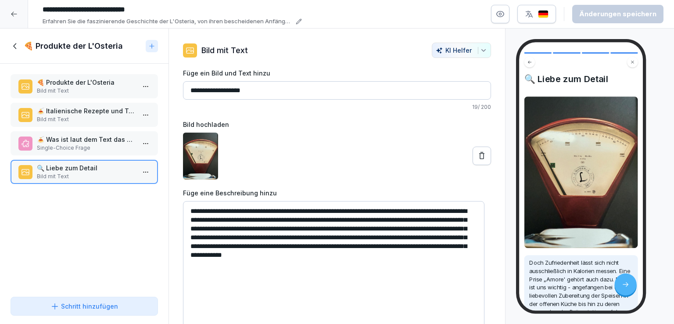
click at [13, 46] on icon at bounding box center [16, 46] width 10 height 10
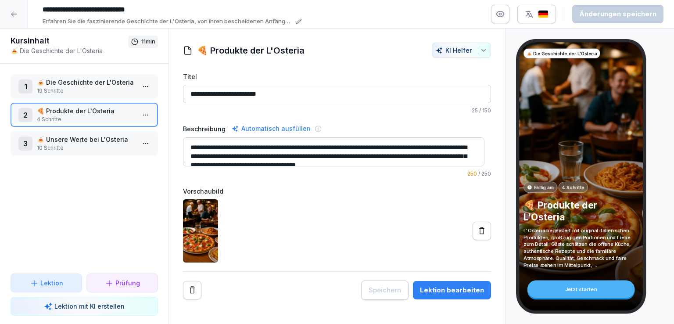
click at [87, 142] on p "🍝 Unsere Werte bei L'Osteria" at bounding box center [86, 139] width 98 height 9
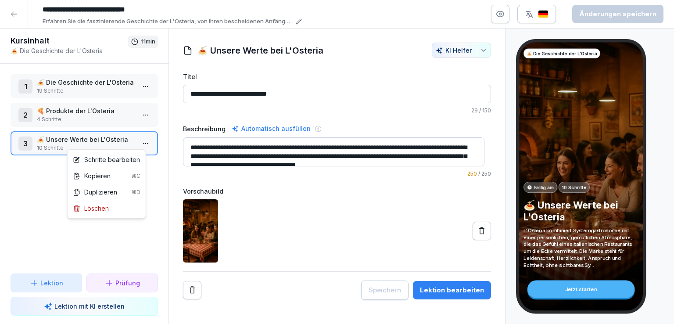
click at [138, 142] on html "**********" at bounding box center [337, 162] width 674 height 324
click at [114, 159] on div "Schritte bearbeiten" at bounding box center [106, 159] width 67 height 9
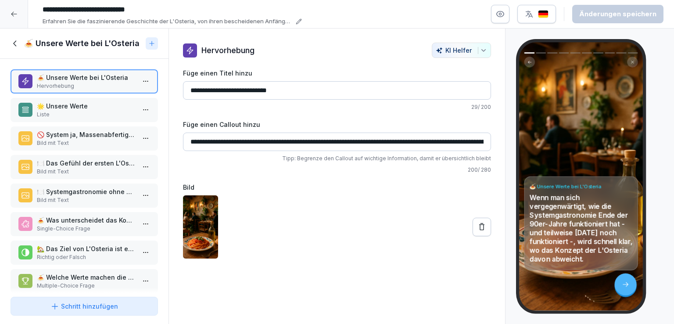
click at [79, 111] on p "Liste" at bounding box center [86, 115] width 98 height 8
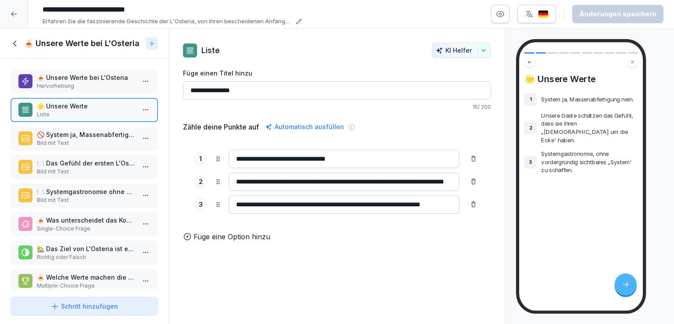
click at [94, 140] on p "Bild mit Text" at bounding box center [86, 143] width 98 height 8
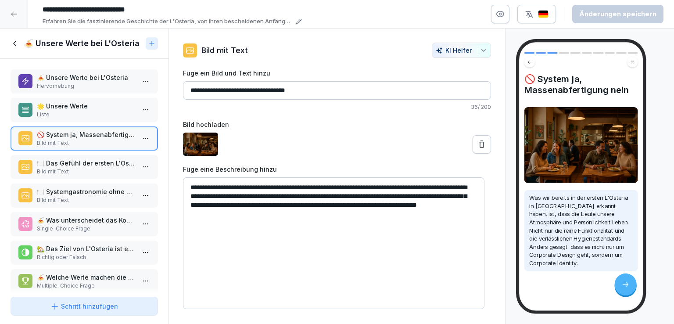
click at [90, 170] on p "Bild mit Text" at bounding box center [86, 172] width 98 height 8
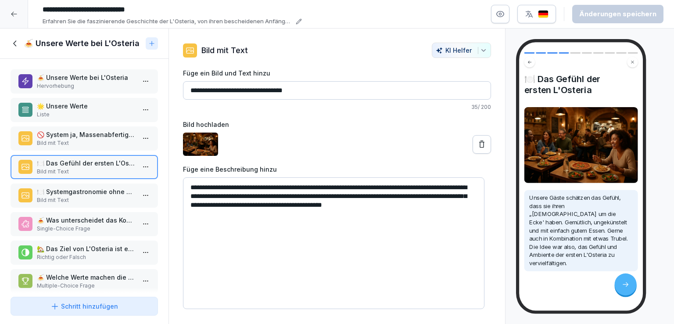
click at [88, 192] on p "🍽️ Systemgastronomie ohne sichtbares System" at bounding box center [86, 191] width 98 height 9
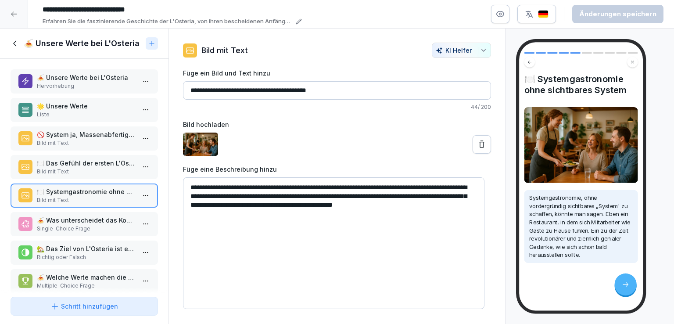
click at [94, 218] on p "🍝 Was unterscheidet das Konzept der L'Osteria von der traditionellen Systemgast…" at bounding box center [86, 219] width 98 height 9
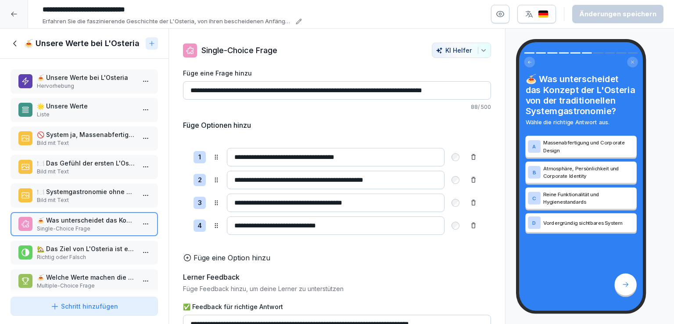
click at [95, 253] on p "Richtig oder Falsch" at bounding box center [86, 257] width 98 height 8
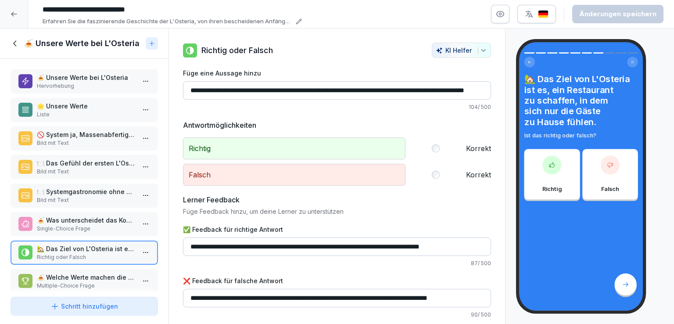
click at [93, 276] on p "🍝 Welche Werte machen die Marke L'Osteria aus?" at bounding box center [86, 276] width 98 height 9
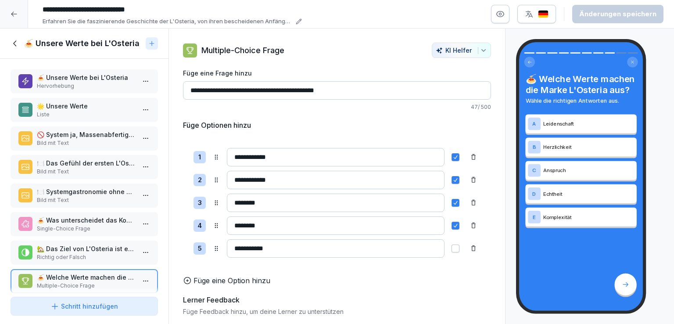
scroll to position [70, 0]
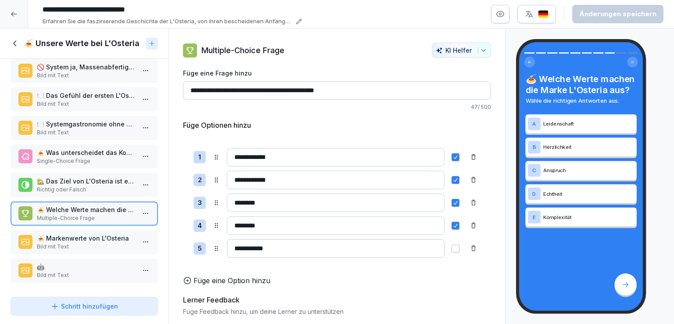
click at [79, 233] on p "🍝 Markenwerte von L'Osteria" at bounding box center [86, 237] width 98 height 9
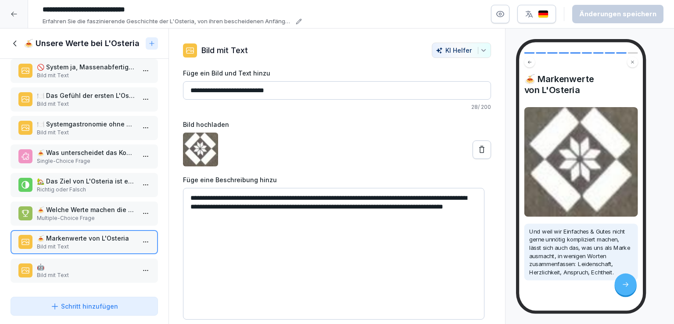
click at [93, 262] on p "🤖" at bounding box center [86, 266] width 98 height 9
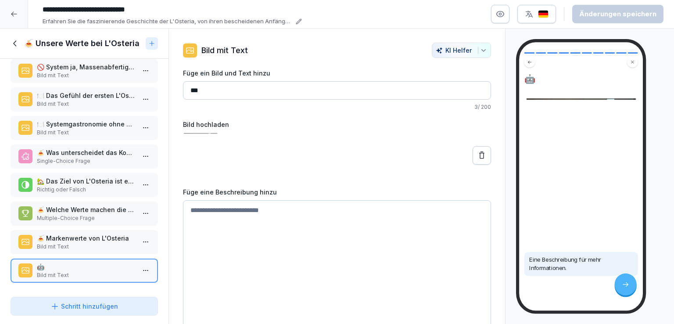
click at [15, 39] on icon at bounding box center [16, 44] width 10 height 10
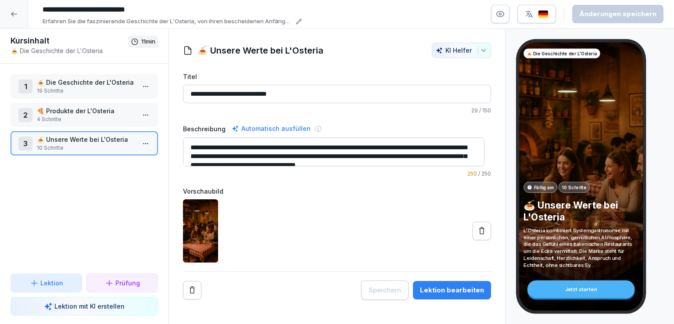
click at [91, 83] on p "🍝 Die Geschichte der L'Osteria" at bounding box center [86, 82] width 98 height 9
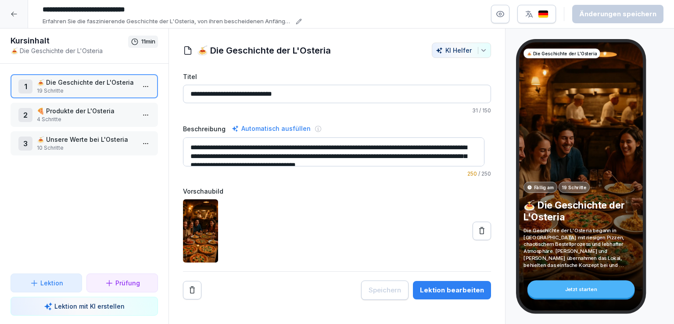
click at [16, 12] on icon at bounding box center [14, 14] width 7 height 7
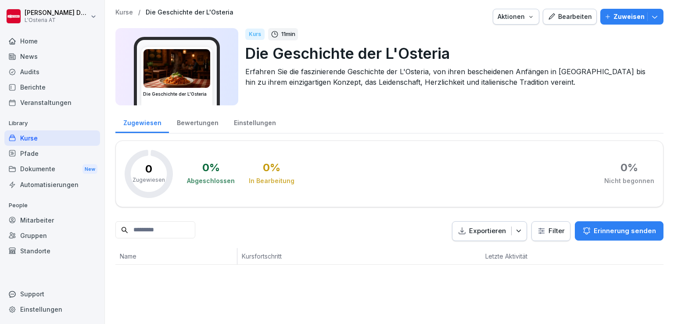
click at [42, 133] on div "Kurse" at bounding box center [52, 137] width 96 height 15
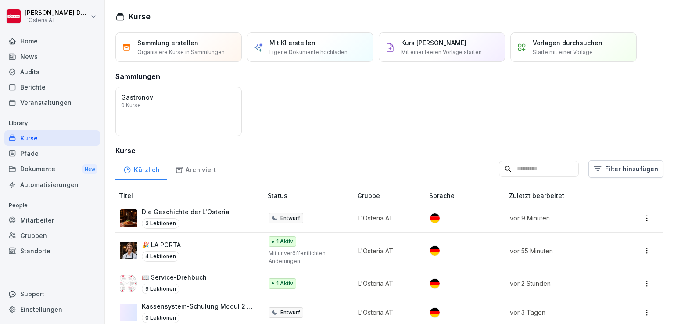
click at [31, 134] on div "Kurse" at bounding box center [52, 137] width 96 height 15
click at [187, 209] on p "Die Geschichte der L'Osteria" at bounding box center [186, 211] width 88 height 9
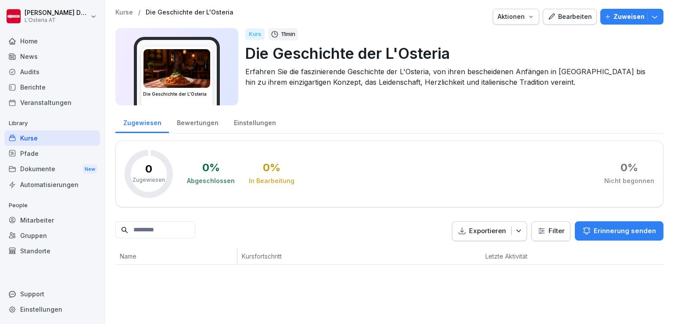
click at [189, 67] on img at bounding box center [176, 68] width 67 height 39
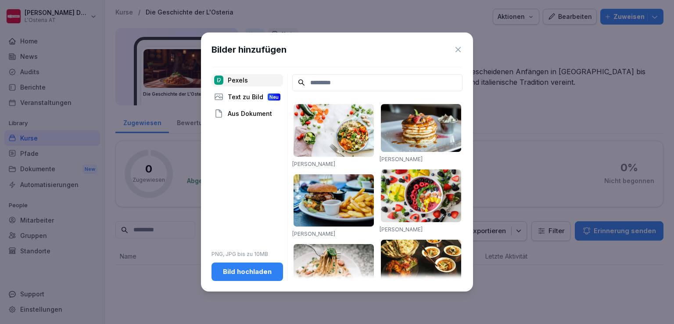
click at [242, 94] on div "Text zu Bild Neu" at bounding box center [248, 97] width 72 height 12
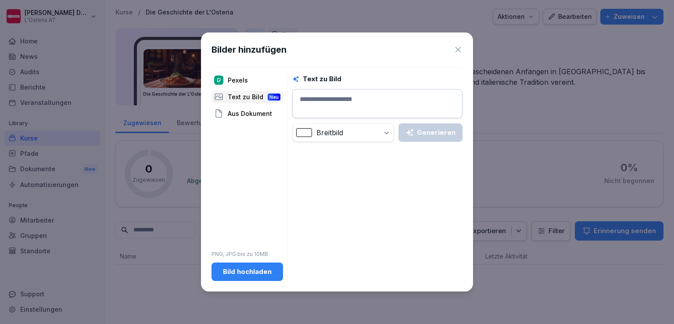
click at [257, 108] on div "Aus Dokument" at bounding box center [248, 114] width 72 height 12
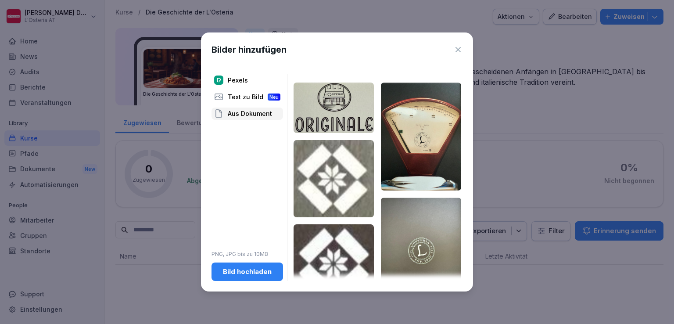
click at [339, 108] on img at bounding box center [334, 107] width 80 height 50
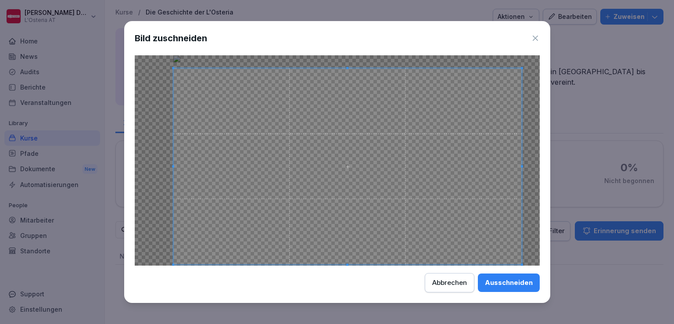
click at [523, 272] on div "Bild zuschneiden Ausschneiden Abbrechen" at bounding box center [337, 162] width 426 height 282
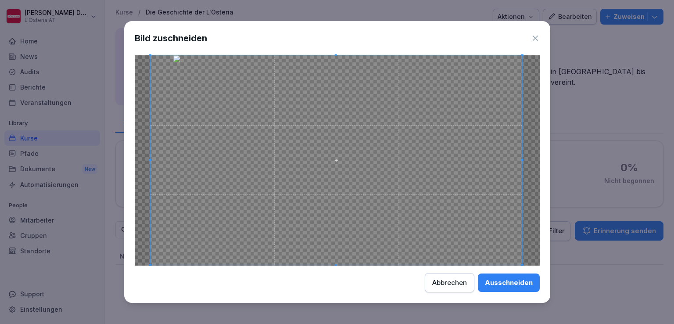
click at [149, 54] on span at bounding box center [150, 55] width 2 height 2
click at [516, 285] on div "Ausschneiden" at bounding box center [509, 283] width 48 height 10
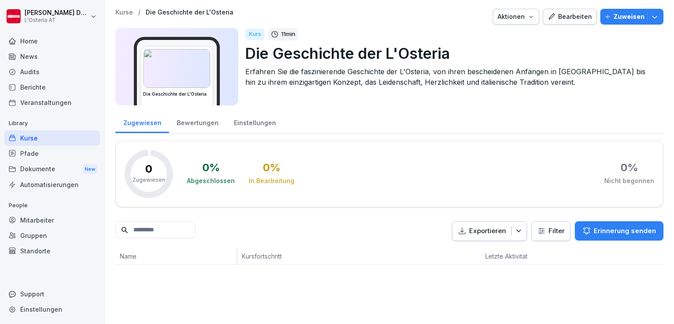
click at [567, 17] on div "Bearbeiten" at bounding box center [570, 17] width 44 height 10
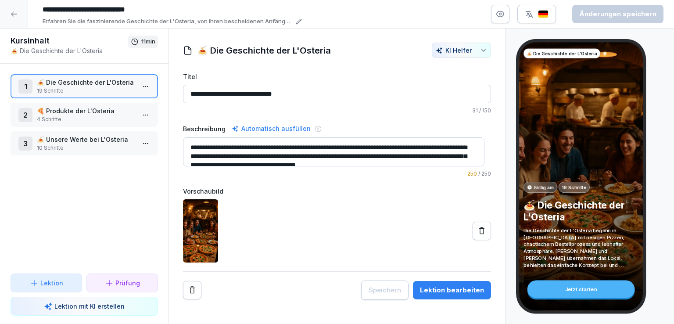
click at [13, 15] on icon at bounding box center [14, 14] width 7 height 7
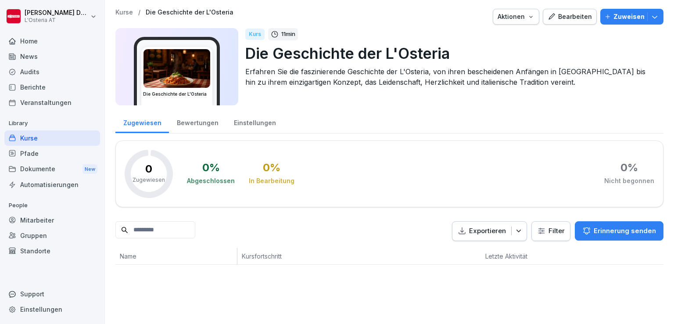
click at [35, 138] on div "Kurse" at bounding box center [52, 137] width 96 height 15
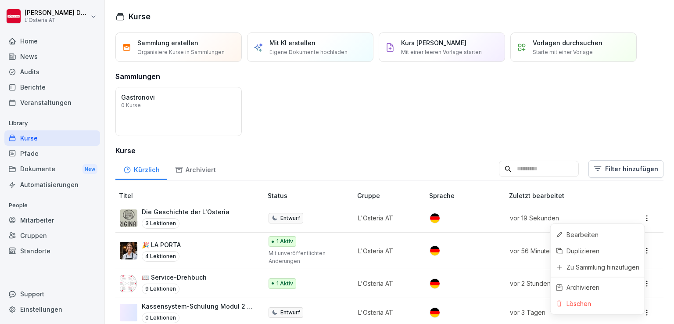
click at [639, 213] on html "Valeria Johanna Damiani L'Osteria AT Home News Audits Berichte Veranstaltungen …" at bounding box center [337, 162] width 674 height 324
click at [586, 306] on div "Löschen" at bounding box center [578, 303] width 25 height 9
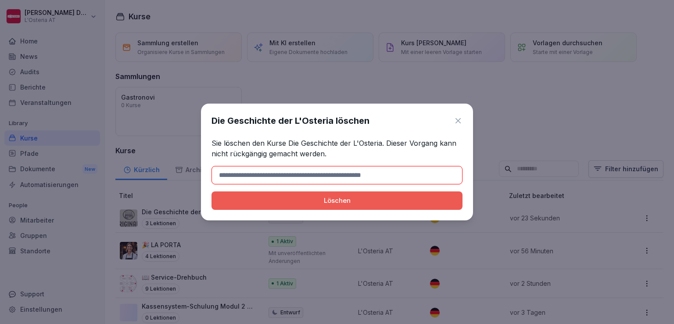
click at [328, 196] on div "Löschen" at bounding box center [337, 201] width 237 height 10
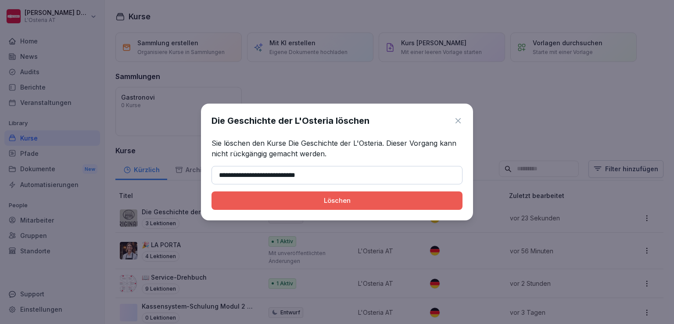
click at [269, 173] on input "**********" at bounding box center [337, 175] width 251 height 18
type input "**********"
click at [346, 199] on div "Löschen" at bounding box center [337, 201] width 237 height 10
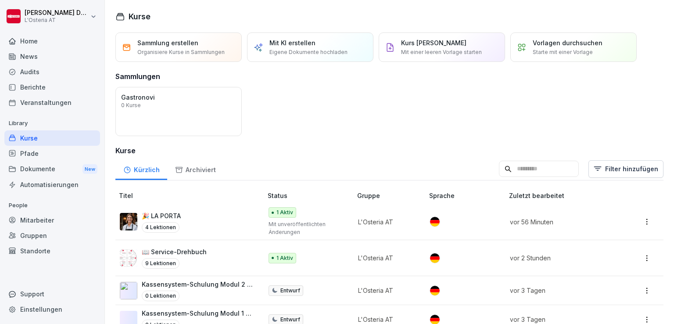
click at [437, 48] on p "Mit einer leeren Vorlage starten" at bounding box center [441, 52] width 81 height 8
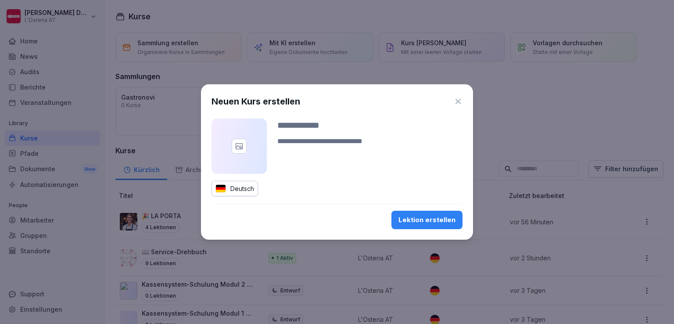
click at [312, 125] on input at bounding box center [369, 124] width 185 height 13
type input "**********"
click at [236, 158] on div at bounding box center [239, 145] width 55 height 55
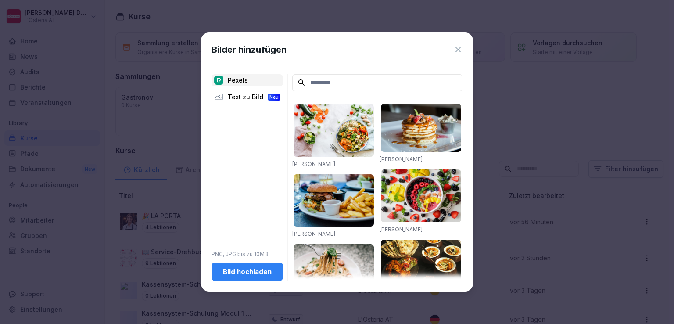
click at [245, 95] on div "Text zu Bild Neu" at bounding box center [248, 97] width 72 height 12
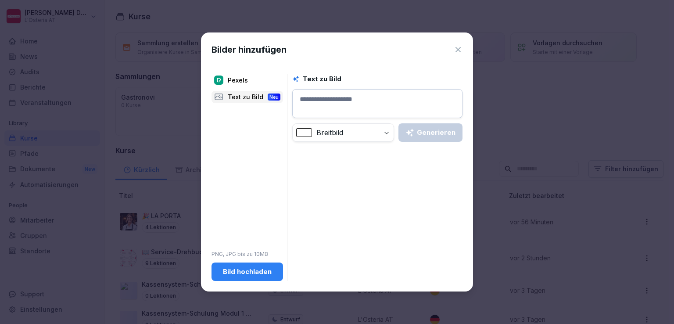
click at [253, 275] on div "Bild hochladen" at bounding box center [247, 272] width 57 height 10
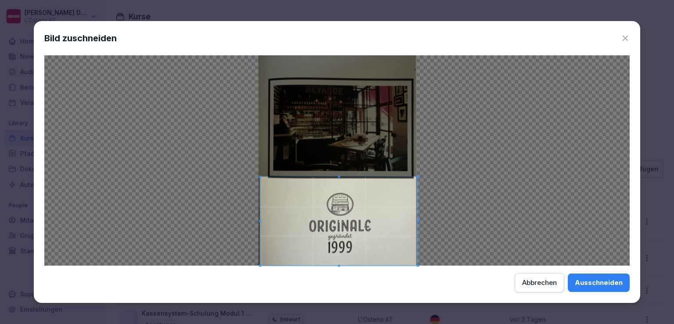
click at [348, 246] on span at bounding box center [339, 221] width 158 height 89
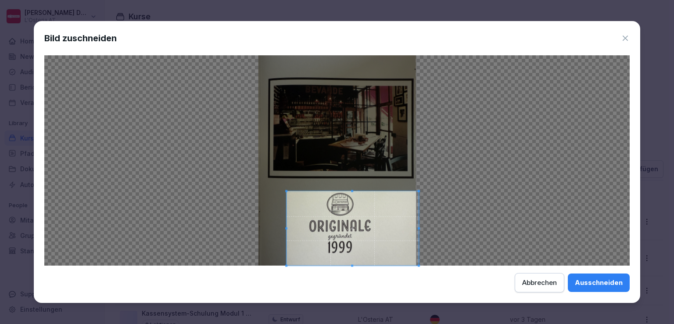
click at [286, 192] on span at bounding box center [286, 191] width 2 height 2
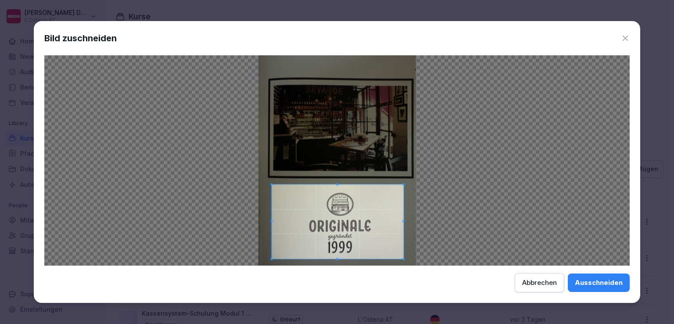
click at [329, 199] on span at bounding box center [338, 222] width 132 height 74
click at [612, 279] on div "Ausschneiden" at bounding box center [599, 283] width 48 height 10
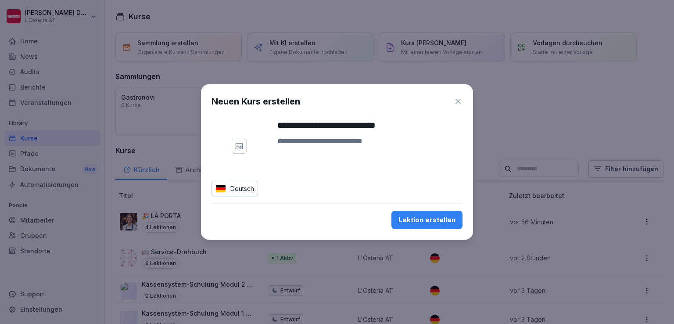
click at [442, 219] on div "Lektion erstellen" at bounding box center [426, 220] width 57 height 10
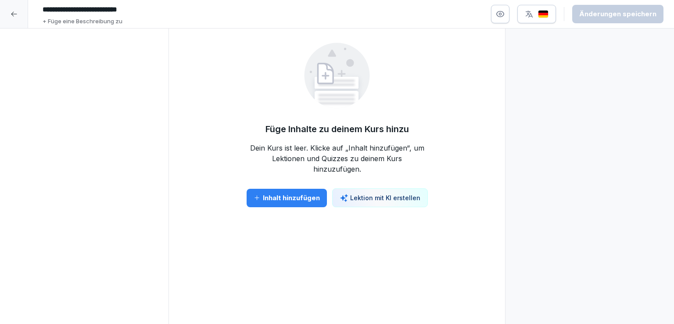
click at [299, 196] on div "Inhalt hinzufügen" at bounding box center [287, 198] width 66 height 10
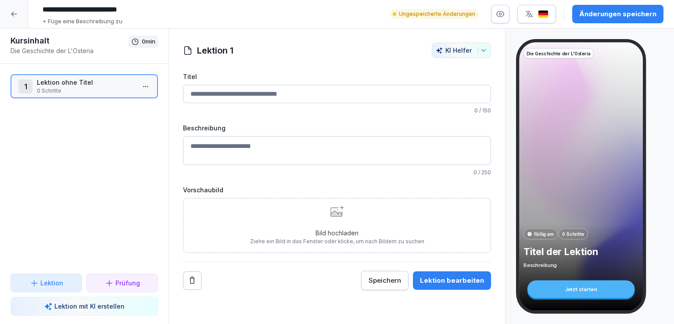
click at [305, 93] on input "Titel" at bounding box center [337, 94] width 308 height 18
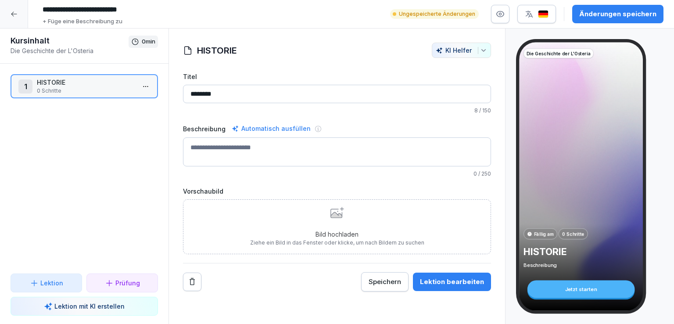
type input "********"
click at [257, 145] on textarea "Beschreibung" at bounding box center [337, 151] width 308 height 29
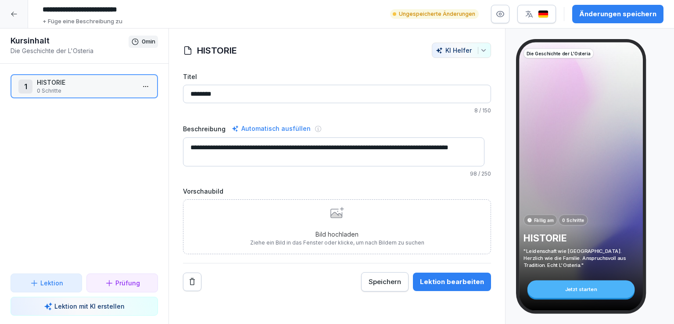
type textarea "**********"
click at [330, 219] on div "Bild hochladen Ziehe ein Bild in das Fenster oder klicke, um nach Bildern zu su…" at bounding box center [337, 227] width 174 height 40
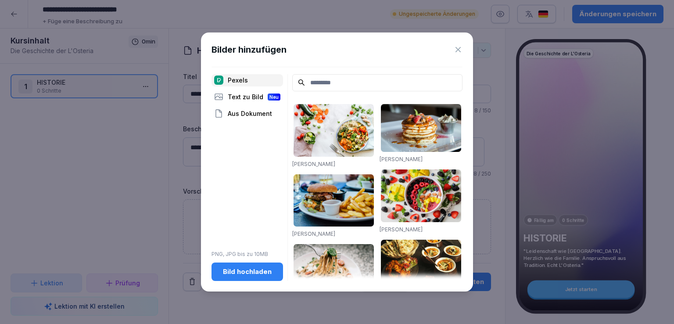
click at [245, 109] on div "Aus Dokument" at bounding box center [248, 114] width 72 height 12
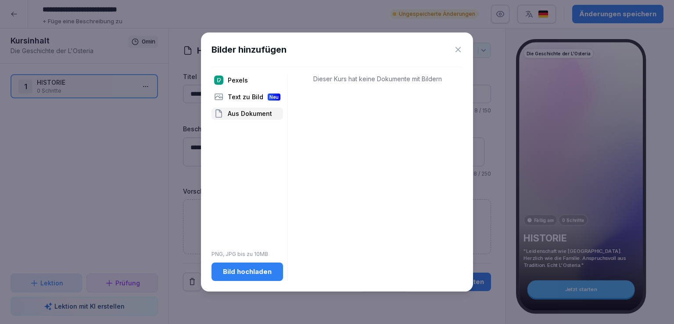
click at [268, 271] on div "Bild hochladen" at bounding box center [247, 272] width 57 height 10
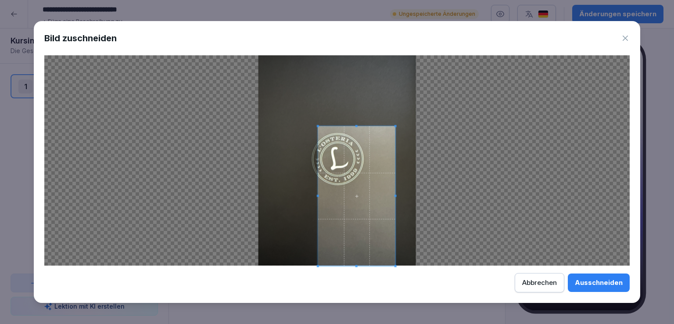
click at [316, 127] on div at bounding box center [336, 160] width 585 height 210
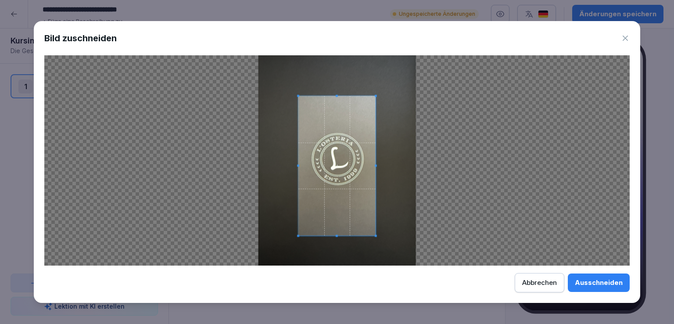
click at [336, 175] on span at bounding box center [336, 165] width 77 height 139
click at [614, 283] on div "Ausschneiden" at bounding box center [599, 283] width 48 height 10
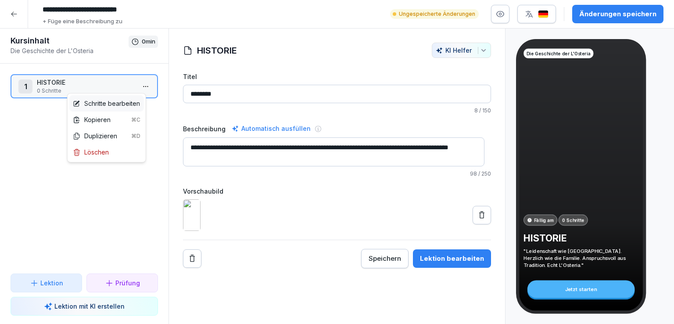
click at [120, 104] on div "Schritte bearbeiten" at bounding box center [106, 103] width 67 height 9
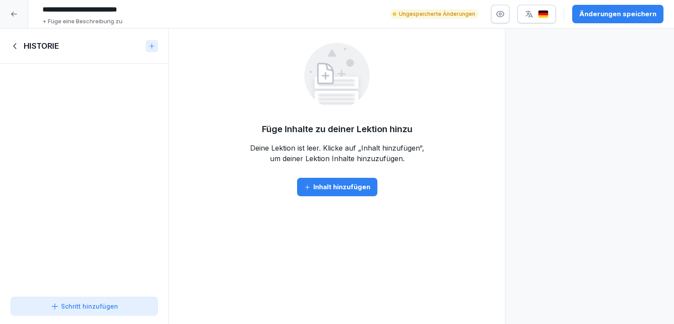
click at [341, 186] on div "Inhalt hinzufügen" at bounding box center [337, 187] width 66 height 10
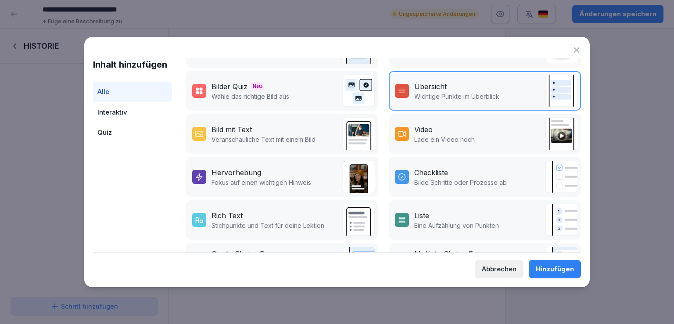
scroll to position [120, 0]
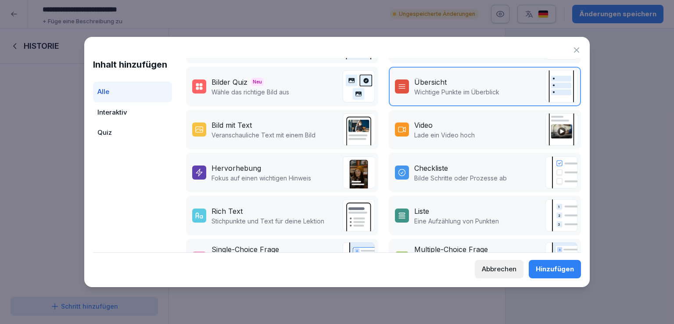
click at [262, 123] on div "Bild mit Text" at bounding box center [264, 125] width 104 height 11
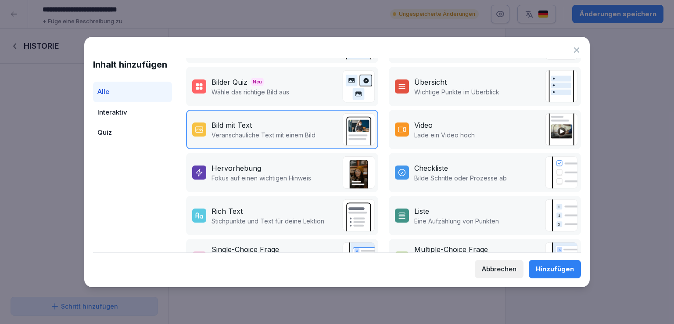
click at [556, 266] on div "Hinzufügen" at bounding box center [555, 269] width 38 height 10
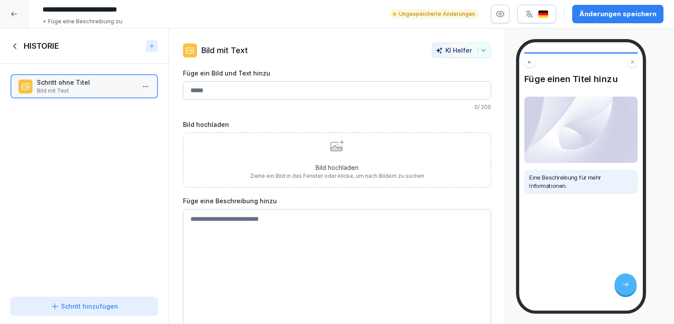
click at [336, 148] on icon at bounding box center [335, 148] width 11 height 6
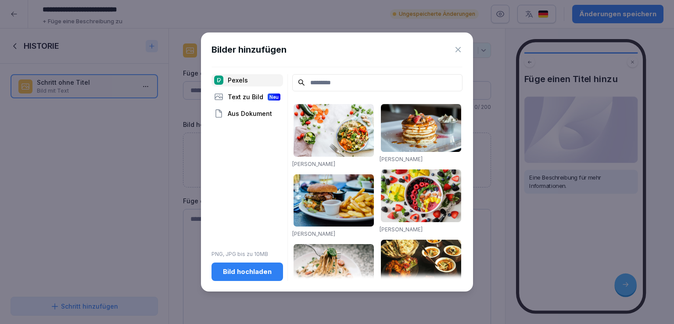
click at [262, 278] on button "Bild hochladen" at bounding box center [248, 271] width 72 height 18
